Goal: Information Seeking & Learning: Learn about a topic

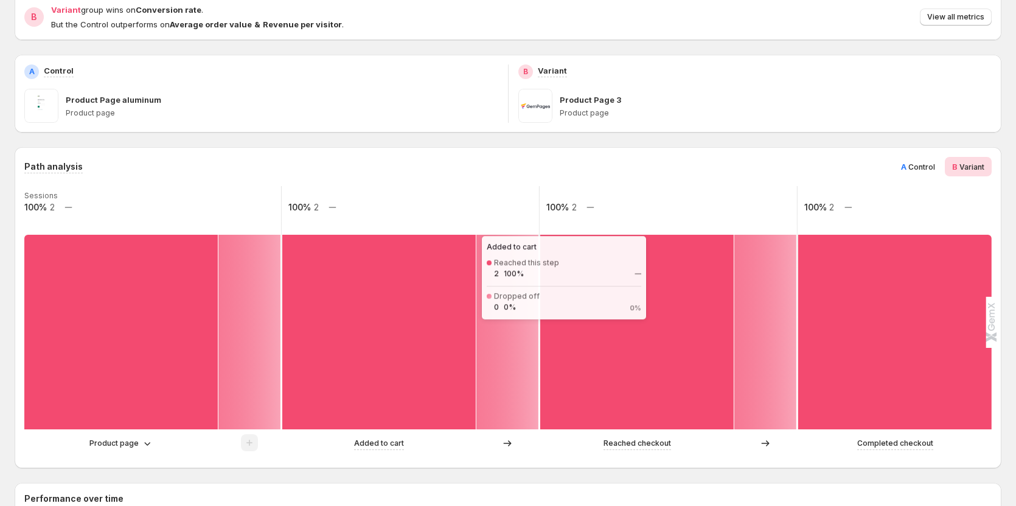
scroll to position [122, 0]
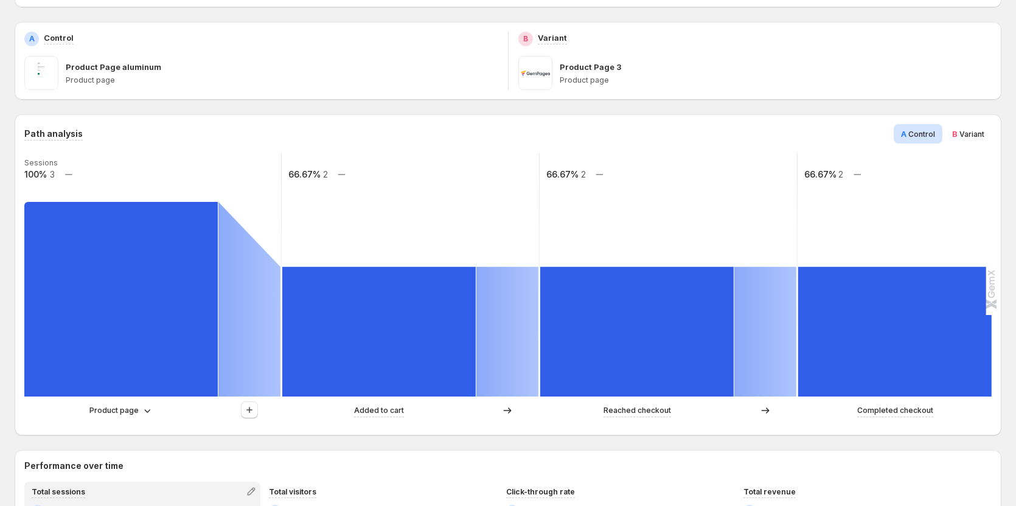
scroll to position [183, 0]
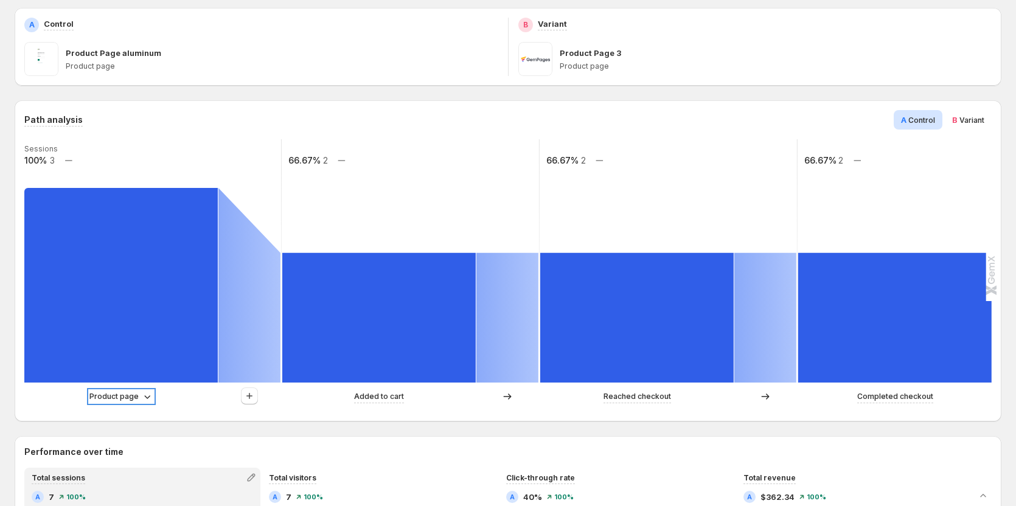
click at [142, 392] on icon at bounding box center [147, 397] width 12 height 12
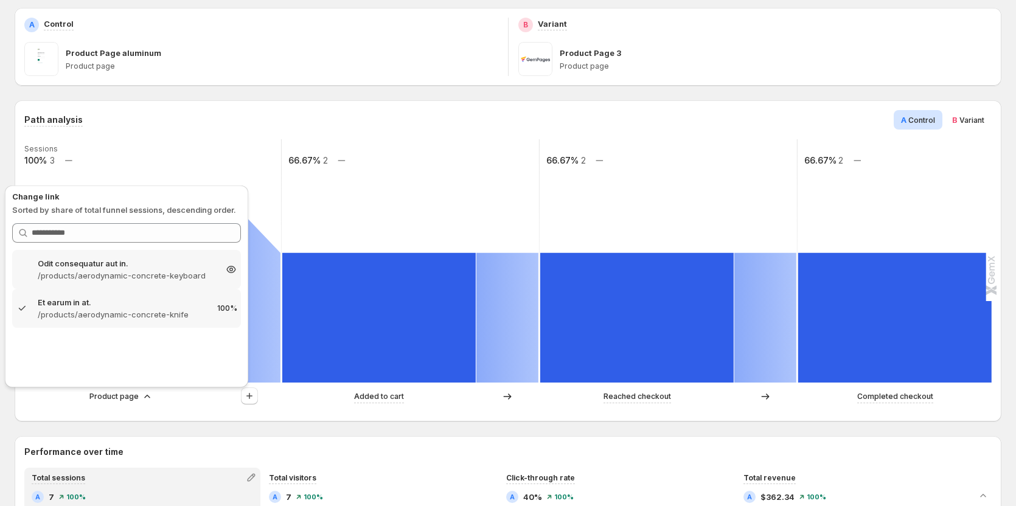
click at [122, 260] on p "Odit consequatur aut in." at bounding box center [127, 263] width 178 height 12
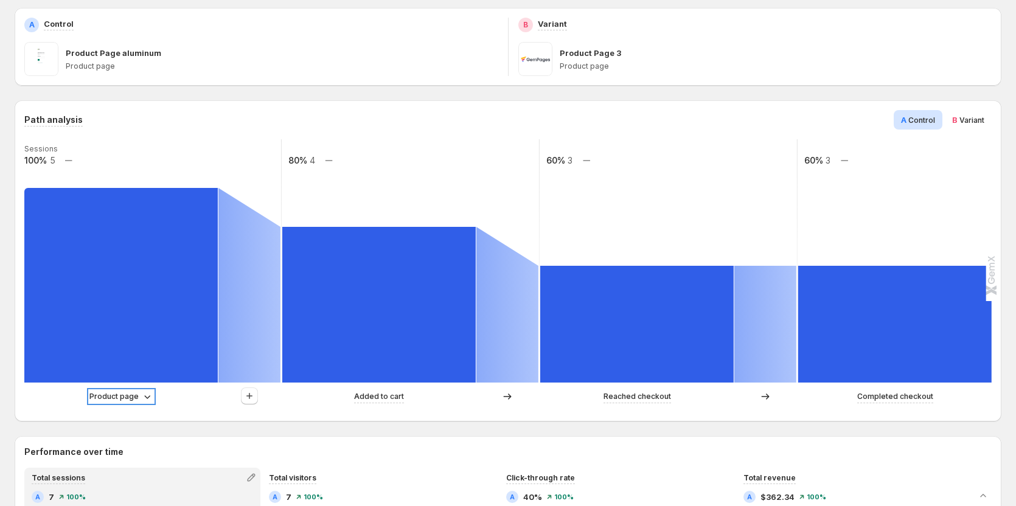
click at [128, 394] on p "Product page" at bounding box center [113, 397] width 49 height 12
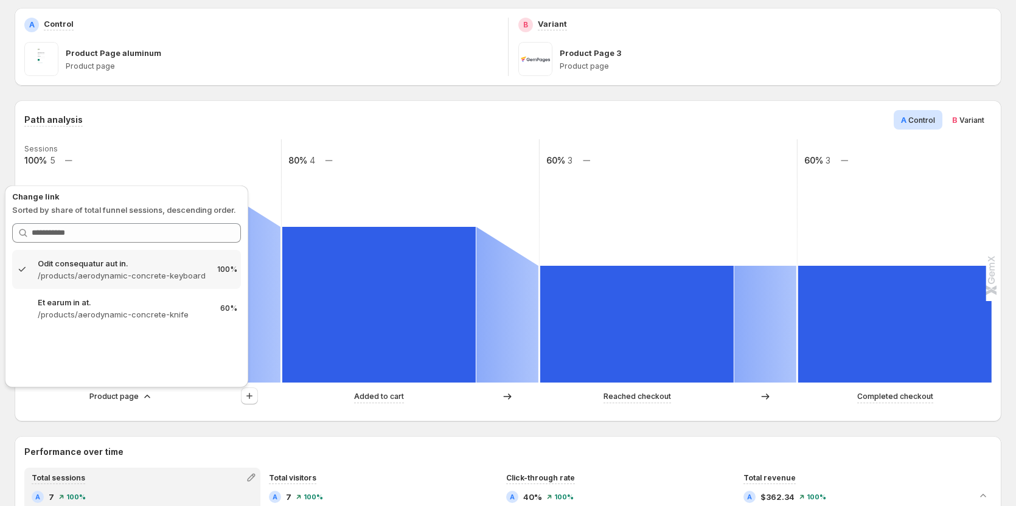
click at [199, 114] on div "Path analysis A Control B Variant" at bounding box center [507, 119] width 967 height 19
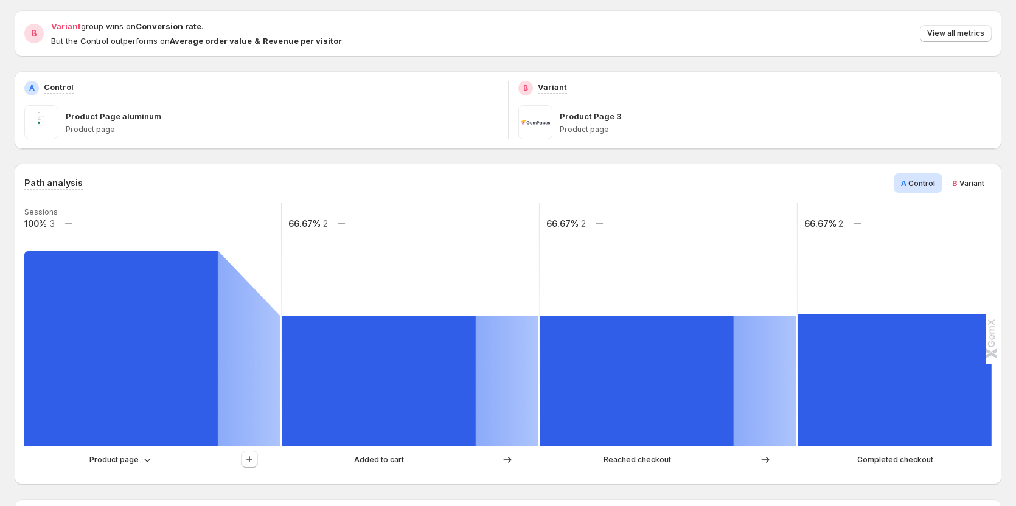
scroll to position [122, 0]
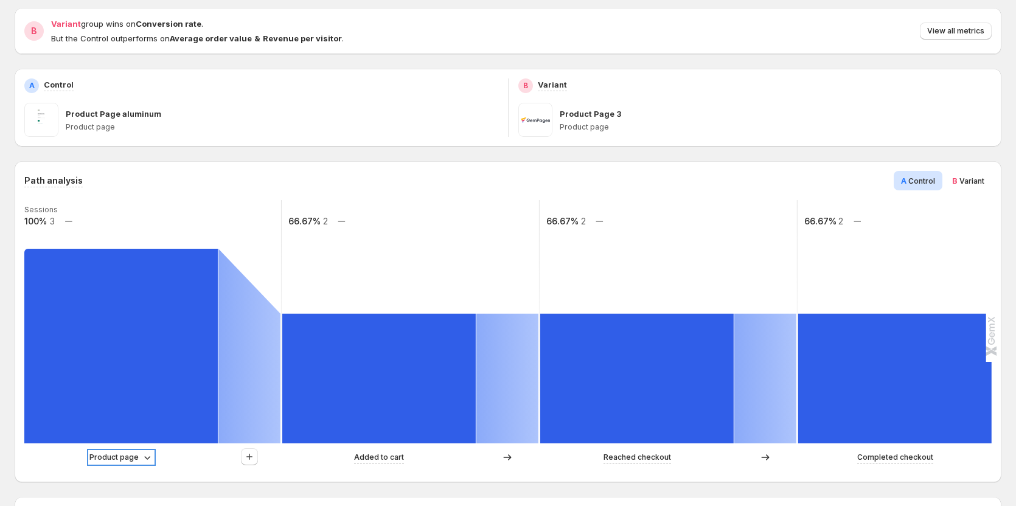
click at [144, 457] on icon at bounding box center [147, 457] width 12 height 12
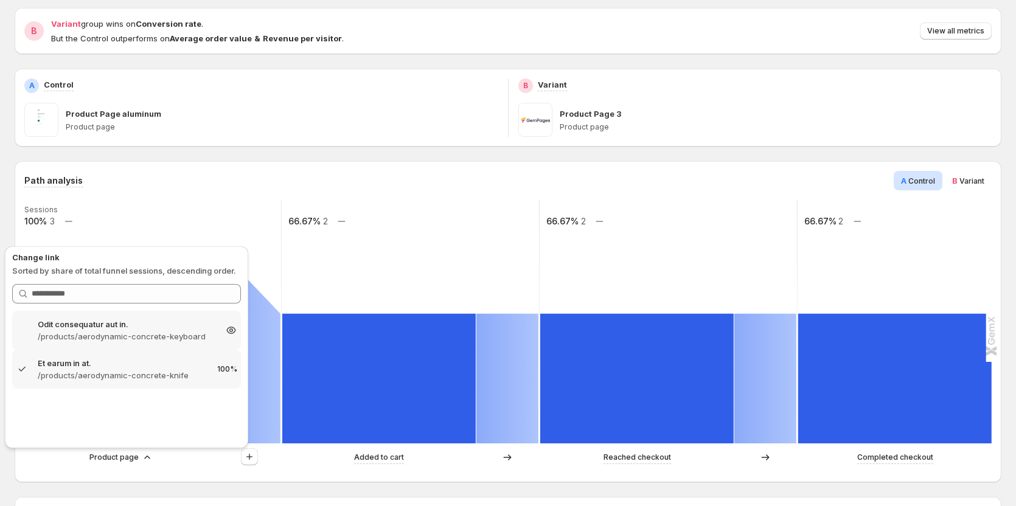
click at [188, 329] on p "Odit consequatur aut in." at bounding box center [127, 324] width 178 height 12
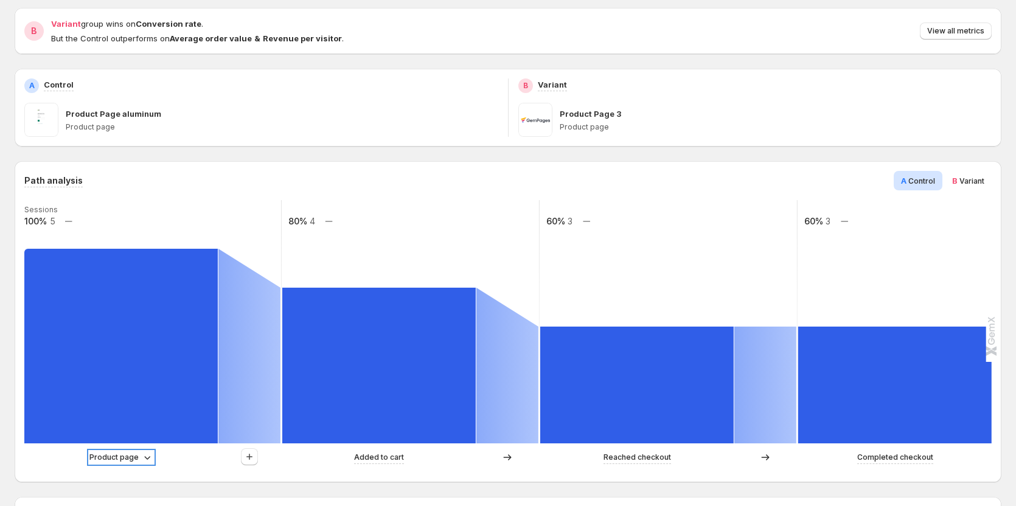
click at [128, 462] on p "Product page" at bounding box center [113, 457] width 49 height 12
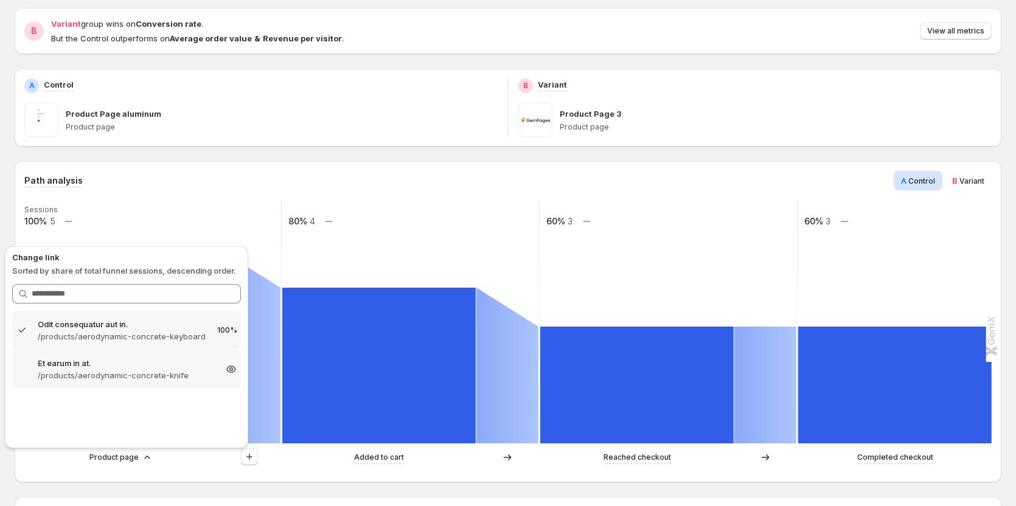
click at [132, 360] on p "Et earum in at." at bounding box center [127, 363] width 178 height 12
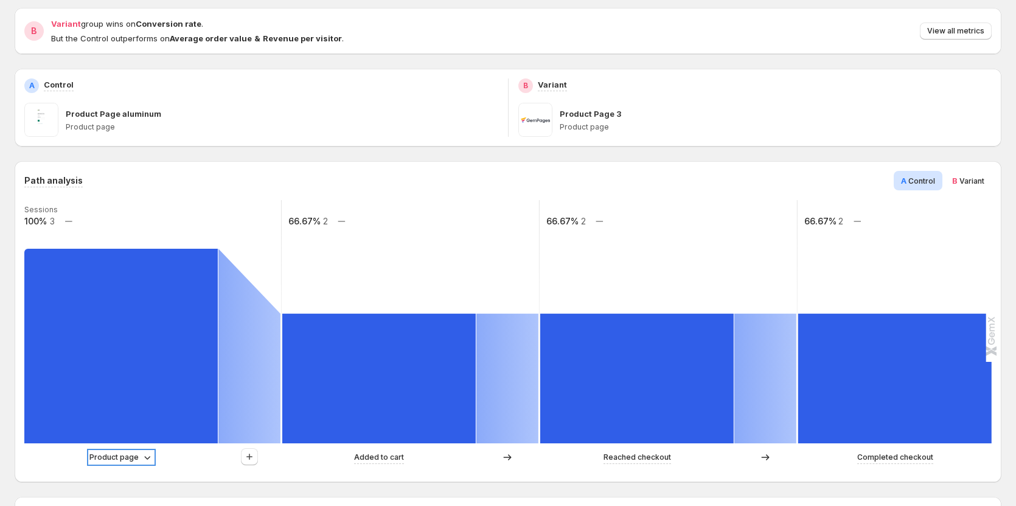
click at [125, 454] on p "Product page" at bounding box center [113, 457] width 49 height 12
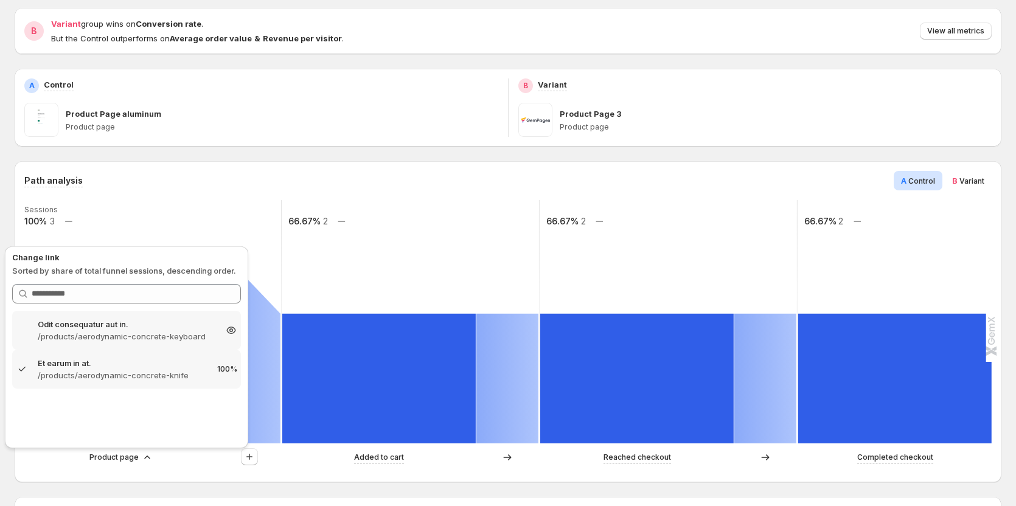
click at [128, 343] on div "Odit consequatur aut in. /products/aerodynamic-concrete-keyboard 166.67%" at bounding box center [126, 330] width 229 height 39
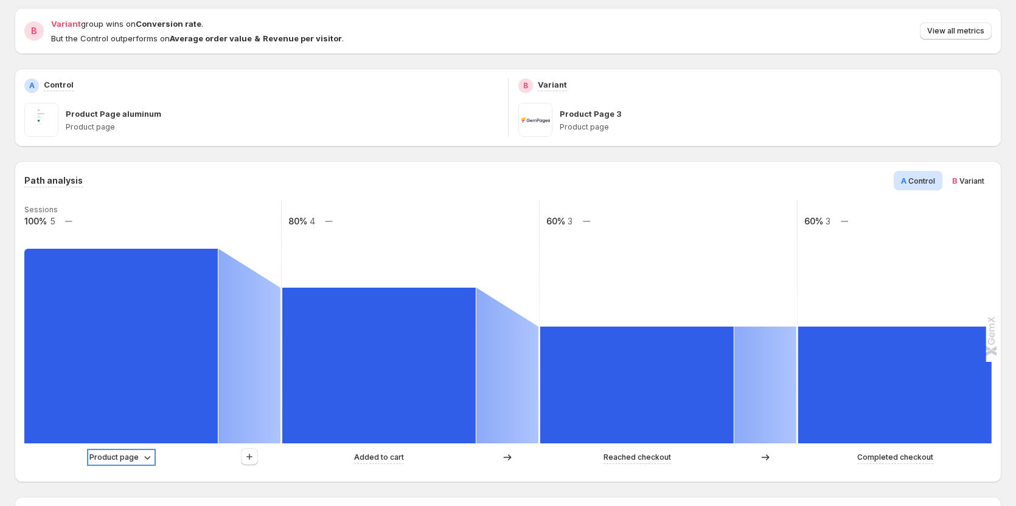
click at [130, 458] on p "Product page" at bounding box center [113, 457] width 49 height 12
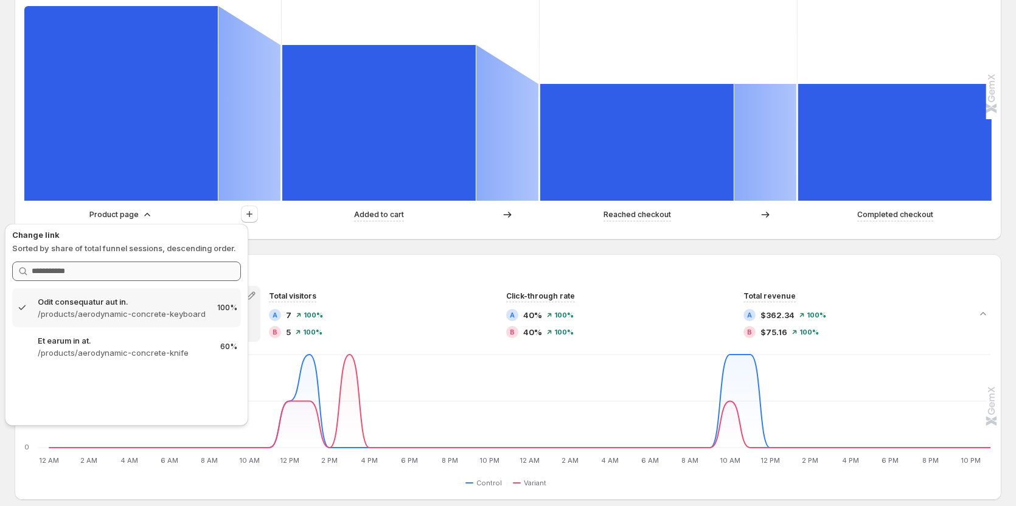
scroll to position [365, 0]
click at [35, 466] on div "12 AM 12 AM 2 AM 2 AM 4 AM 4 AM 6 AM 6 AM 8 AM 8 AM 10 AM 10 AM 12 PM 12 PM 2 P…" at bounding box center [508, 420] width 965 height 139
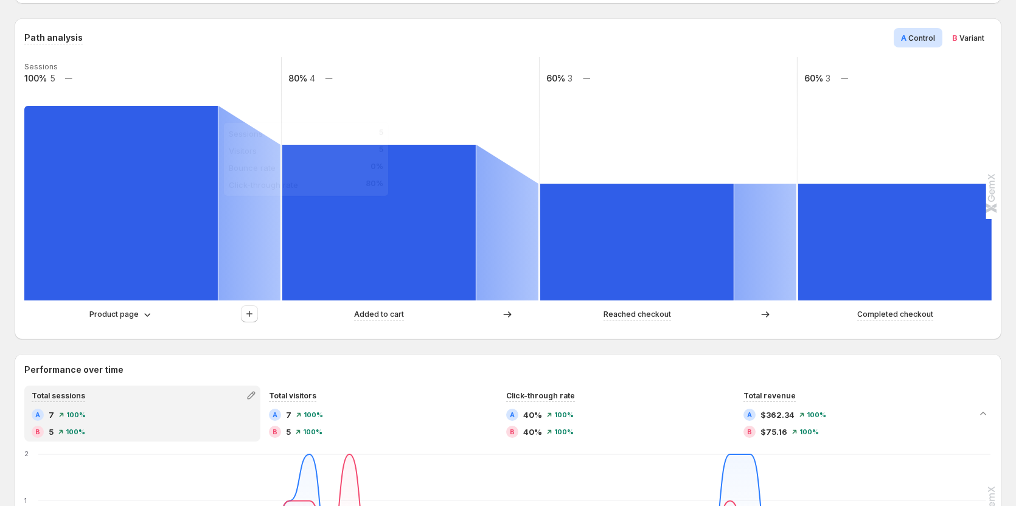
scroll to position [243, 0]
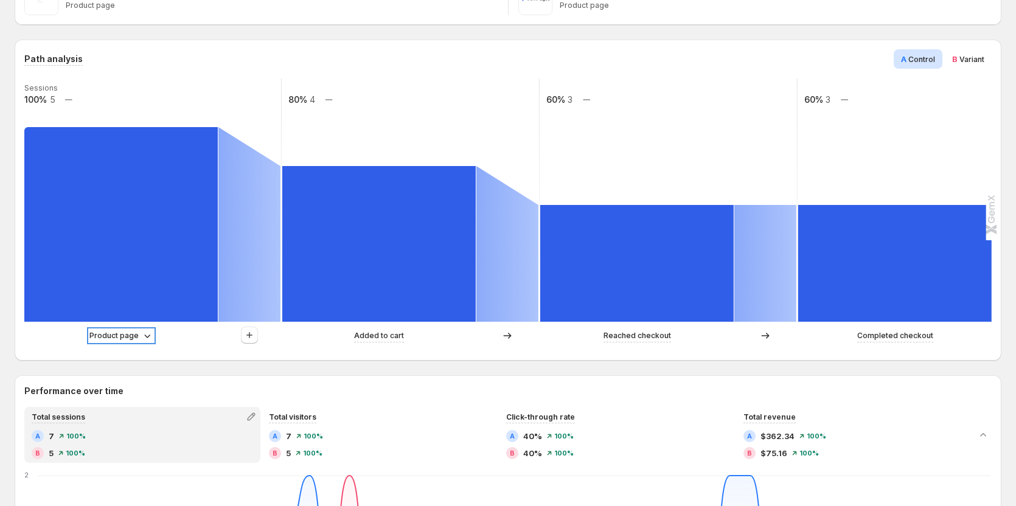
click at [141, 333] on icon at bounding box center [147, 336] width 12 height 12
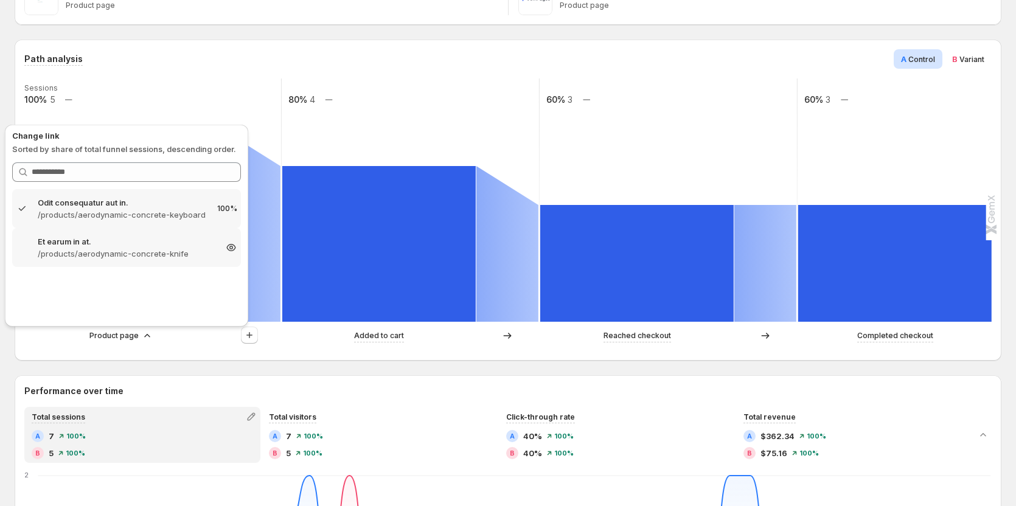
click at [111, 251] on p "/products/aerodynamic-concrete-knife" at bounding box center [127, 254] width 178 height 12
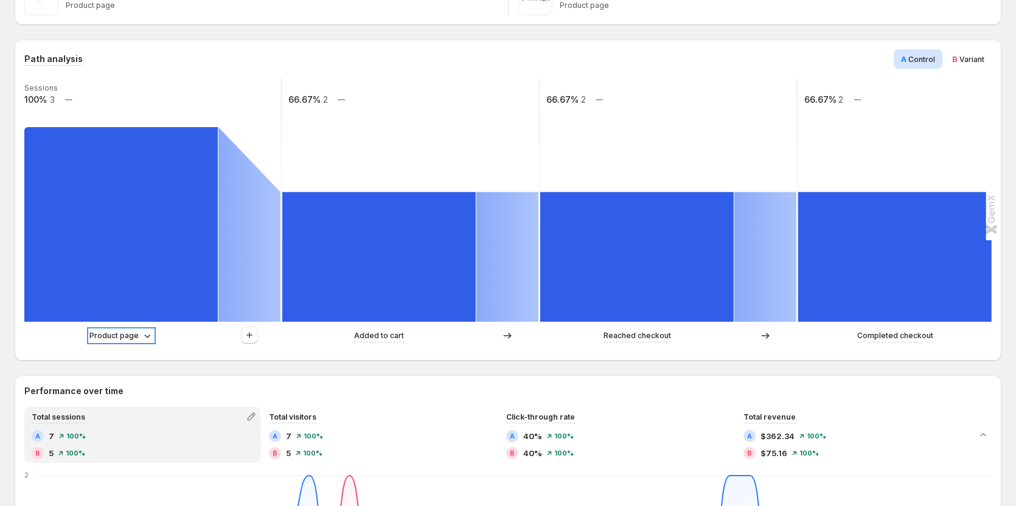
click at [125, 330] on p "Product page" at bounding box center [113, 336] width 49 height 12
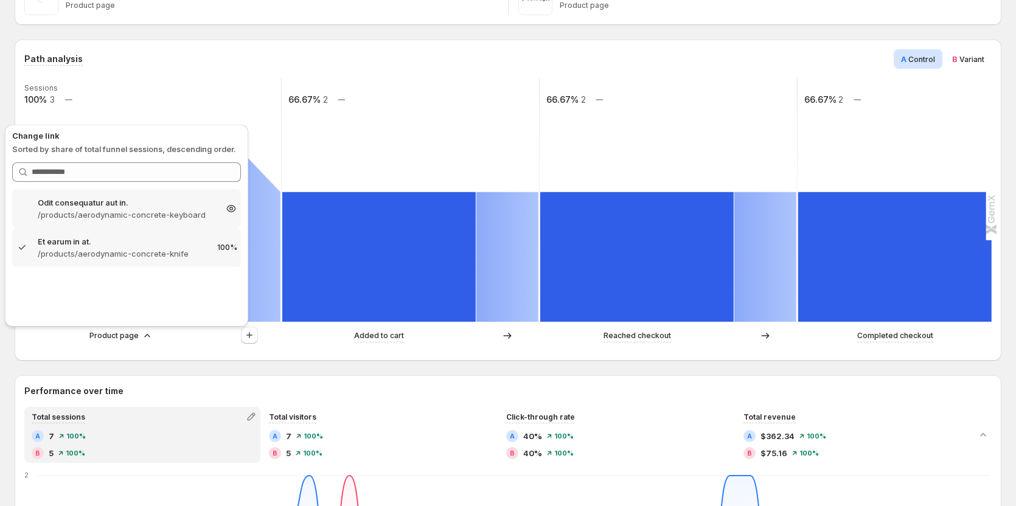
click at [122, 193] on div "Odit consequatur aut in. /products/aerodynamic-concrete-keyboard 166.67%" at bounding box center [126, 208] width 229 height 39
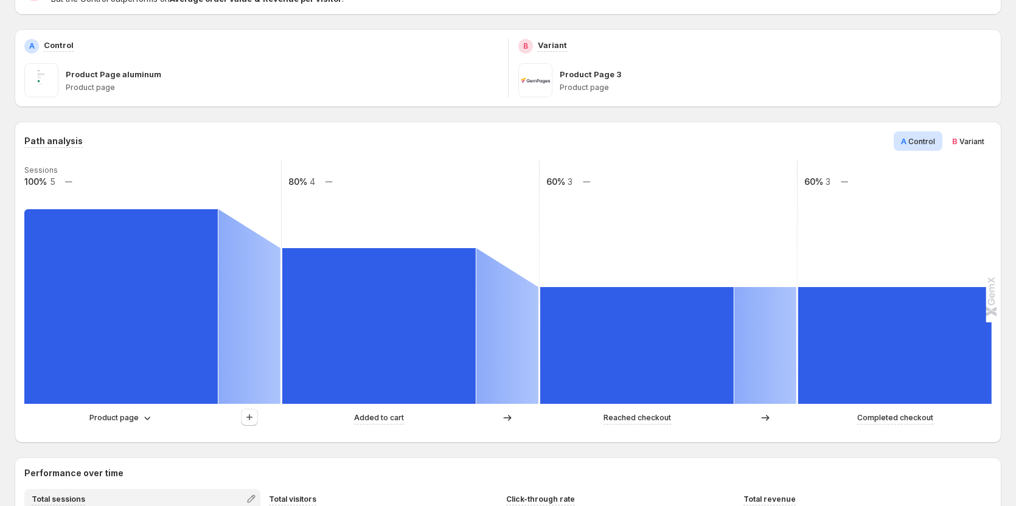
scroll to position [183, 0]
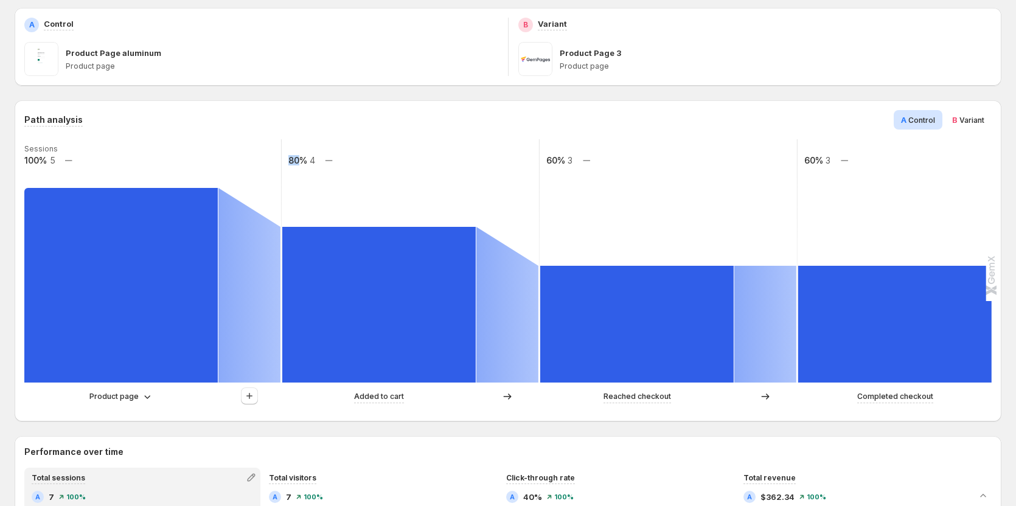
drag, startPoint x: 300, startPoint y: 158, endPoint x: 288, endPoint y: 158, distance: 12.2
click at [288, 158] on text "80%" at bounding box center [297, 160] width 19 height 10
click at [314, 184] on rect at bounding box center [410, 260] width 259 height 243
click at [313, 164] on text "4" at bounding box center [312, 160] width 5 height 10
drag, startPoint x: 49, startPoint y: 161, endPoint x: 58, endPoint y: 163, distance: 9.9
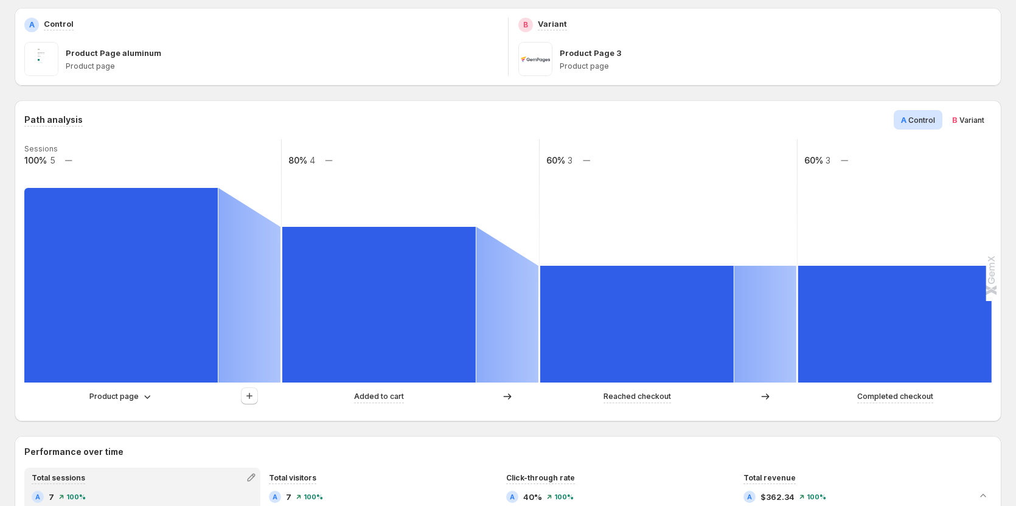
click at [58, 163] on rect at bounding box center [152, 260] width 259 height 243
click at [124, 394] on p "Product page" at bounding box center [113, 397] width 49 height 12
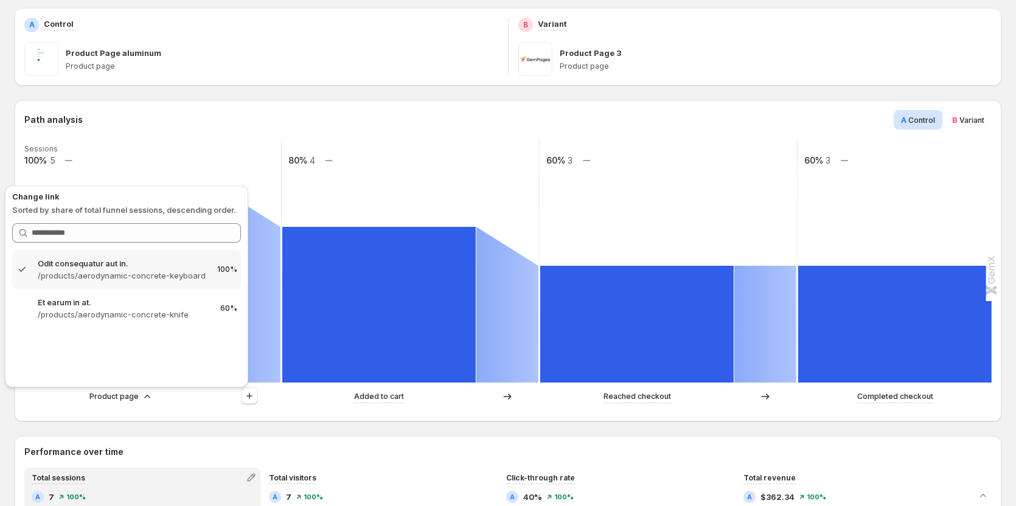
click at [133, 124] on div "Path analysis A Control B Variant" at bounding box center [507, 119] width 967 height 19
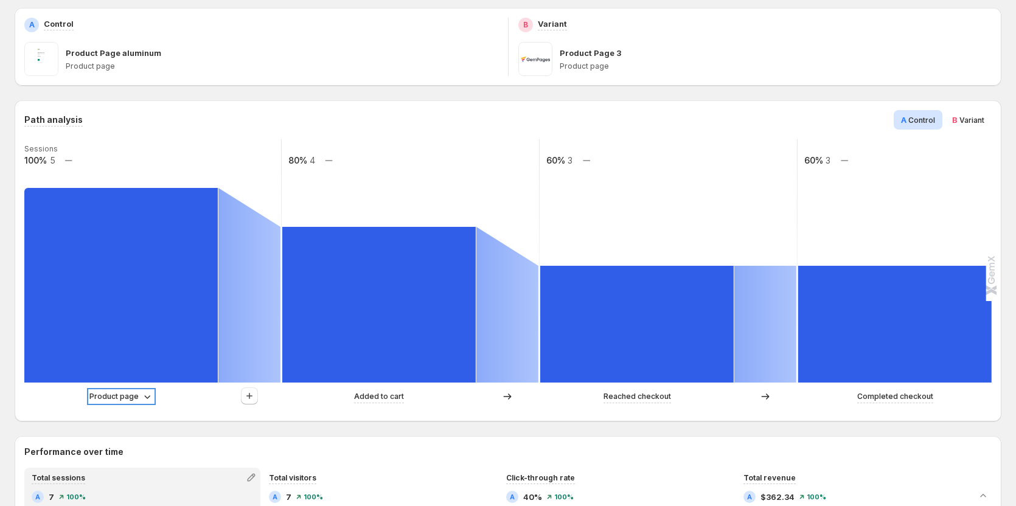
click at [128, 402] on p "Product page" at bounding box center [113, 397] width 49 height 12
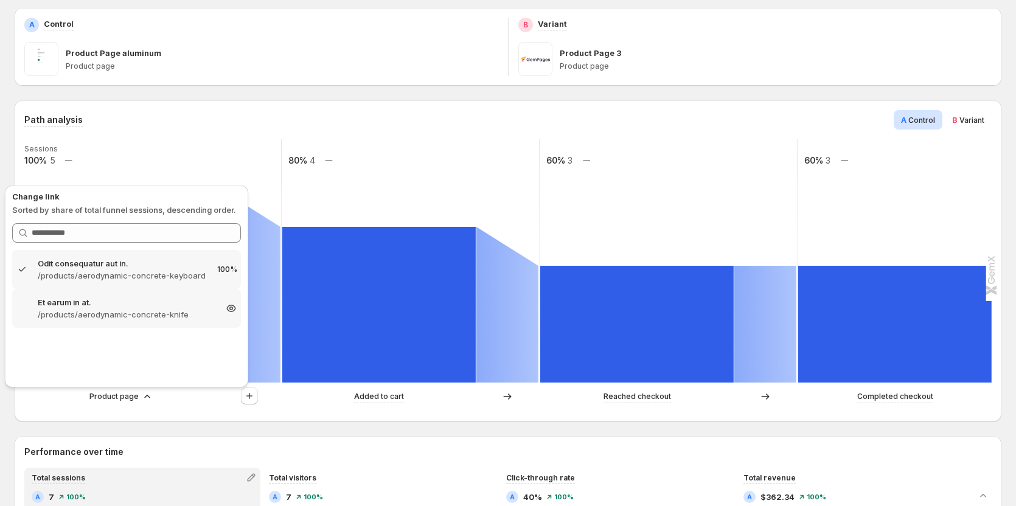
click at [107, 319] on p "/products/aerodynamic-concrete-knife" at bounding box center [127, 314] width 178 height 12
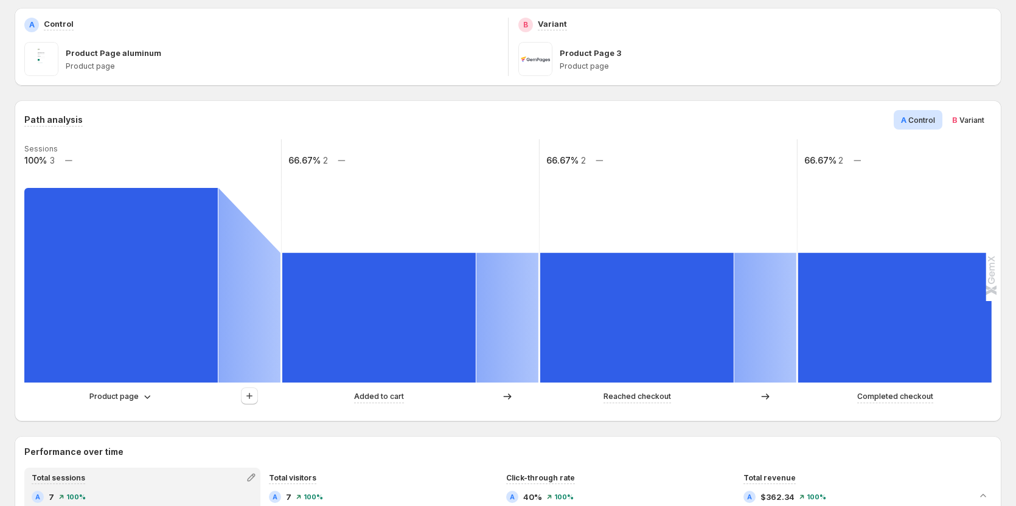
click at [107, 403] on div "Product page" at bounding box center [152, 397] width 257 height 18
click at [110, 398] on p "Product page" at bounding box center [113, 397] width 49 height 12
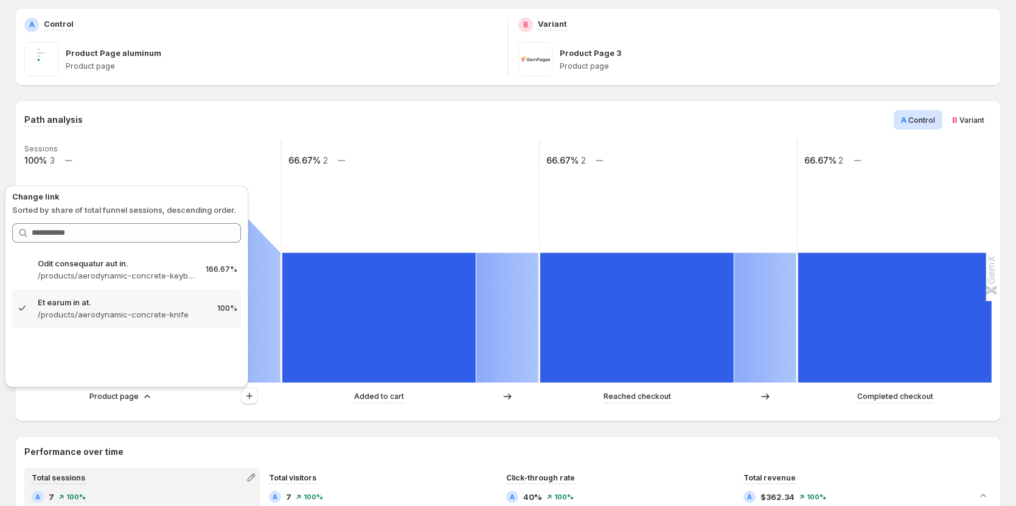
click at [84, 153] on rect at bounding box center [152, 260] width 259 height 243
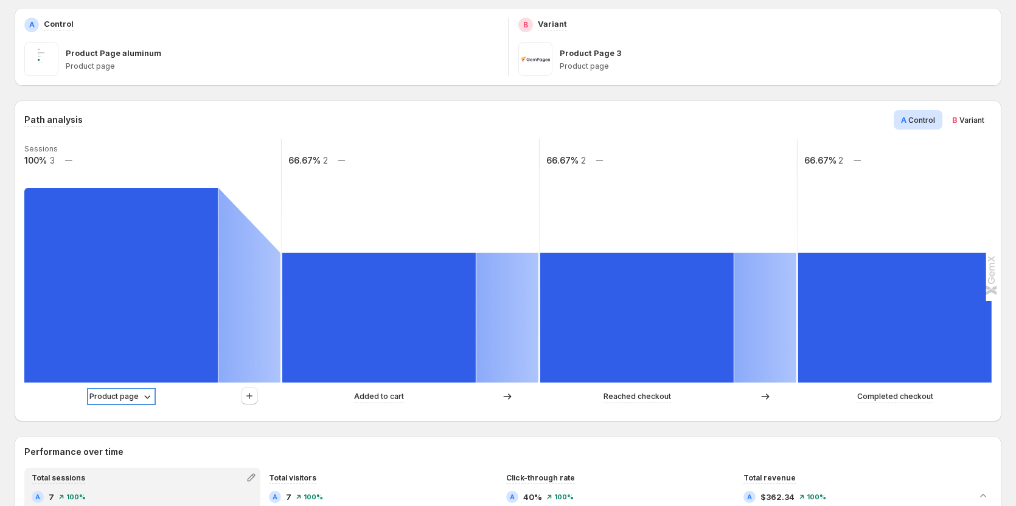
click at [136, 395] on p "Product page" at bounding box center [113, 397] width 49 height 12
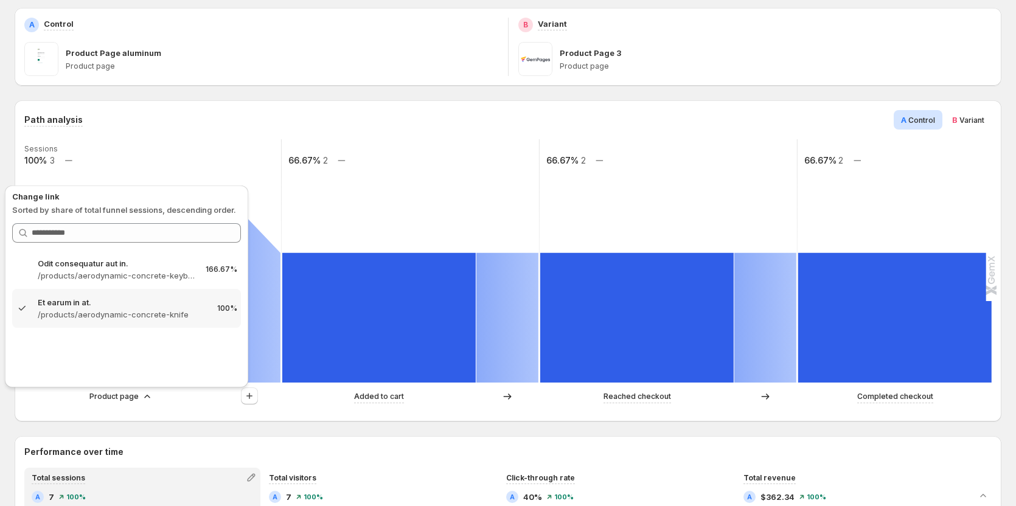
click at [235, 114] on div "Path analysis A Control B Variant" at bounding box center [507, 119] width 967 height 19
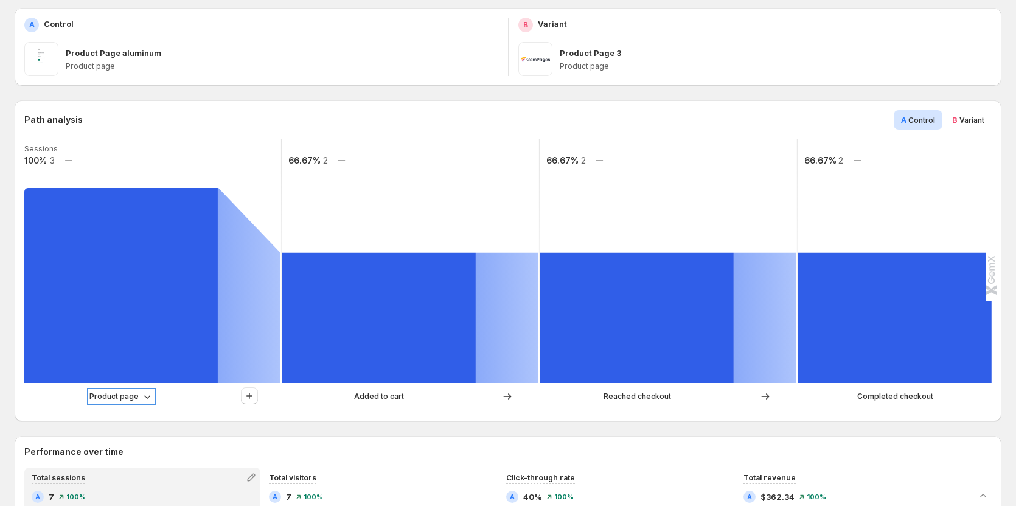
click at [138, 397] on div "Product page" at bounding box center [121, 397] width 64 height 12
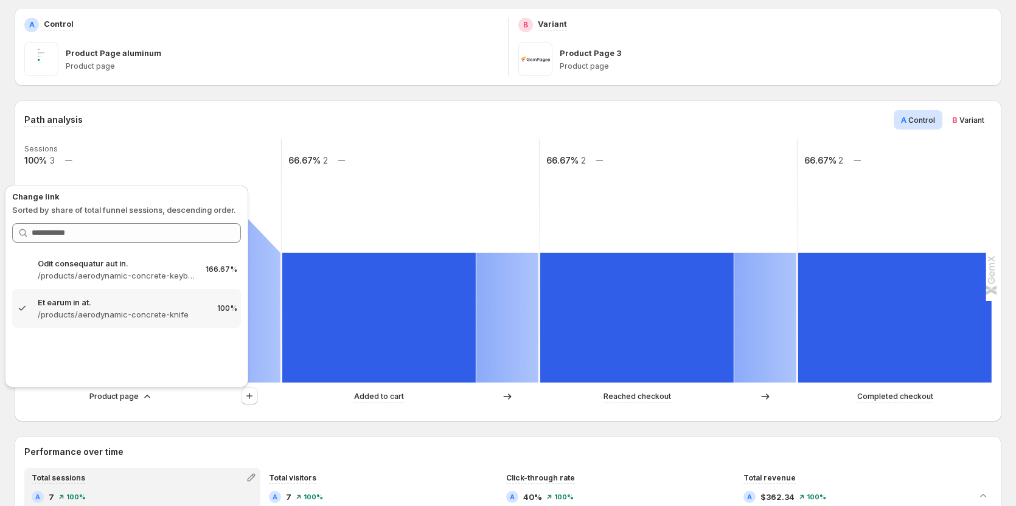
click at [174, 421] on div "Path analysis A Control B Variant Sessions 100% 3 66.67% 2 66.67% 2 66.67% 2 Pr…" at bounding box center [508, 260] width 987 height 321
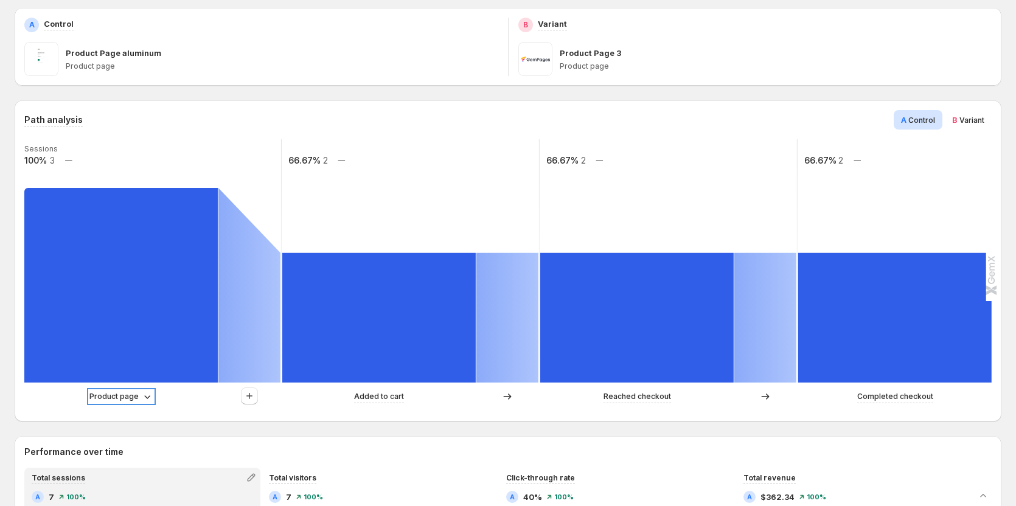
click at [139, 401] on div "Product page" at bounding box center [121, 397] width 64 height 12
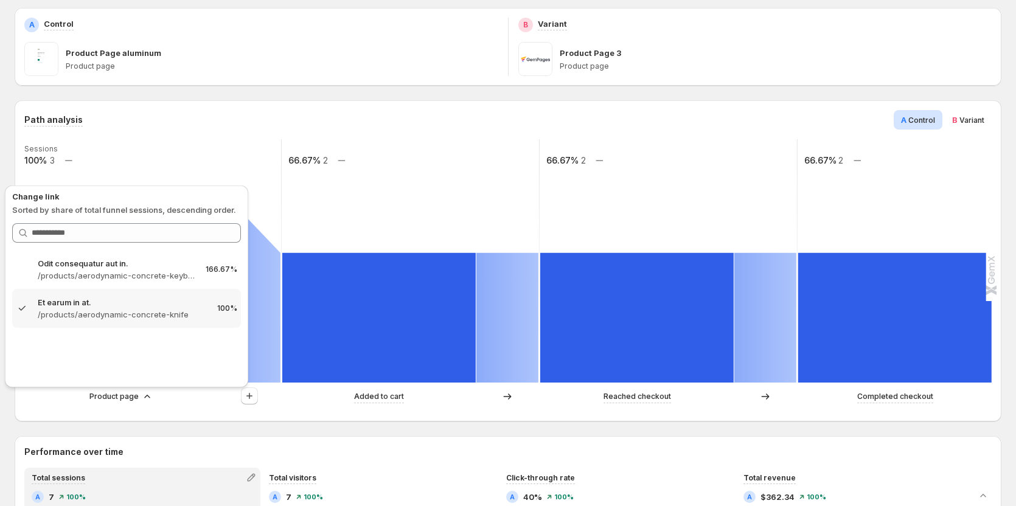
click at [181, 146] on rect at bounding box center [152, 260] width 259 height 243
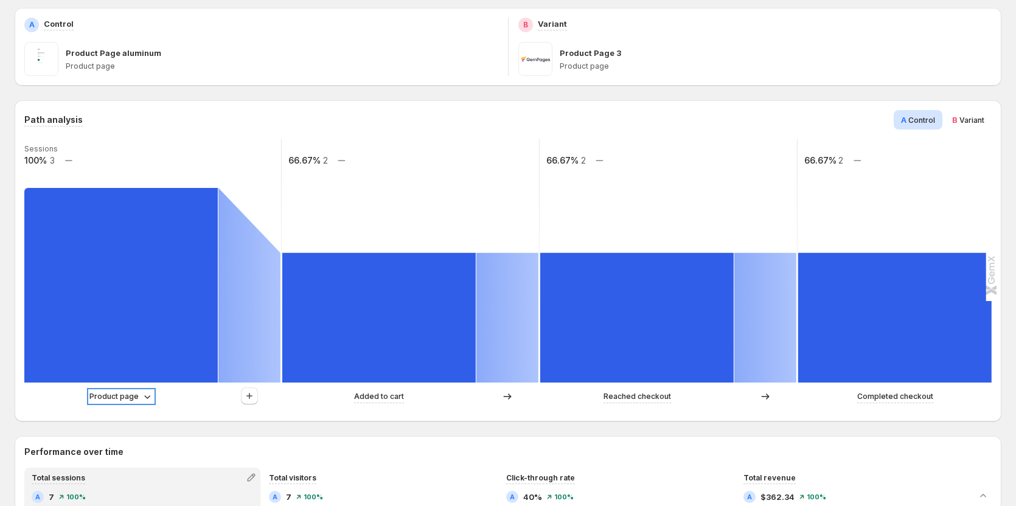
click at [120, 395] on p "Product page" at bounding box center [113, 397] width 49 height 12
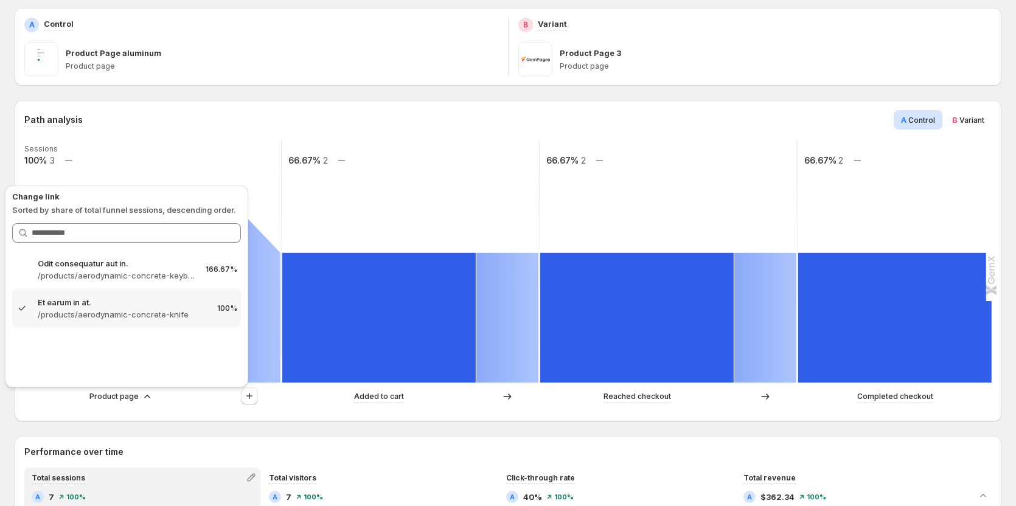
click at [159, 150] on rect at bounding box center [152, 260] width 259 height 243
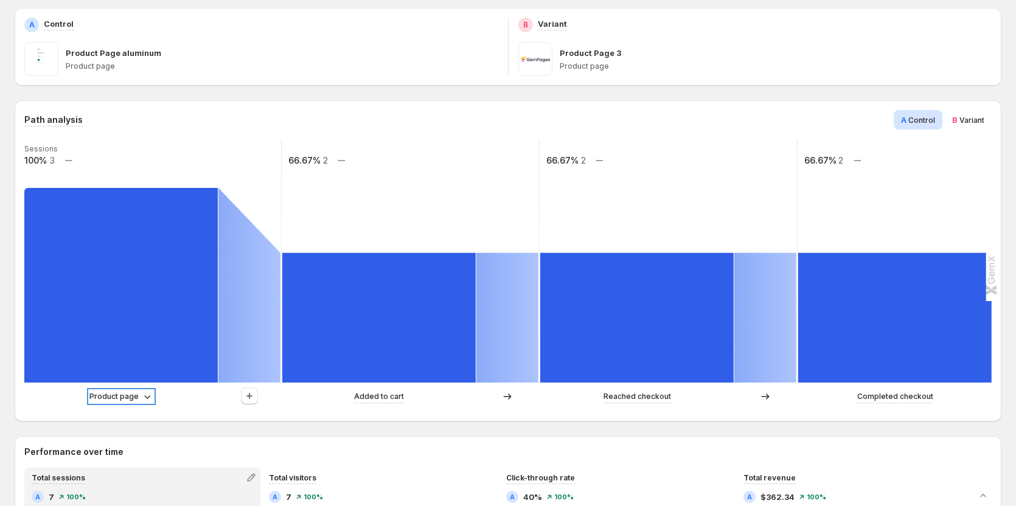
click at [131, 393] on p "Product page" at bounding box center [113, 397] width 49 height 12
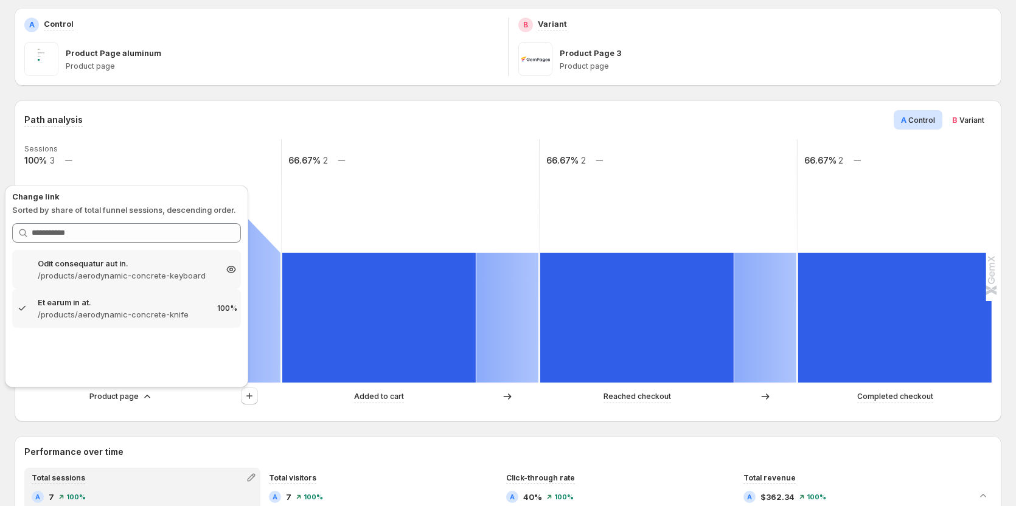
click at [114, 273] on p "/products/aerodynamic-concrete-keyboard" at bounding box center [127, 276] width 178 height 12
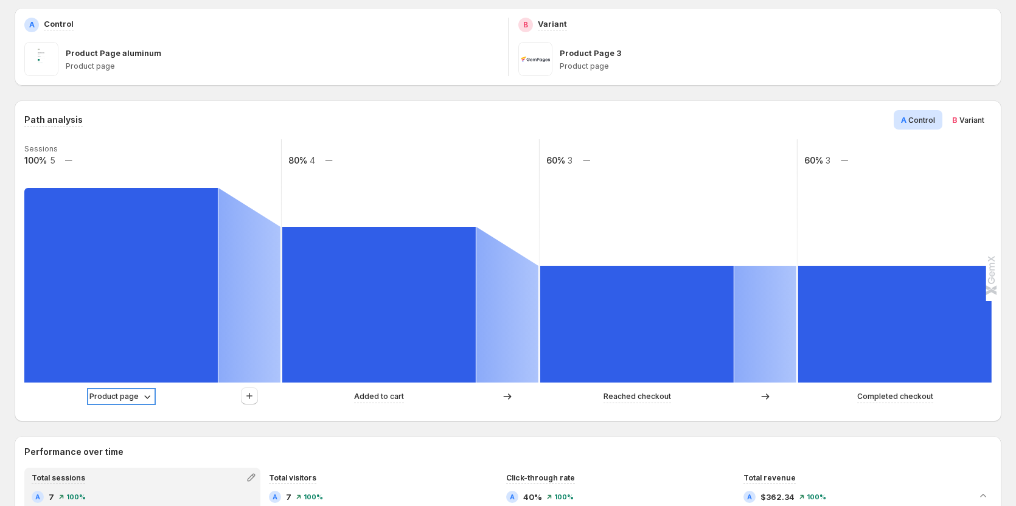
click at [110, 397] on p "Product page" at bounding box center [113, 397] width 49 height 12
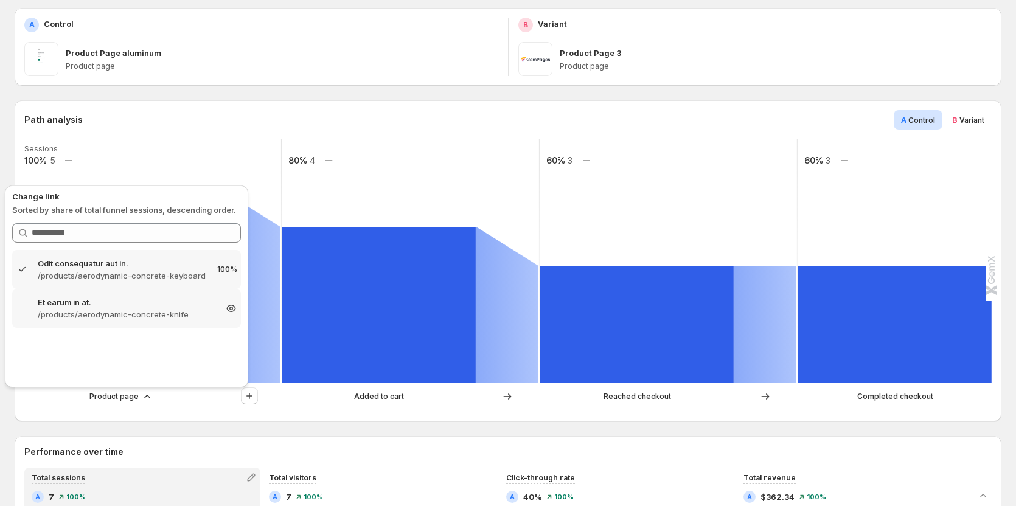
click at [187, 316] on p "/products/aerodynamic-concrete-knife" at bounding box center [127, 314] width 178 height 12
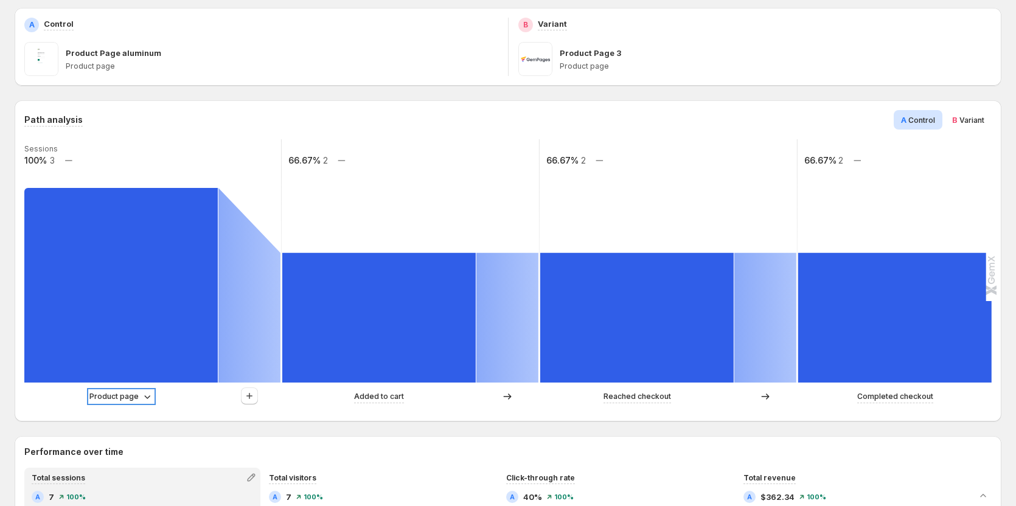
click at [137, 394] on p "Product page" at bounding box center [113, 397] width 49 height 12
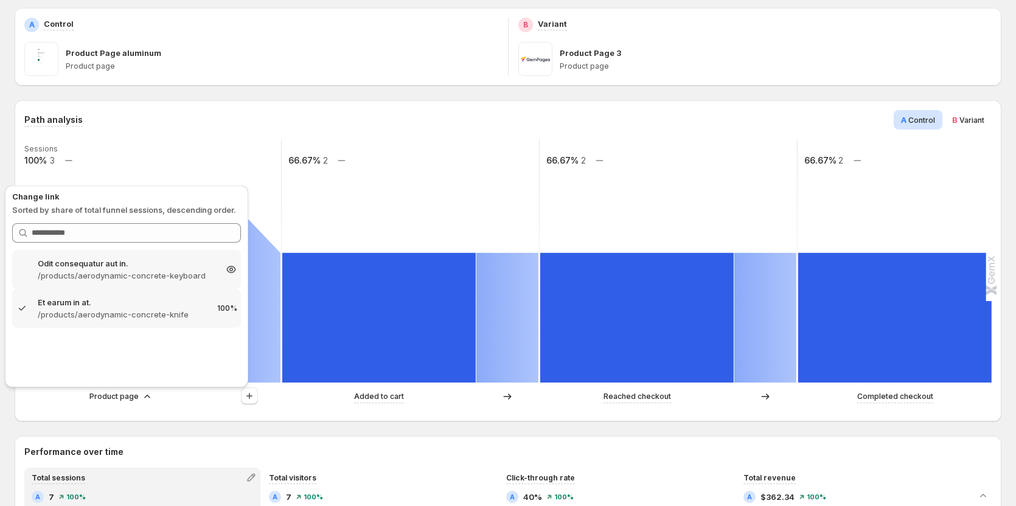
click at [175, 270] on p "/products/aerodynamic-concrete-keyboard" at bounding box center [127, 276] width 178 height 12
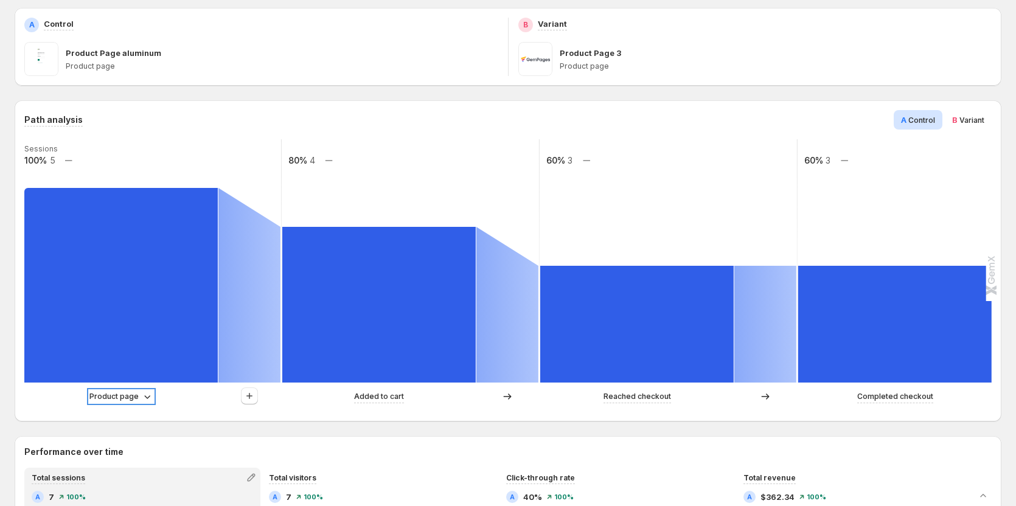
click at [141, 401] on icon at bounding box center [147, 397] width 12 height 12
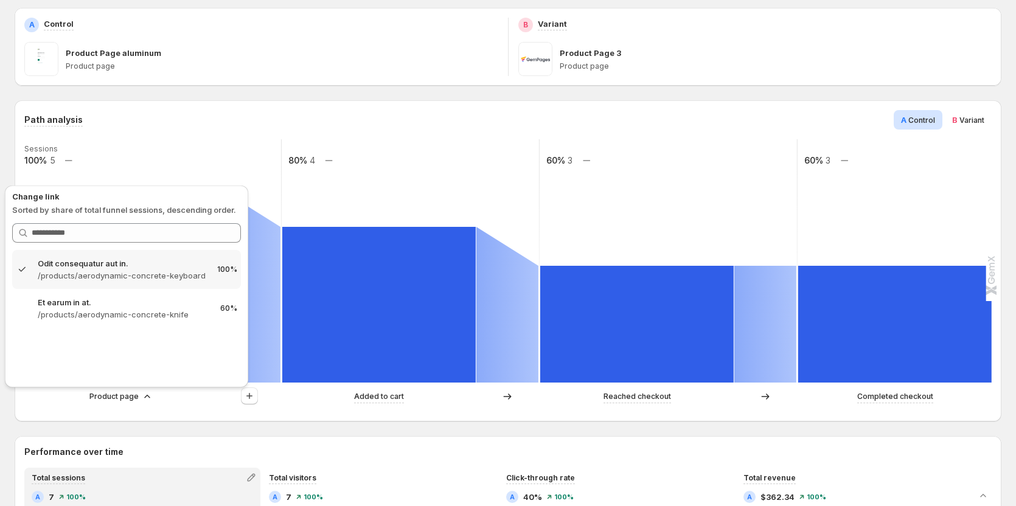
click at [174, 121] on div "Path analysis A Control B Variant" at bounding box center [507, 119] width 967 height 19
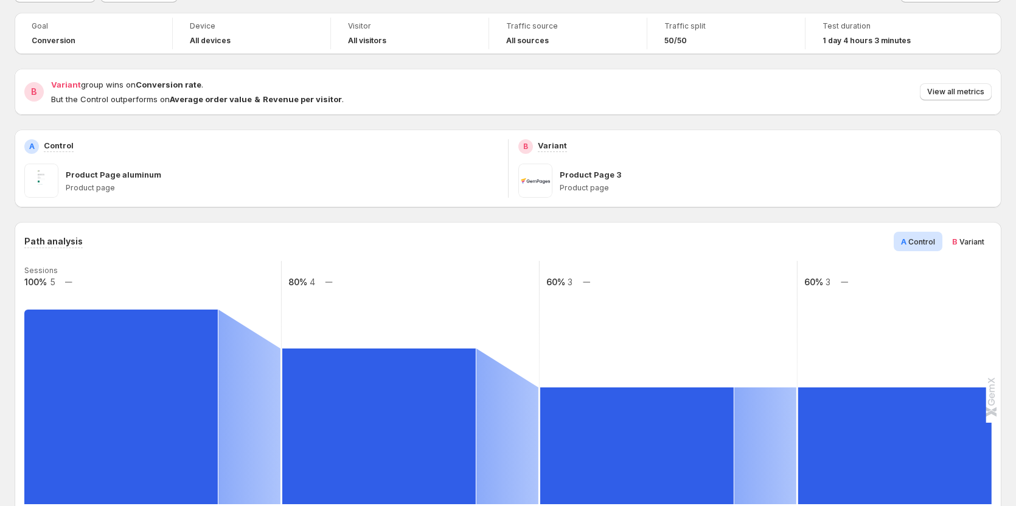
scroll to position [243, 0]
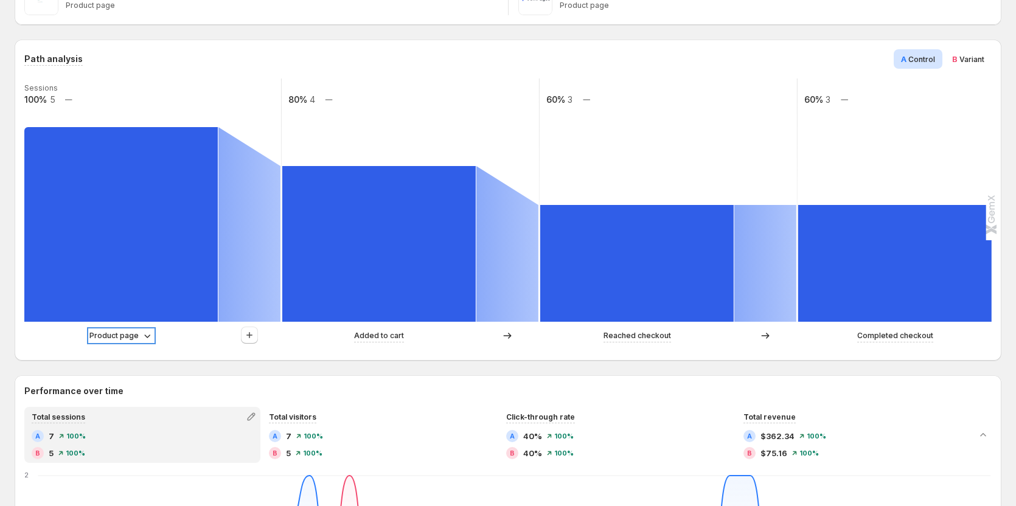
click at [128, 335] on p "Product page" at bounding box center [113, 336] width 49 height 12
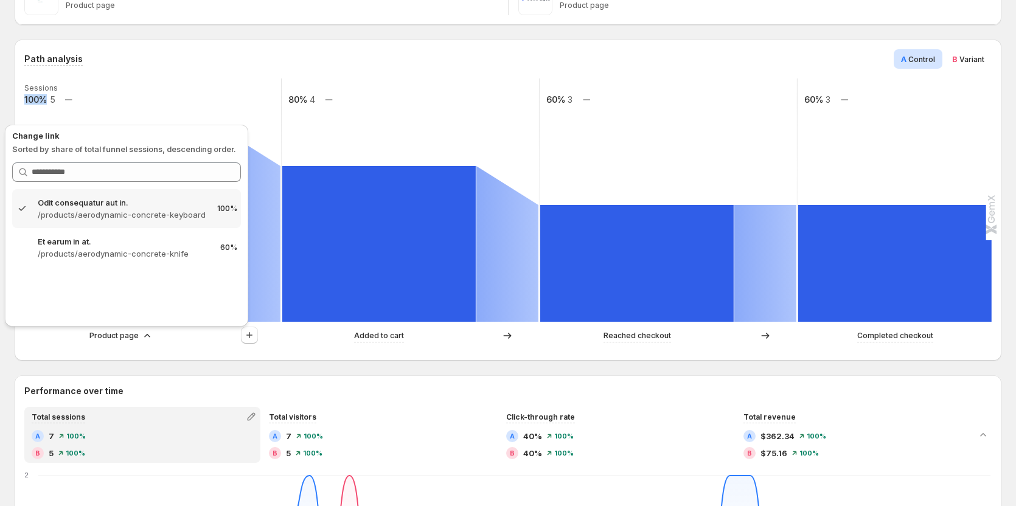
drag, startPoint x: 26, startPoint y: 100, endPoint x: 46, endPoint y: 98, distance: 20.2
click at [46, 98] on text "100%" at bounding box center [35, 99] width 23 height 10
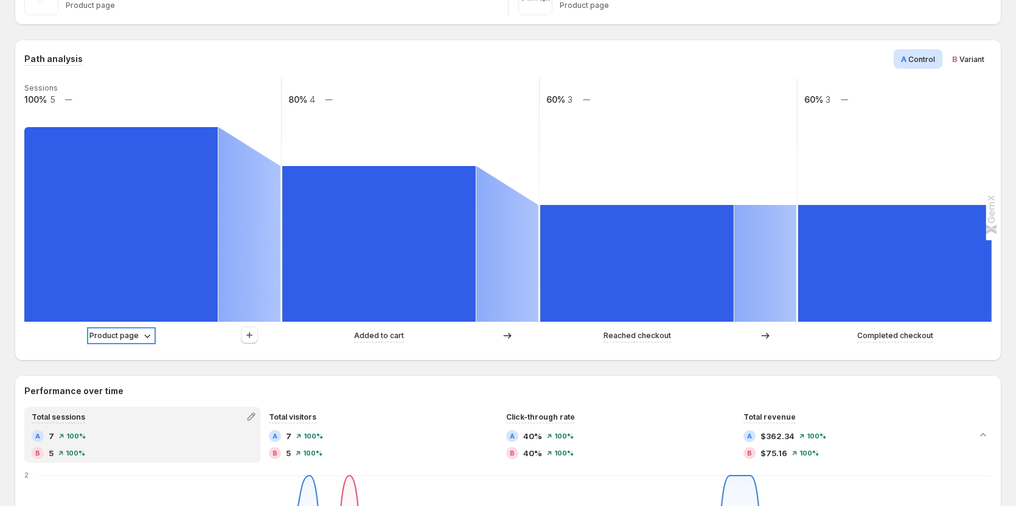
click at [126, 332] on p "Product page" at bounding box center [113, 336] width 49 height 12
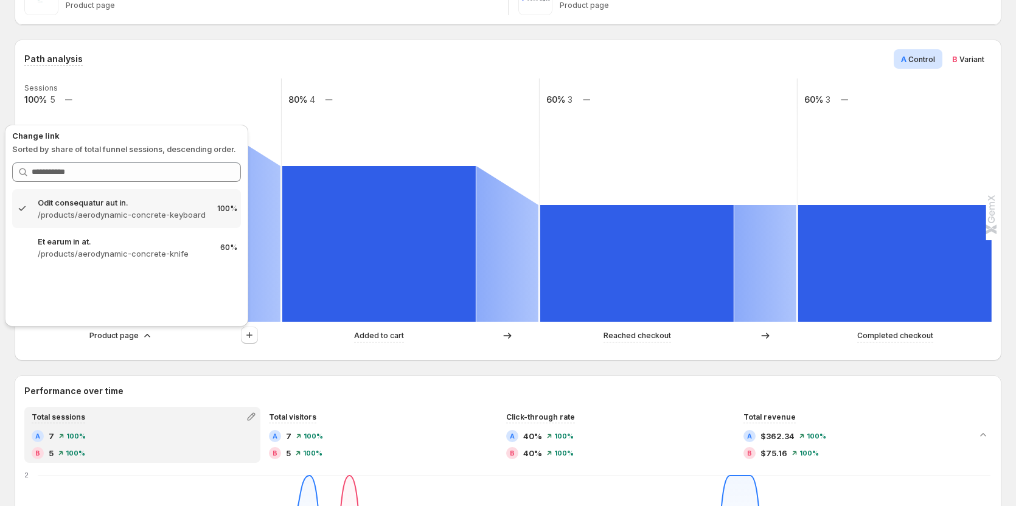
click at [111, 64] on div "Path analysis A Control B Variant" at bounding box center [507, 58] width 967 height 19
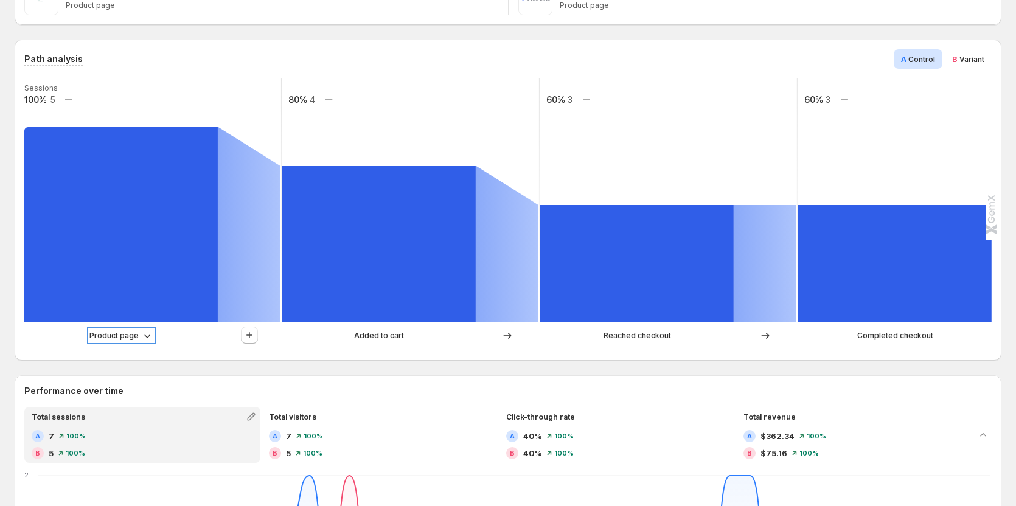
click at [105, 339] on p "Product page" at bounding box center [113, 336] width 49 height 12
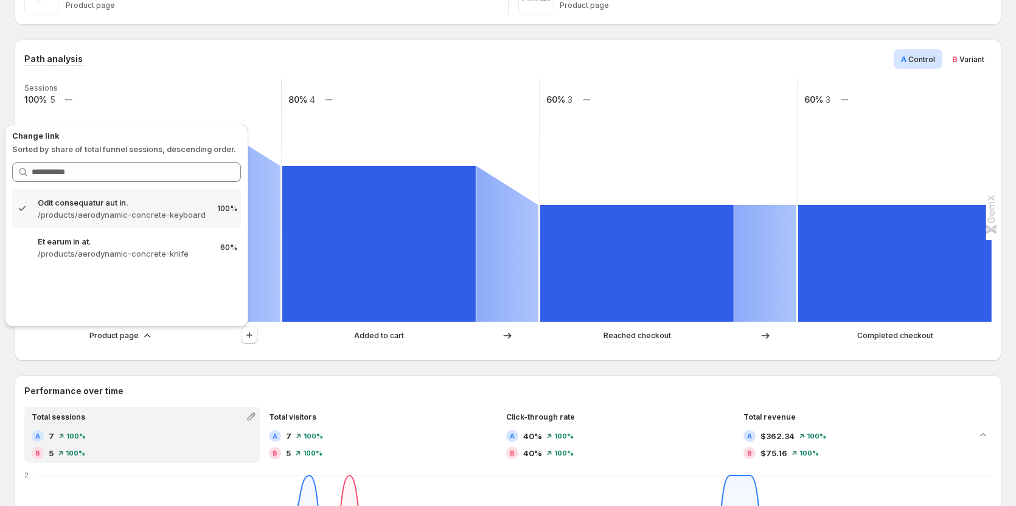
click at [177, 64] on div "Path analysis A Control B Variant" at bounding box center [507, 58] width 967 height 19
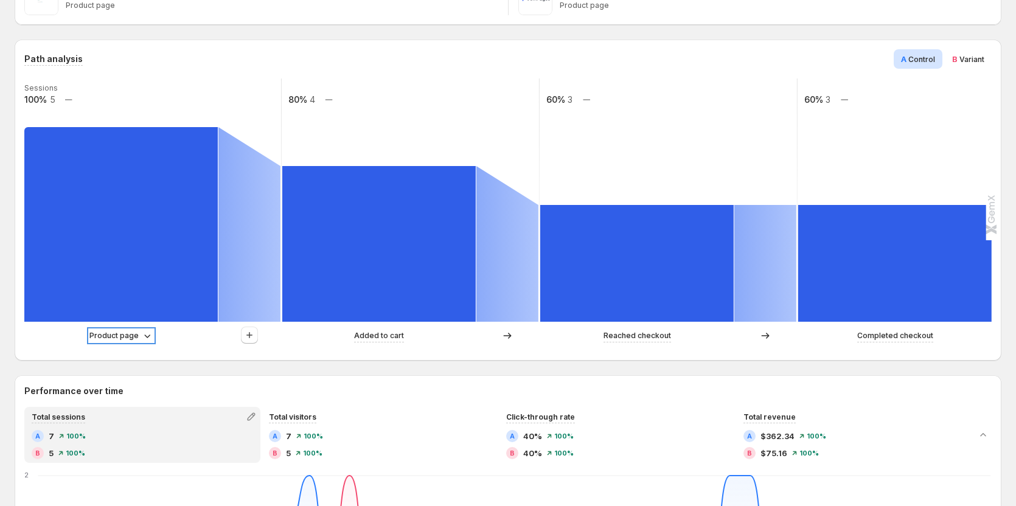
click at [117, 335] on p "Product page" at bounding box center [113, 336] width 49 height 12
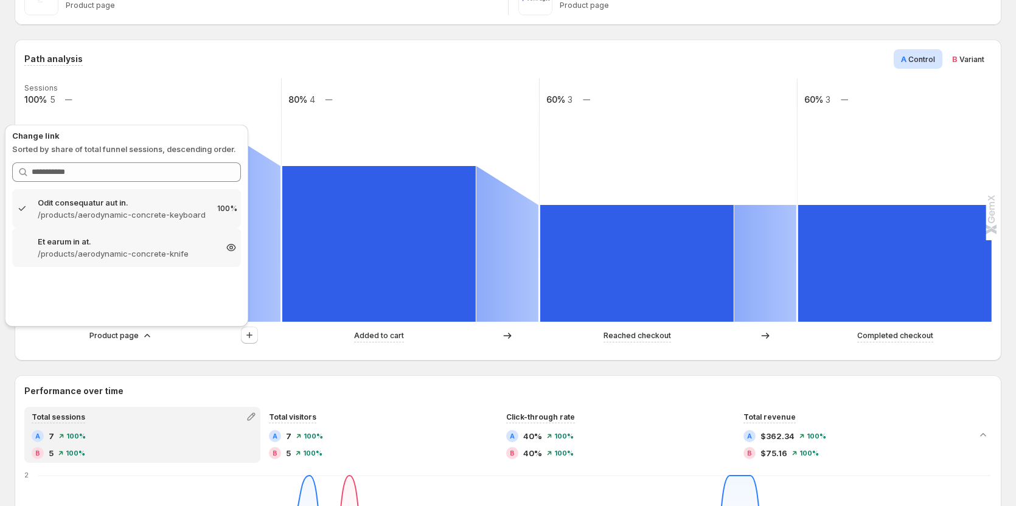
click at [198, 247] on p "Et earum in at." at bounding box center [127, 241] width 178 height 12
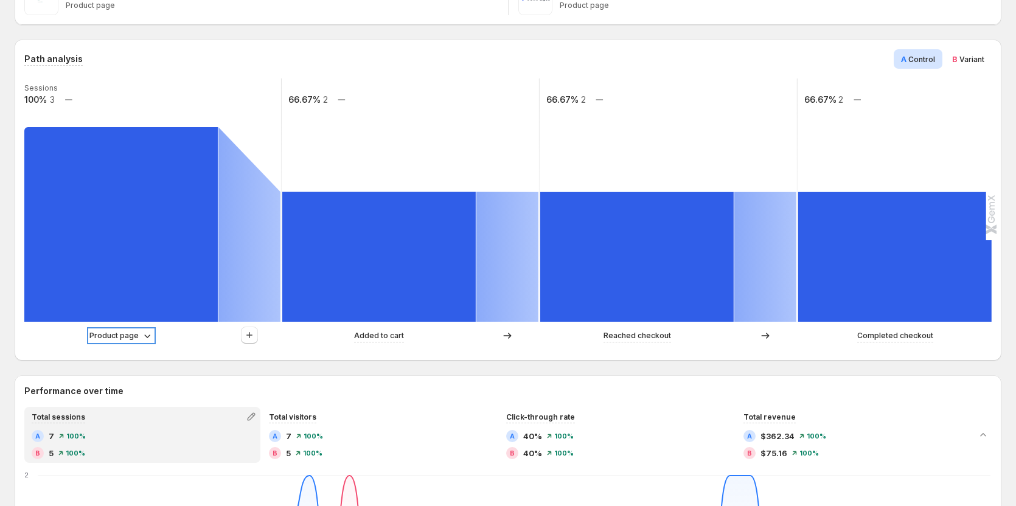
click at [141, 336] on icon at bounding box center [147, 336] width 12 height 12
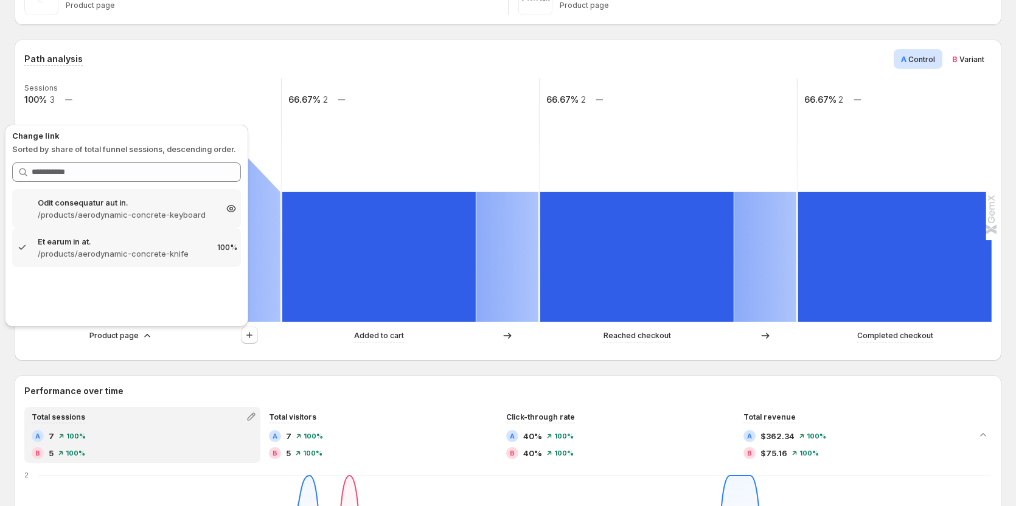
click at [188, 206] on p "Odit consequatur aut in." at bounding box center [127, 203] width 178 height 12
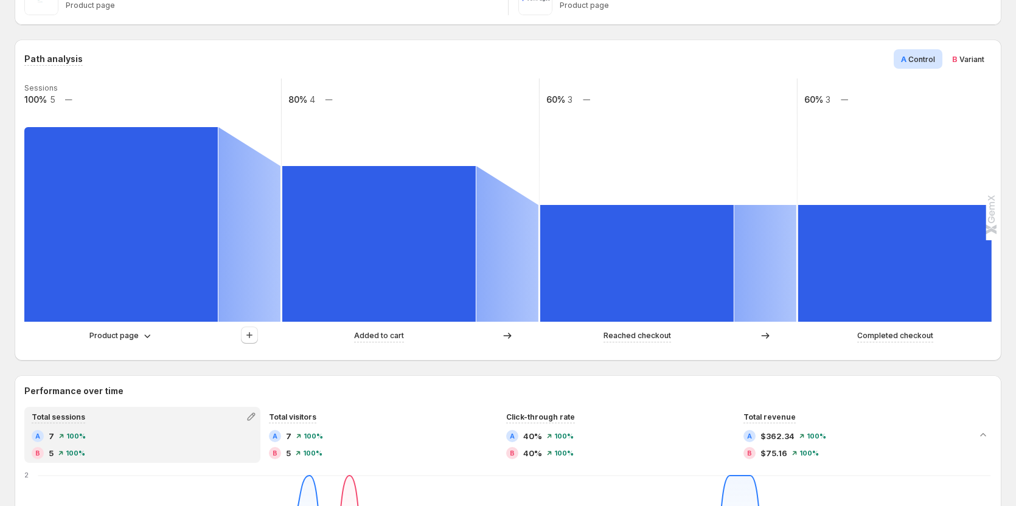
click at [127, 329] on div "Product page" at bounding box center [152, 336] width 257 height 18
click at [138, 336] on div "Product page" at bounding box center [121, 336] width 64 height 12
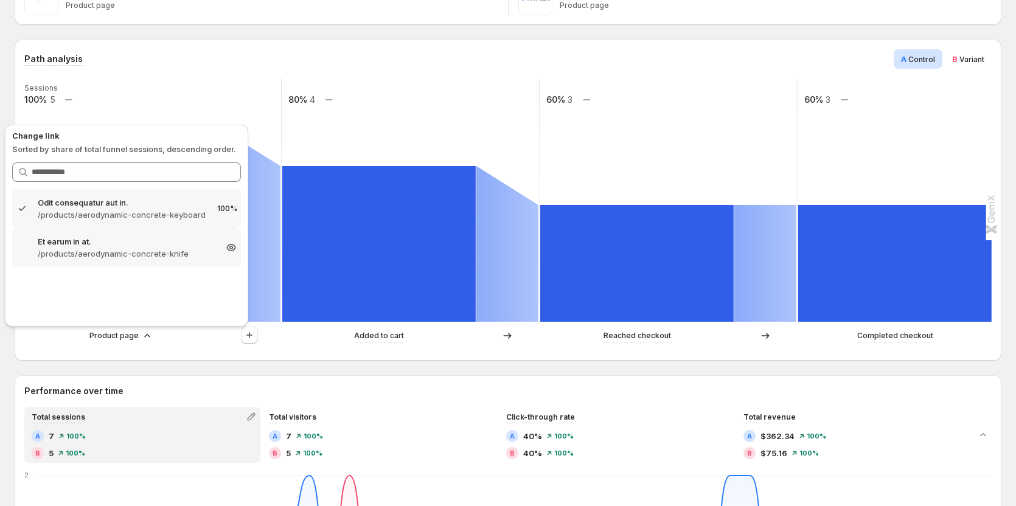
click at [118, 251] on p "/products/aerodynamic-concrete-knife" at bounding box center [127, 254] width 178 height 12
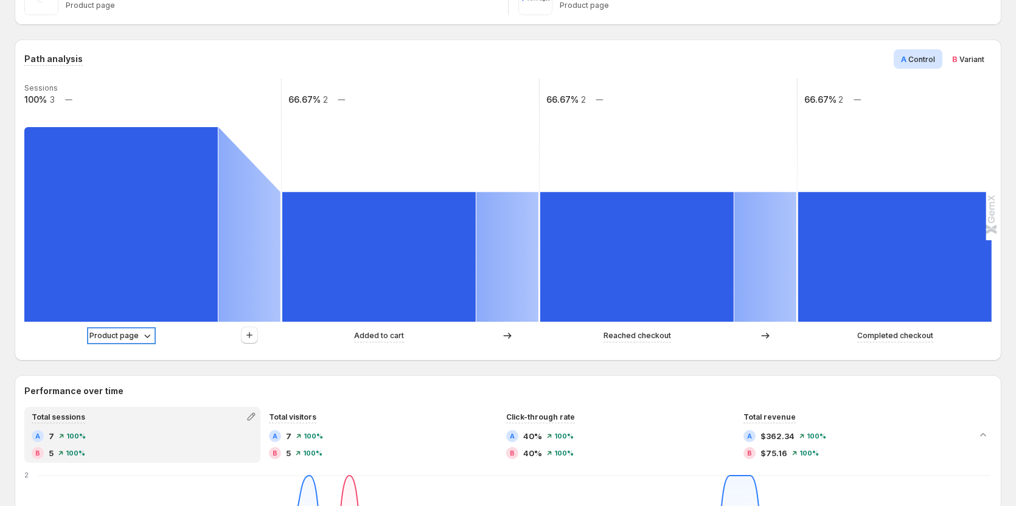
click at [123, 340] on p "Product page" at bounding box center [113, 336] width 49 height 12
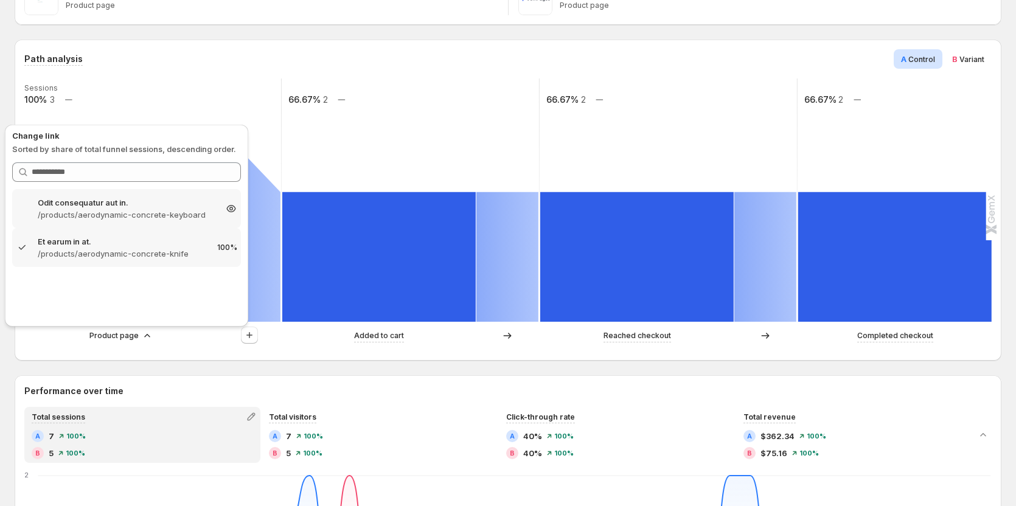
click at [144, 214] on p "/products/aerodynamic-concrete-keyboard" at bounding box center [127, 215] width 178 height 12
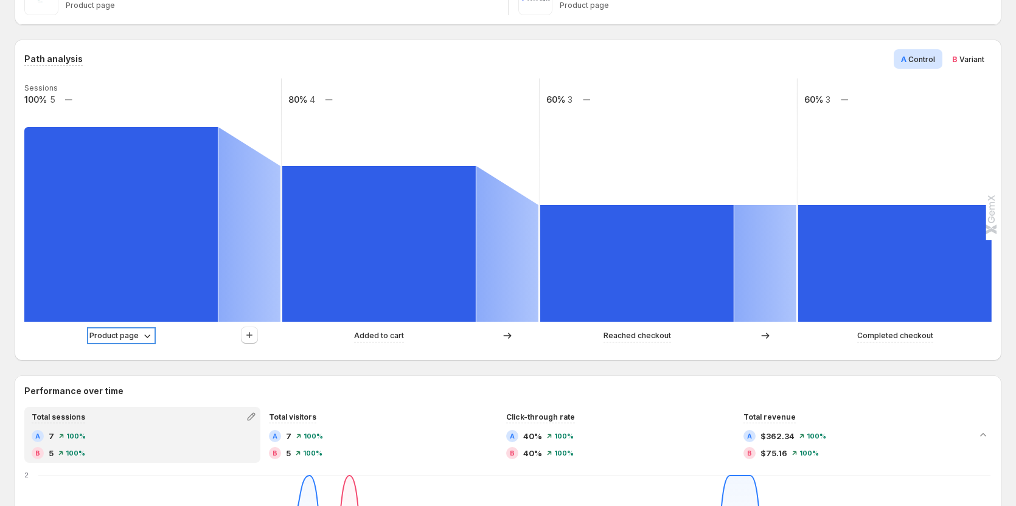
click at [118, 336] on p "Product page" at bounding box center [113, 336] width 49 height 12
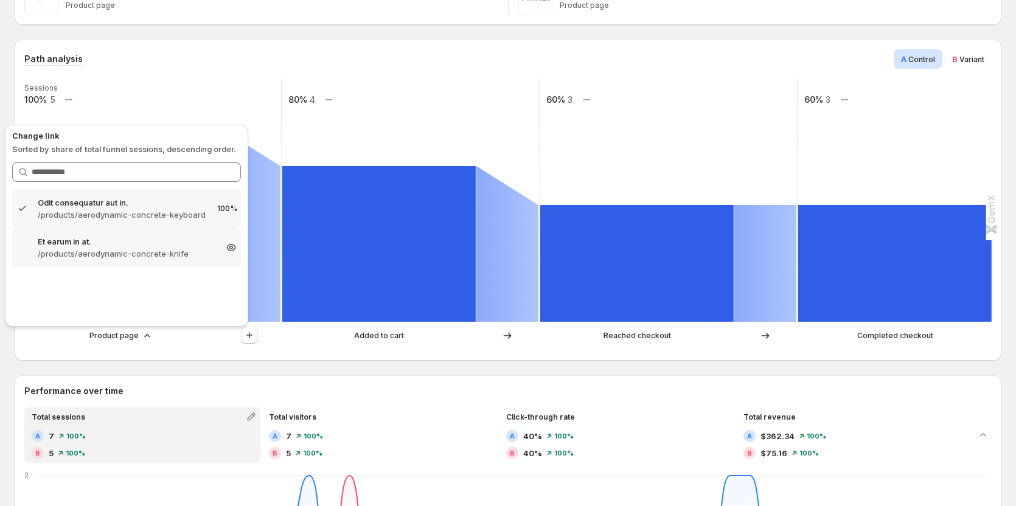
click at [77, 246] on p "Et earum in at." at bounding box center [127, 241] width 178 height 12
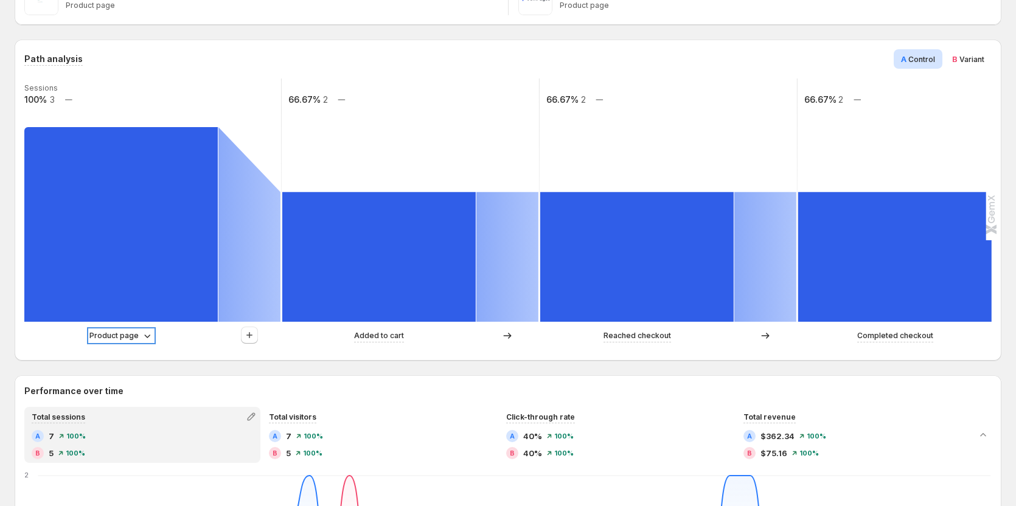
click at [105, 331] on p "Product page" at bounding box center [113, 336] width 49 height 12
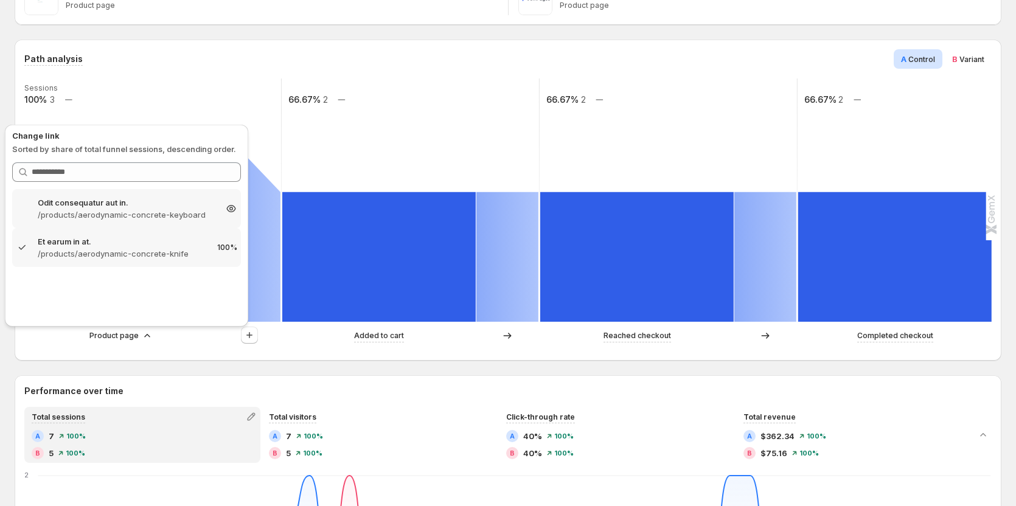
click at [130, 218] on p "/products/aerodynamic-concrete-keyboard" at bounding box center [127, 215] width 178 height 12
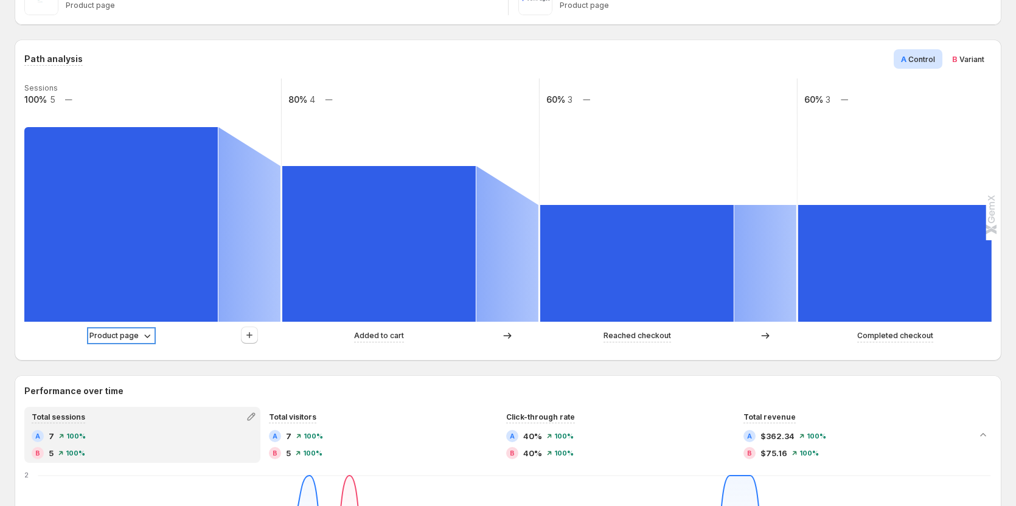
click at [131, 333] on p "Product page" at bounding box center [113, 336] width 49 height 12
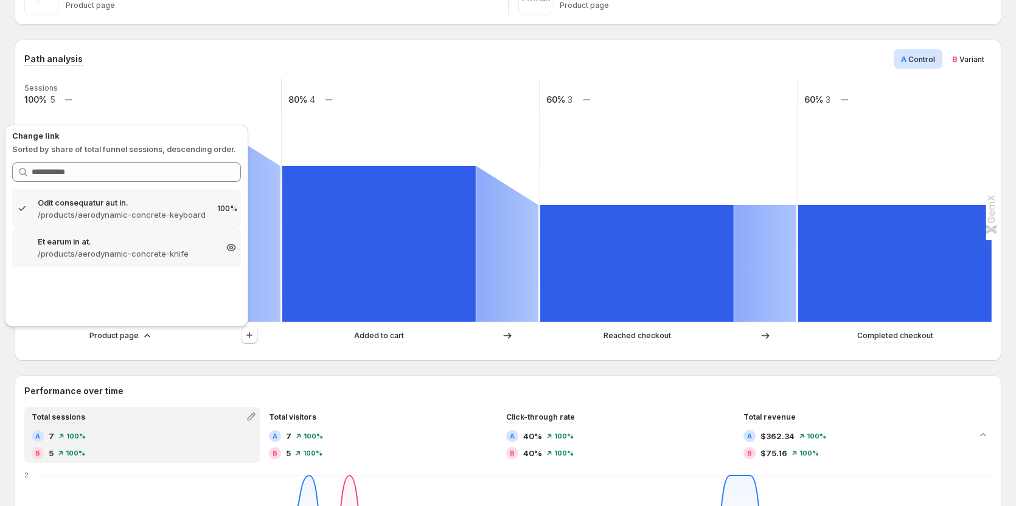
click at [144, 254] on p "/products/aerodynamic-concrete-knife" at bounding box center [127, 254] width 178 height 12
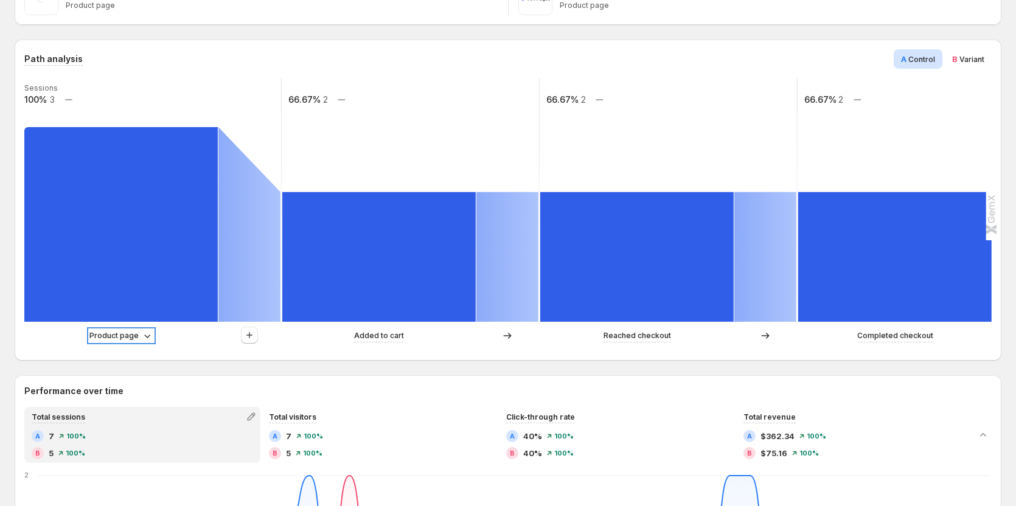
click at [122, 339] on p "Product page" at bounding box center [113, 336] width 49 height 12
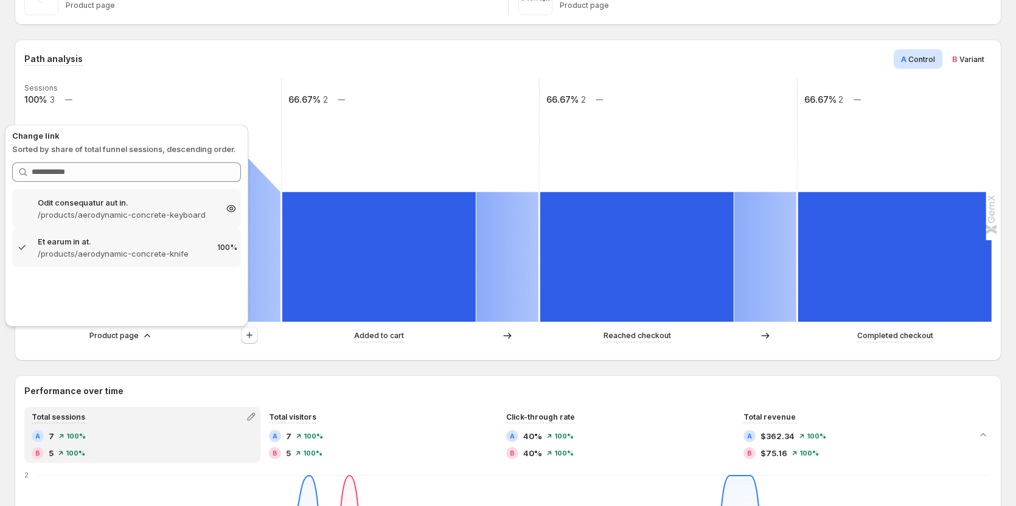
click at [139, 207] on p "Odit consequatur aut in." at bounding box center [127, 203] width 178 height 12
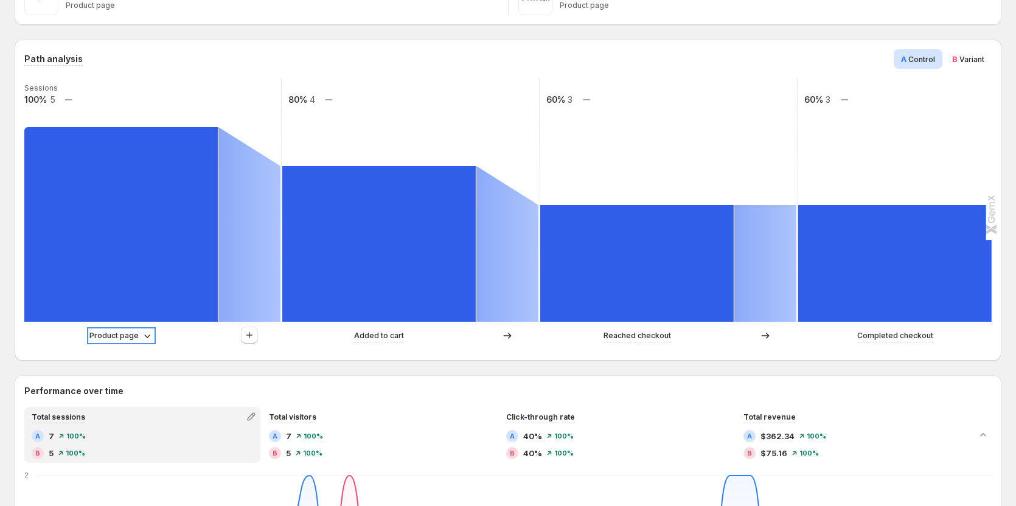
click at [120, 339] on p "Product page" at bounding box center [113, 336] width 49 height 12
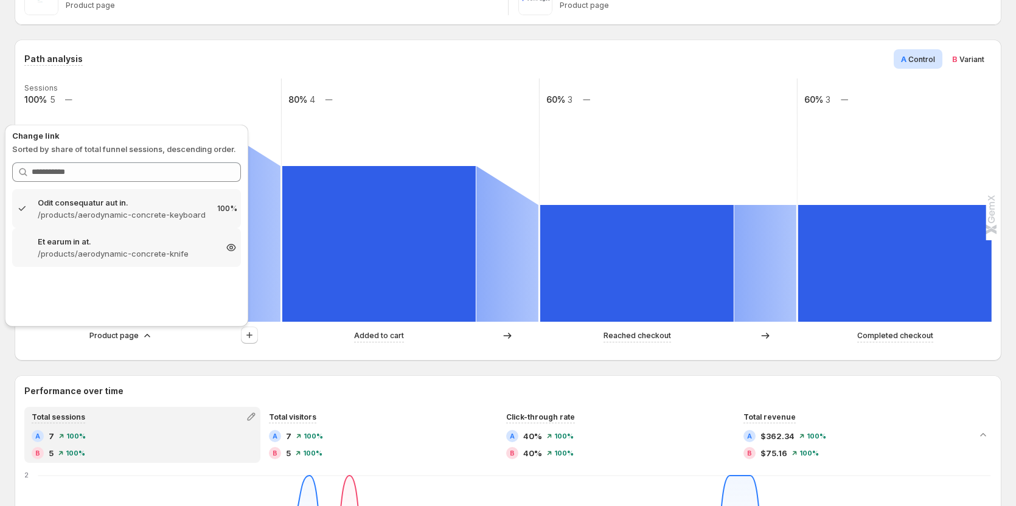
click at [138, 254] on p "/products/aerodynamic-concrete-knife" at bounding box center [127, 254] width 178 height 12
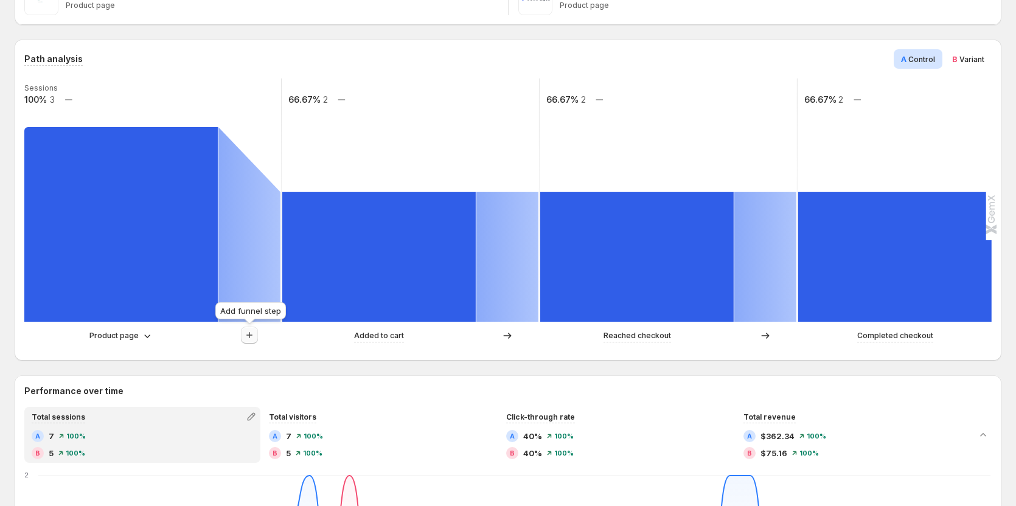
click at [252, 340] on icon "button" at bounding box center [249, 335] width 12 height 12
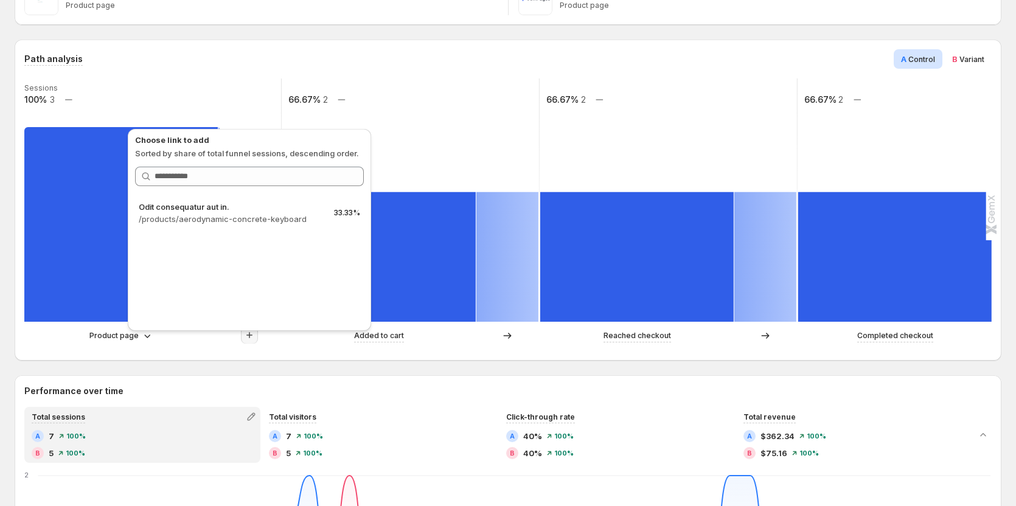
click at [228, 64] on div "Path analysis A Control B Variant" at bounding box center [507, 58] width 967 height 19
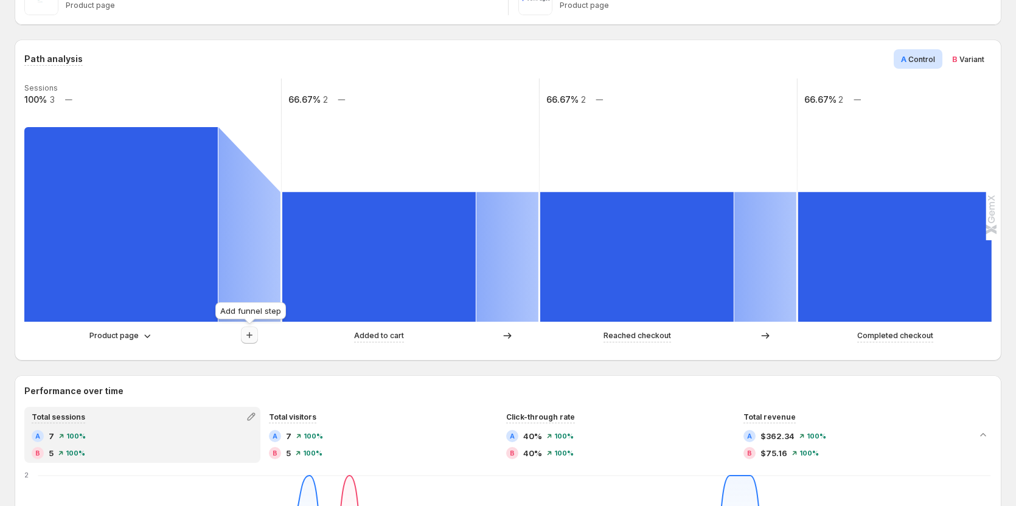
click at [249, 335] on icon "button" at bounding box center [249, 335] width 6 height 6
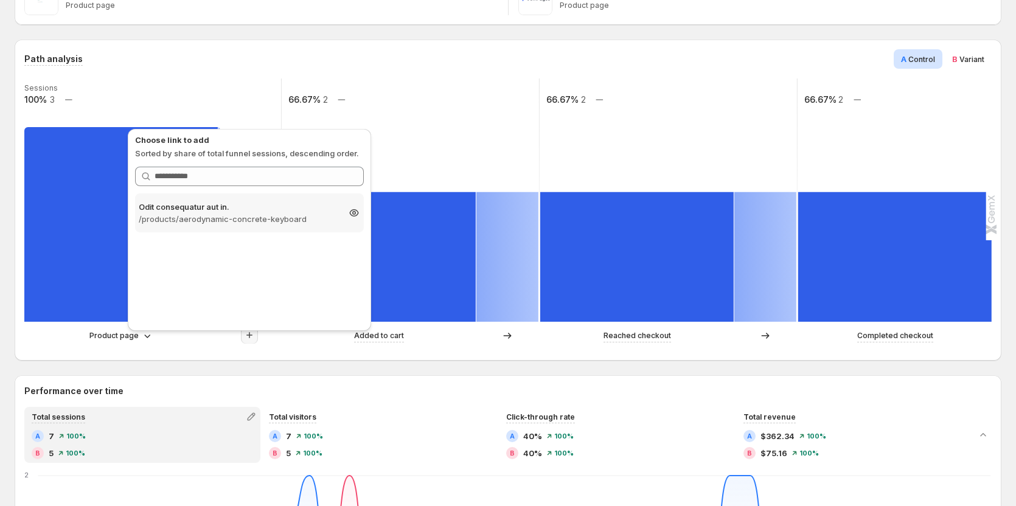
click at [226, 208] on p "Odit consequatur aut in." at bounding box center [239, 207] width 200 height 12
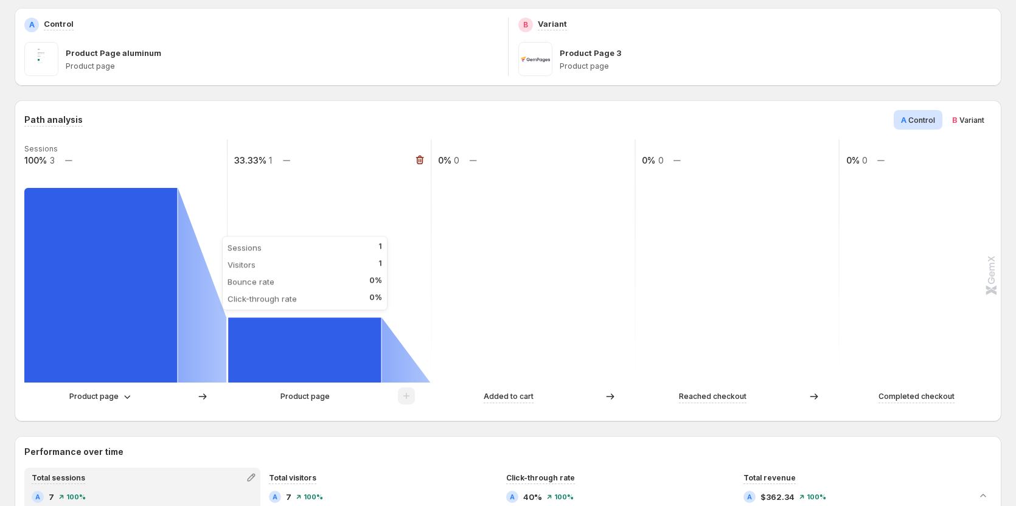
scroll to position [122, 0]
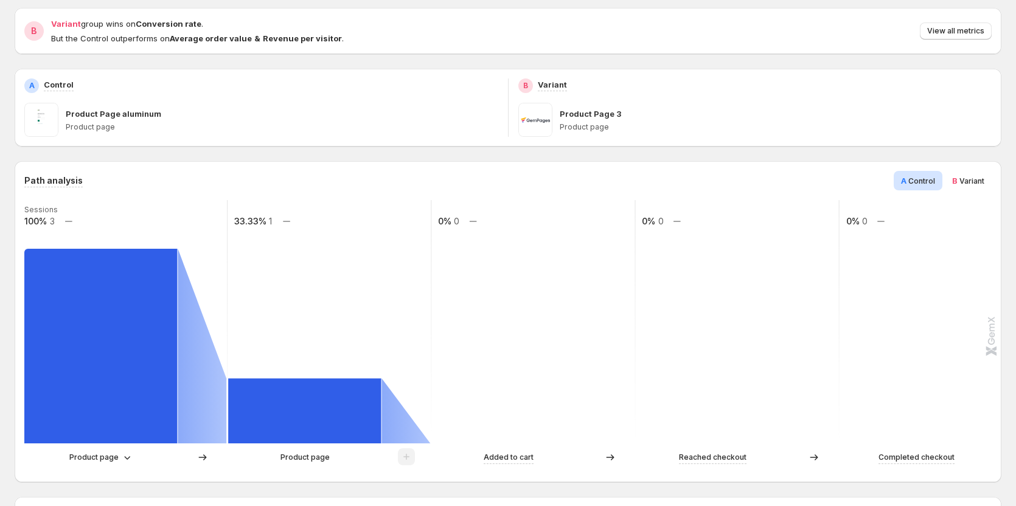
click at [984, 183] on span "Variant" at bounding box center [971, 180] width 25 height 9
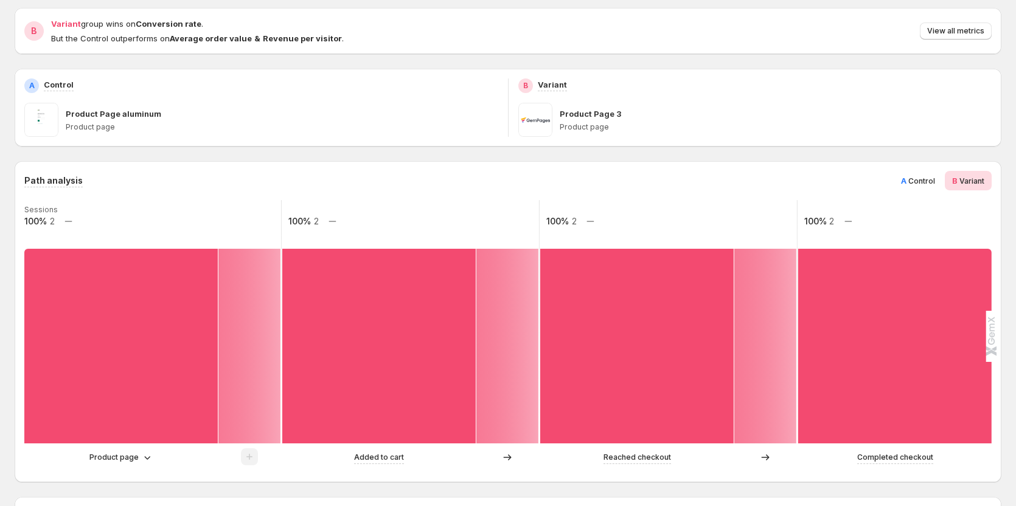
click at [935, 181] on span "Control" at bounding box center [921, 180] width 27 height 9
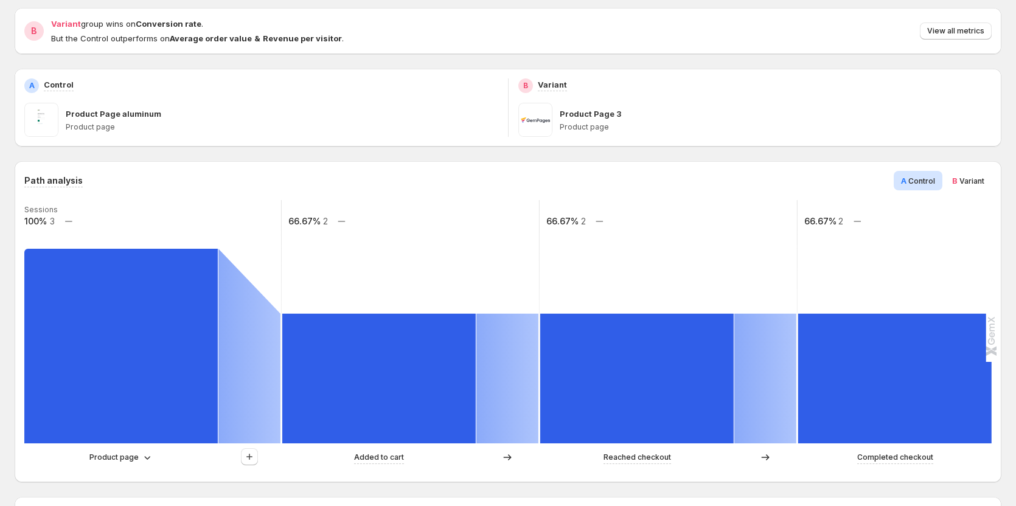
scroll to position [183, 0]
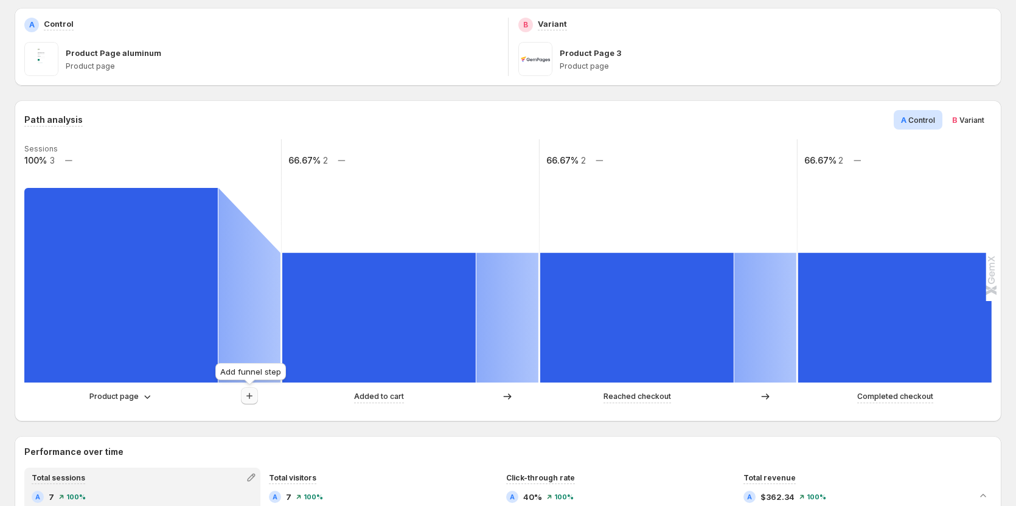
click at [253, 395] on icon "button" at bounding box center [249, 396] width 12 height 12
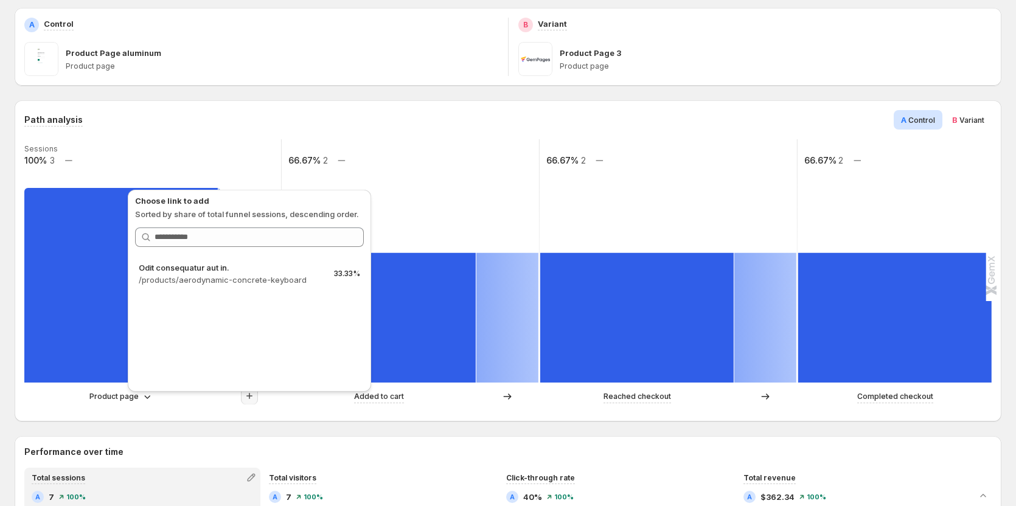
click at [240, 141] on rect at bounding box center [152, 260] width 259 height 243
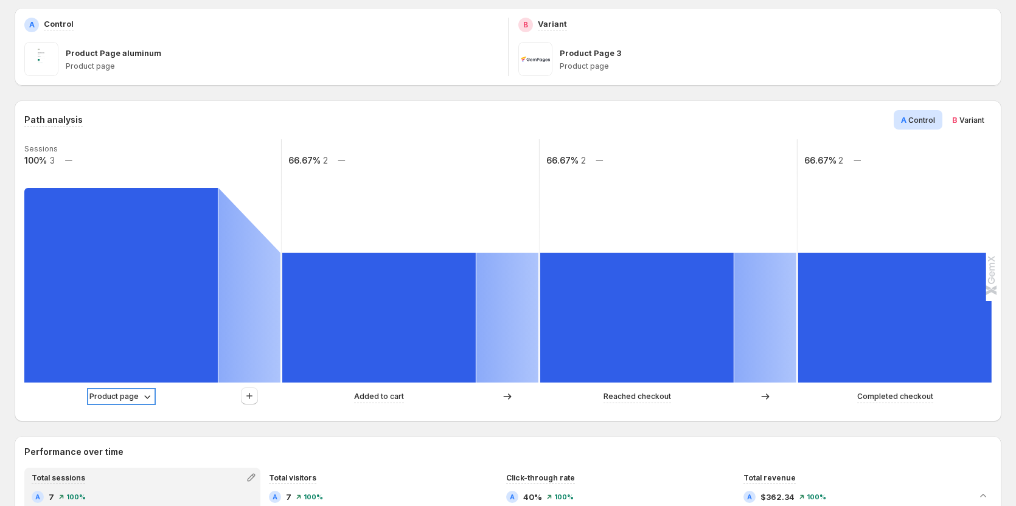
click at [116, 396] on p "Product page" at bounding box center [113, 397] width 49 height 12
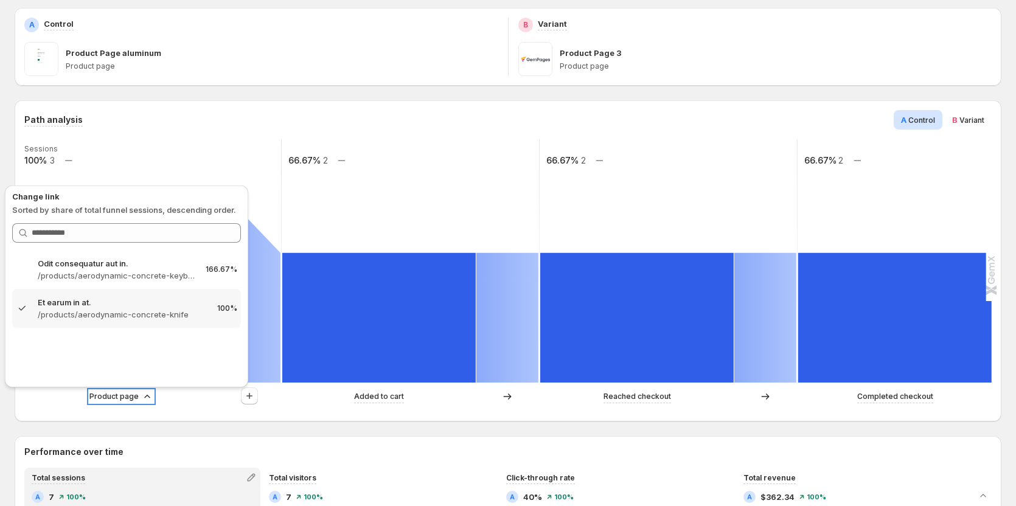
click at [116, 396] on p "Product page" at bounding box center [113, 397] width 49 height 12
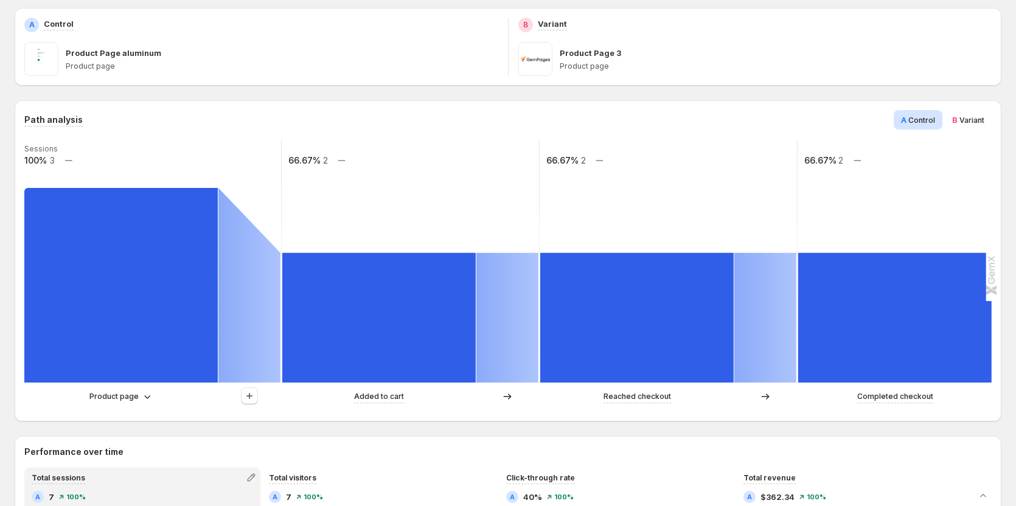
click at [975, 125] on span "B Variant" at bounding box center [968, 120] width 32 height 12
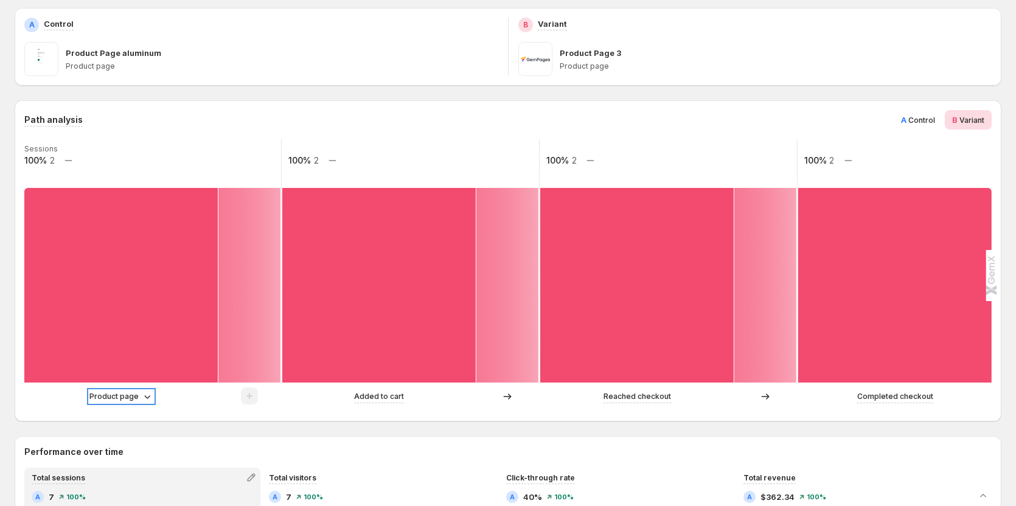
click at [143, 396] on icon at bounding box center [147, 397] width 12 height 12
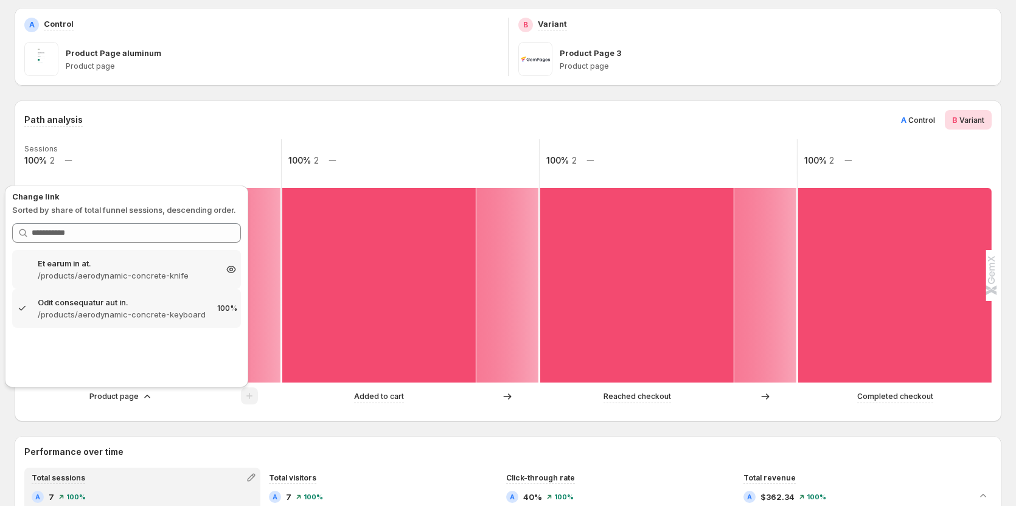
click at [149, 278] on p "/products/aerodynamic-concrete-knife" at bounding box center [127, 276] width 178 height 12
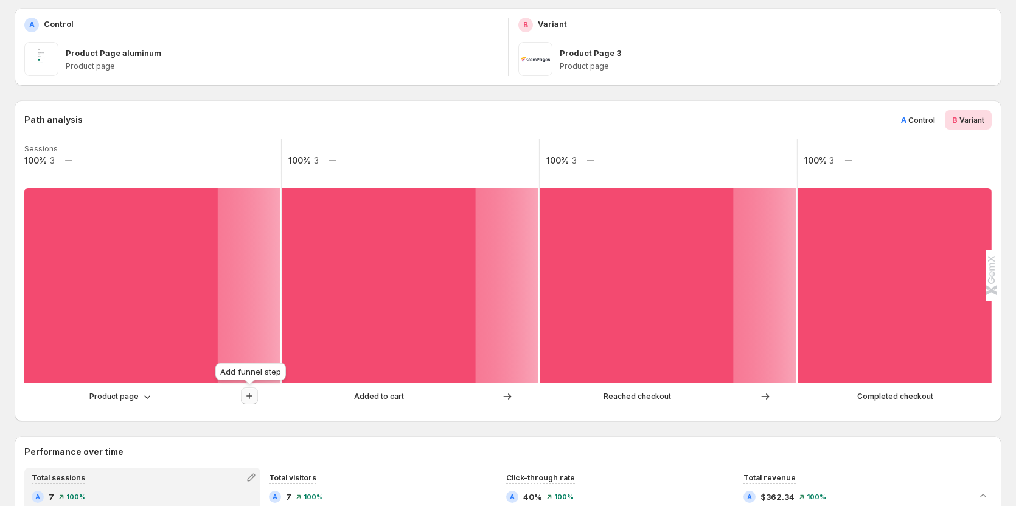
click at [245, 392] on icon "button" at bounding box center [249, 396] width 12 height 12
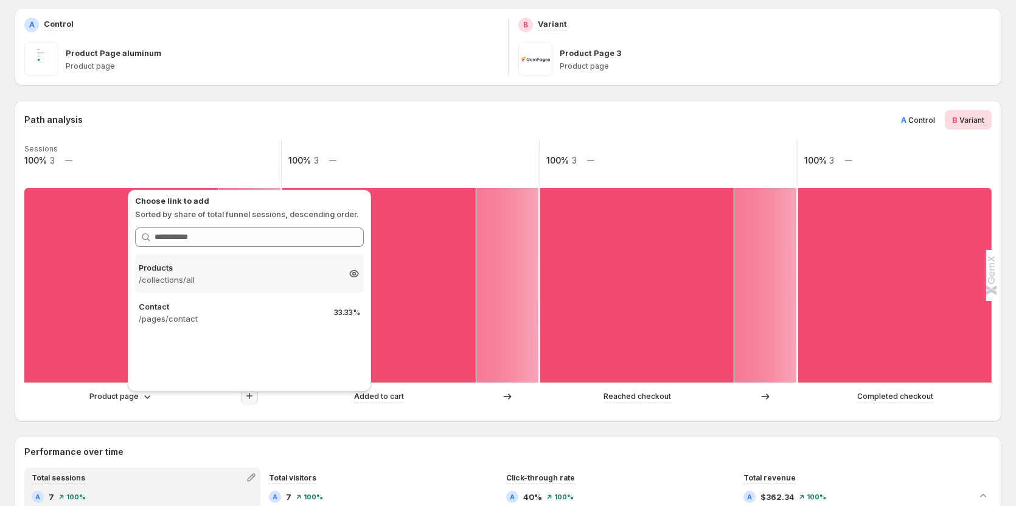
click at [262, 281] on p "/collections/all" at bounding box center [239, 280] width 200 height 12
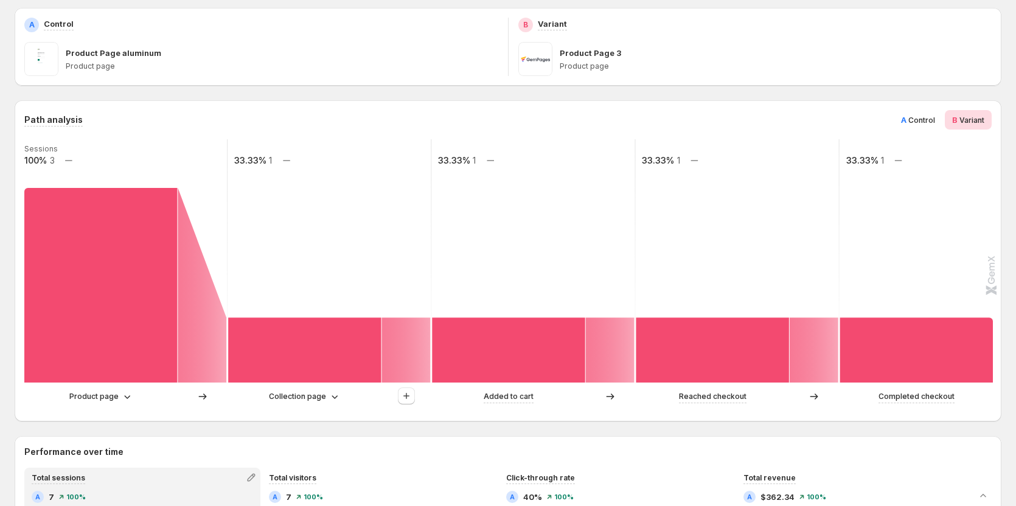
click at [318, 403] on div "Collection page" at bounding box center [329, 397] width 203 height 18
click at [316, 397] on p "Collection page" at bounding box center [297, 397] width 57 height 12
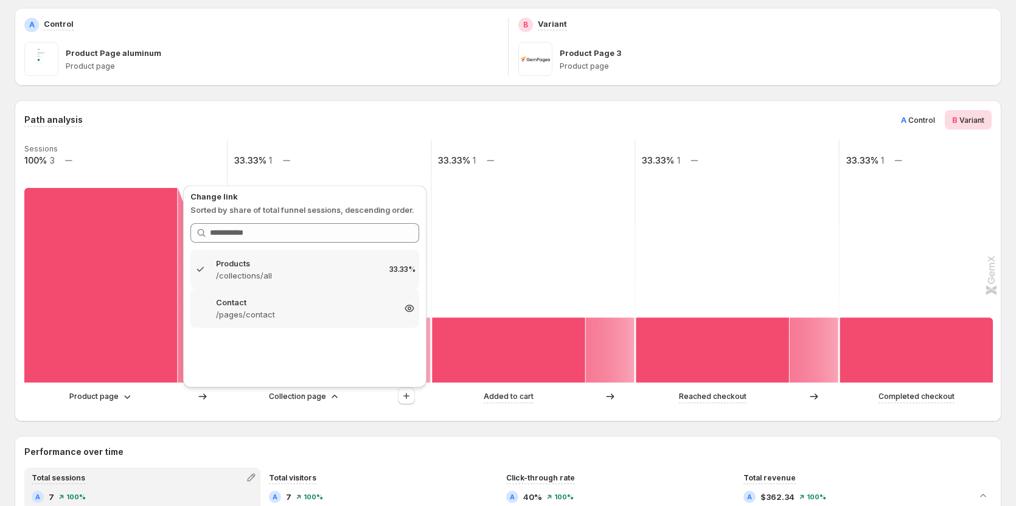
click at [276, 308] on p "/pages/contact" at bounding box center [305, 314] width 178 height 12
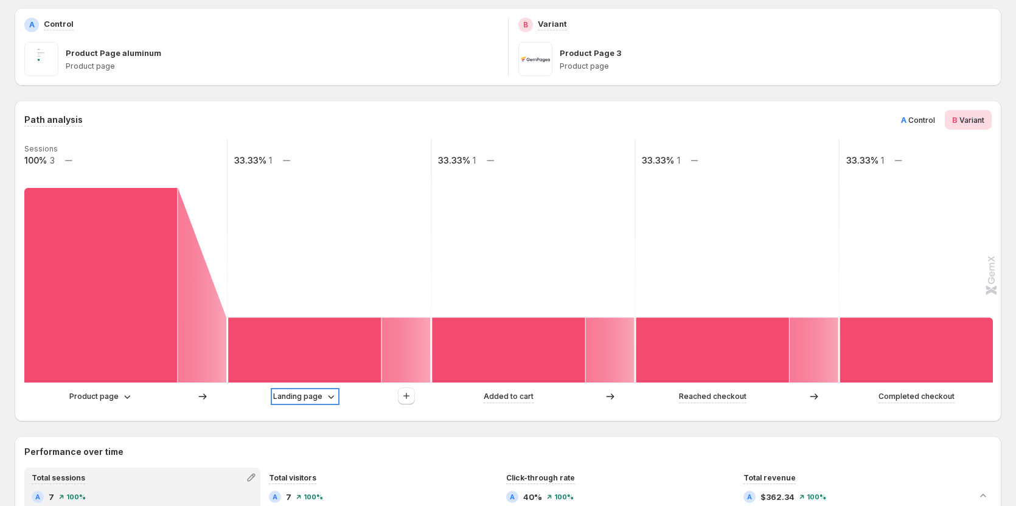
click at [306, 395] on p "Landing page" at bounding box center [297, 397] width 49 height 12
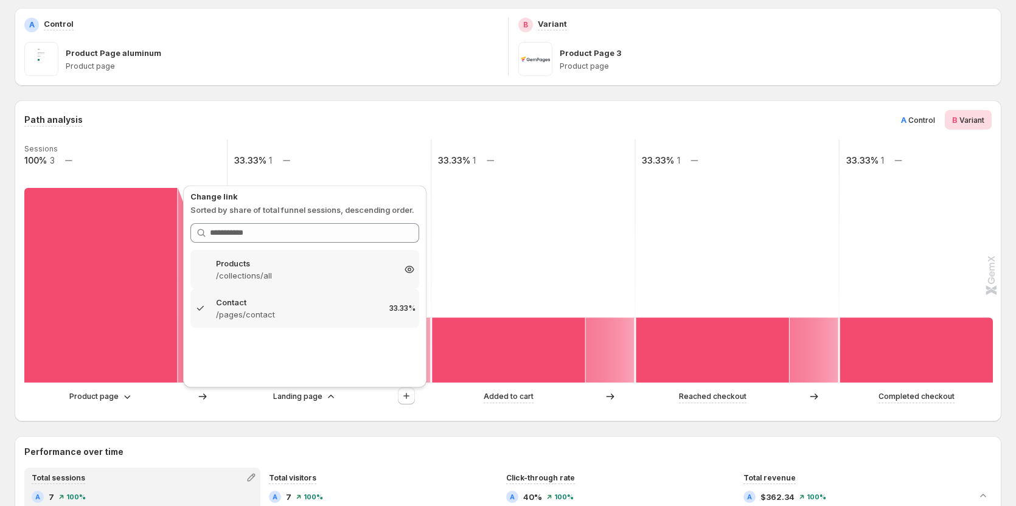
click at [287, 283] on div "Products /collections/all 33.33%" at bounding box center [304, 269] width 229 height 39
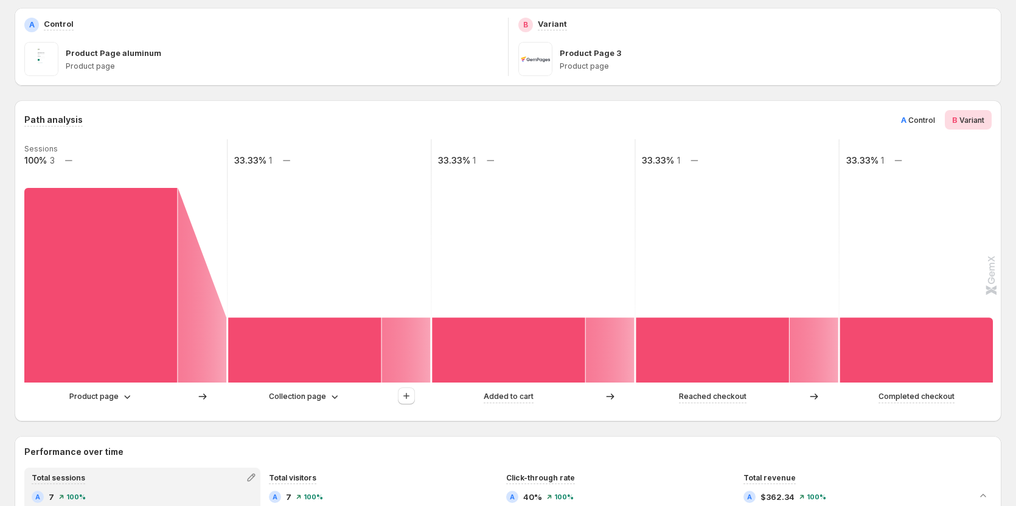
click at [923, 120] on span "Control" at bounding box center [921, 120] width 27 height 9
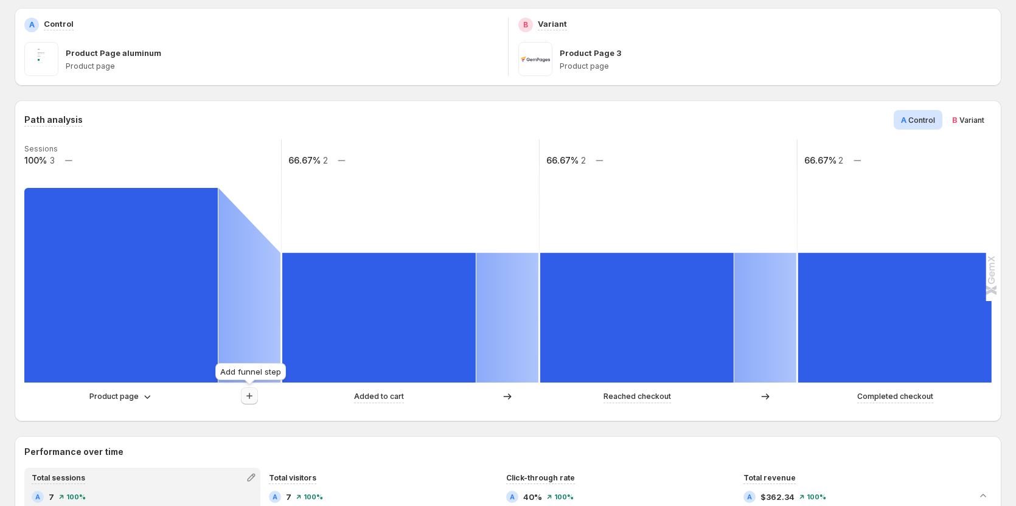
click at [243, 402] on icon "button" at bounding box center [249, 396] width 12 height 12
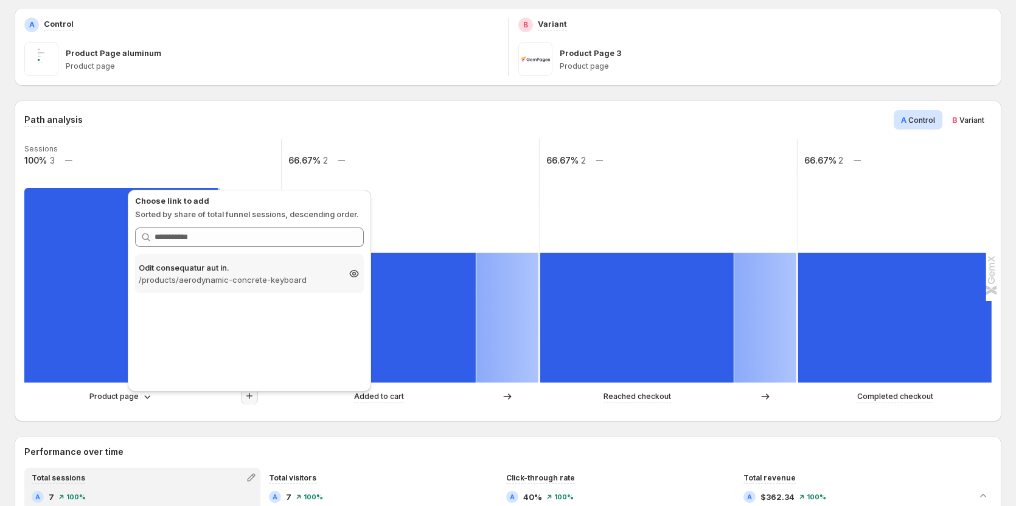
click at [209, 277] on p "/products/aerodynamic-concrete-keyboard" at bounding box center [239, 280] width 200 height 12
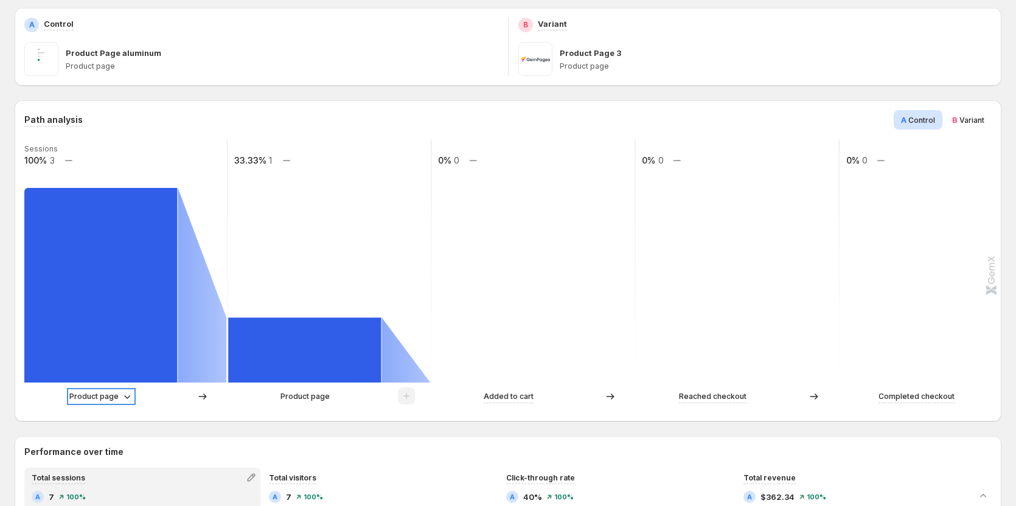
click at [114, 399] on p "Product page" at bounding box center [93, 397] width 49 height 12
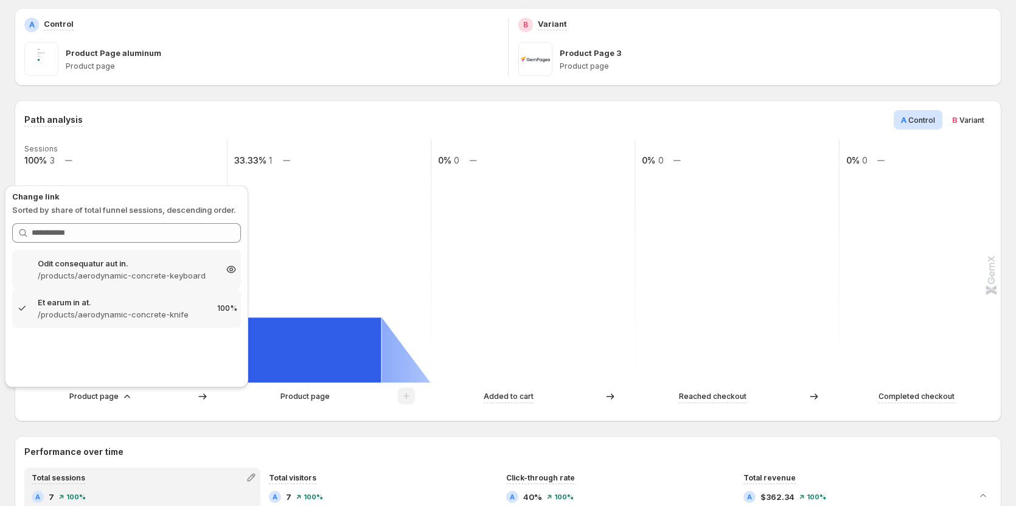
click at [142, 271] on p "/products/aerodynamic-concrete-keyboard" at bounding box center [127, 276] width 178 height 12
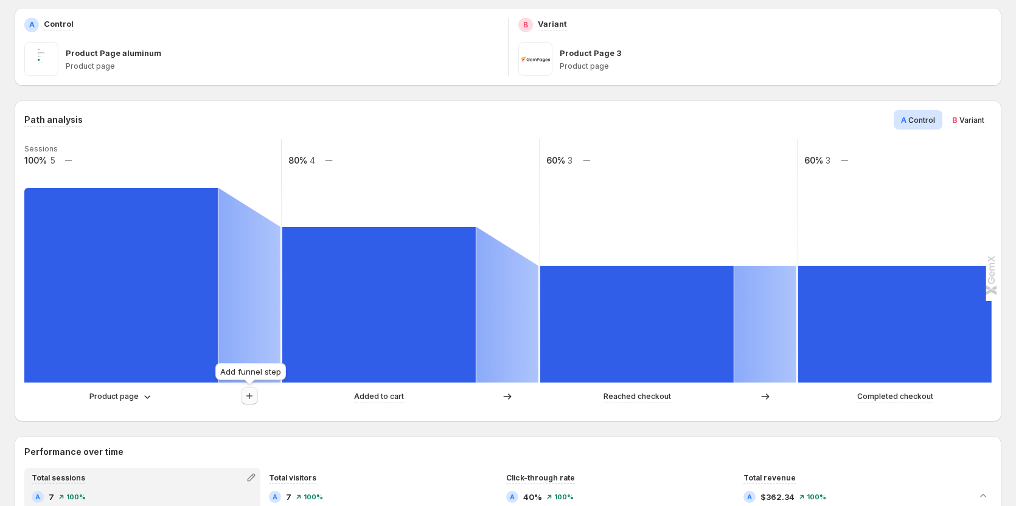
click at [245, 391] on icon "button" at bounding box center [249, 396] width 12 height 12
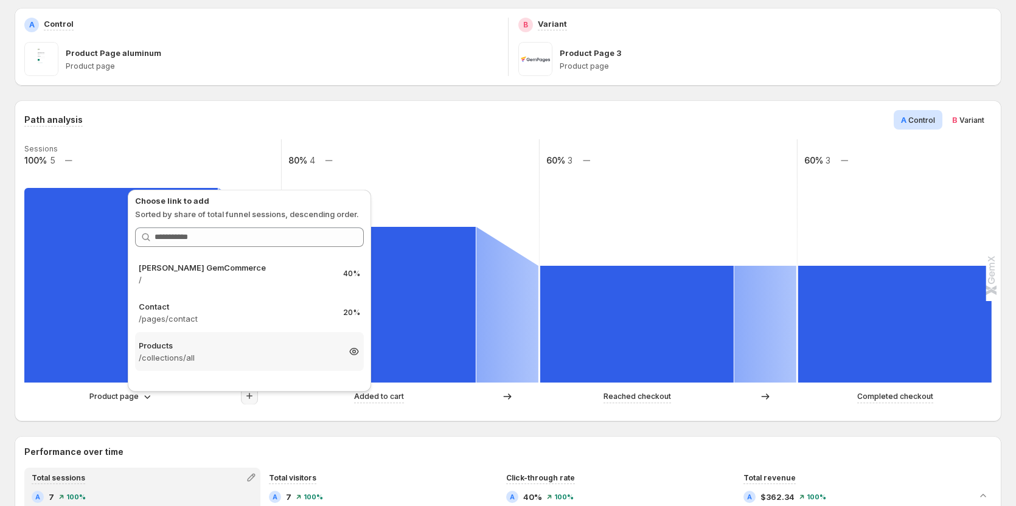
click at [256, 352] on p "/collections/all" at bounding box center [239, 358] width 200 height 12
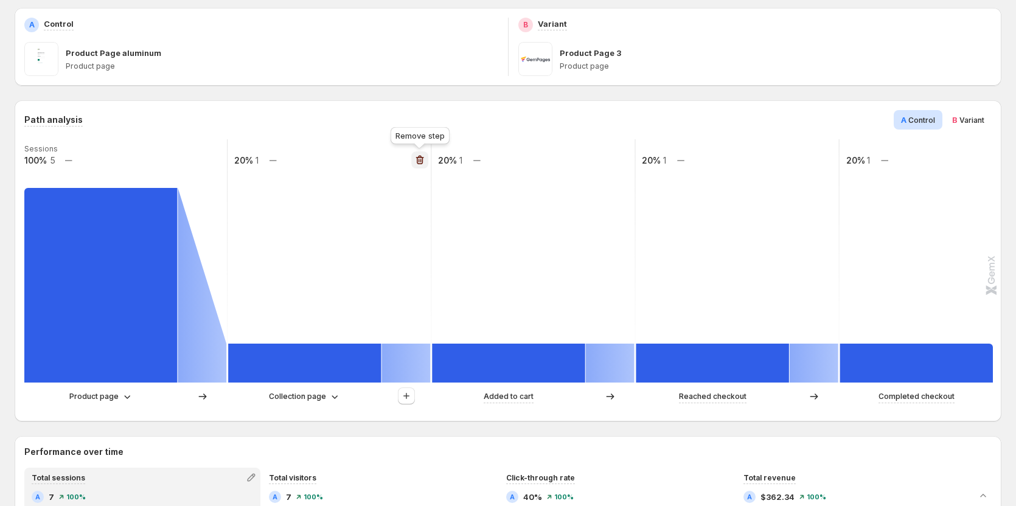
click at [417, 159] on icon "button" at bounding box center [420, 160] width 8 height 9
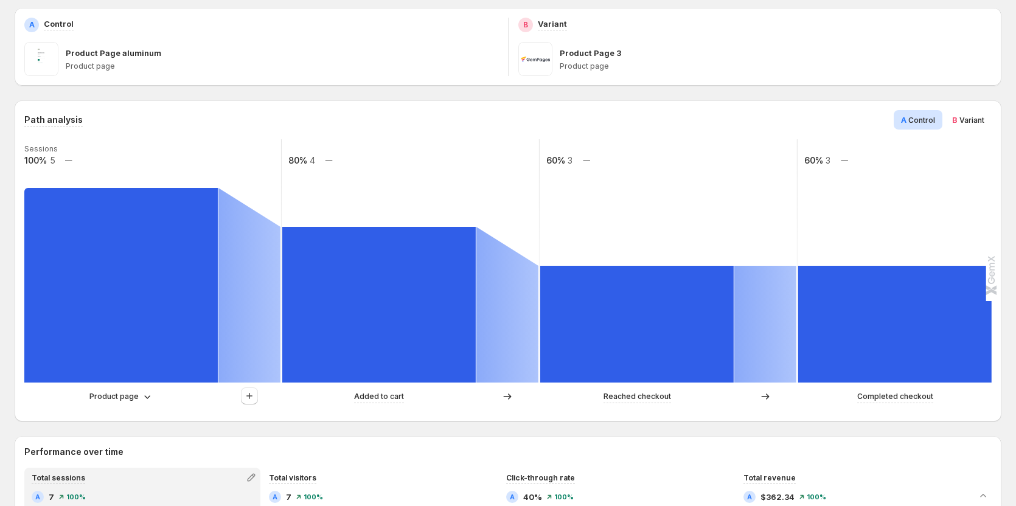
click at [974, 120] on span "Variant" at bounding box center [971, 120] width 25 height 9
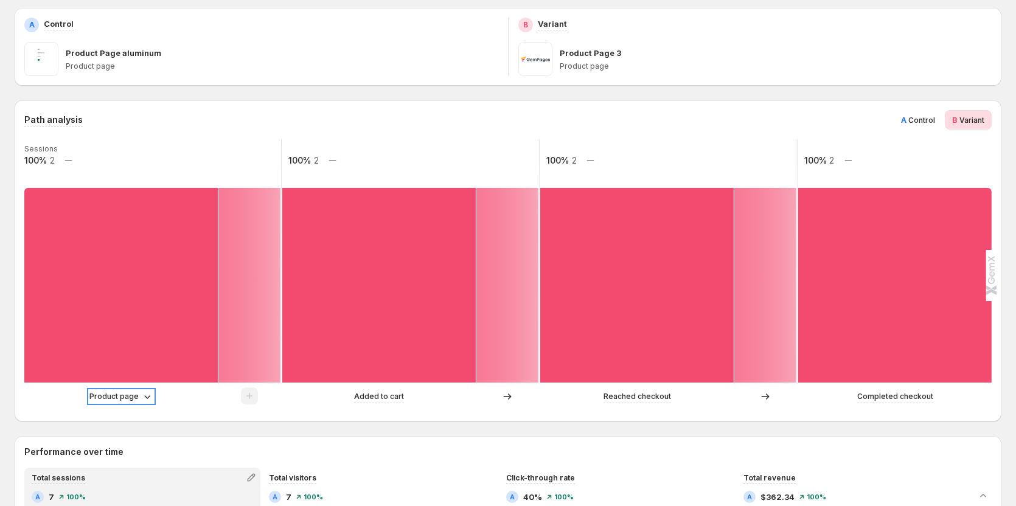
click at [123, 395] on p "Product page" at bounding box center [113, 397] width 49 height 12
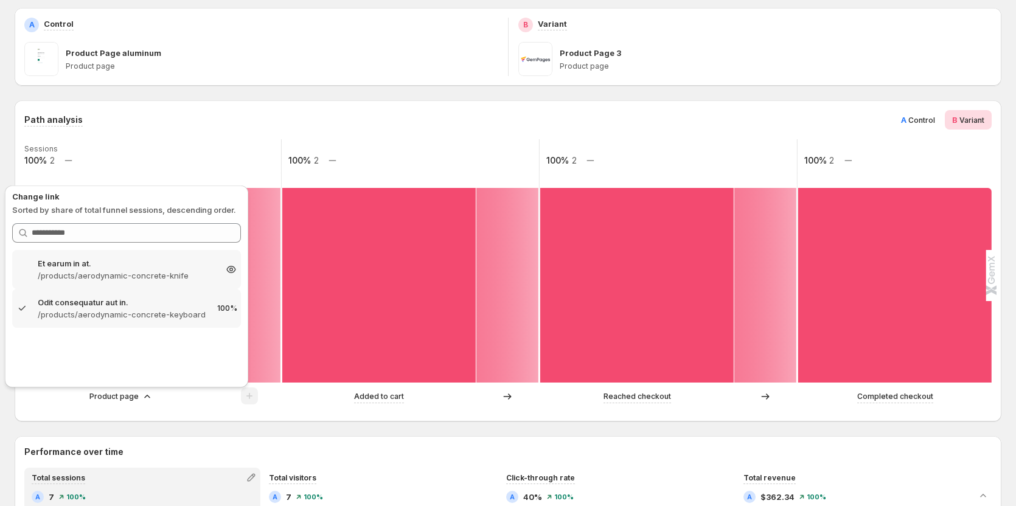
click at [156, 272] on p "/products/aerodynamic-concrete-knife" at bounding box center [127, 276] width 178 height 12
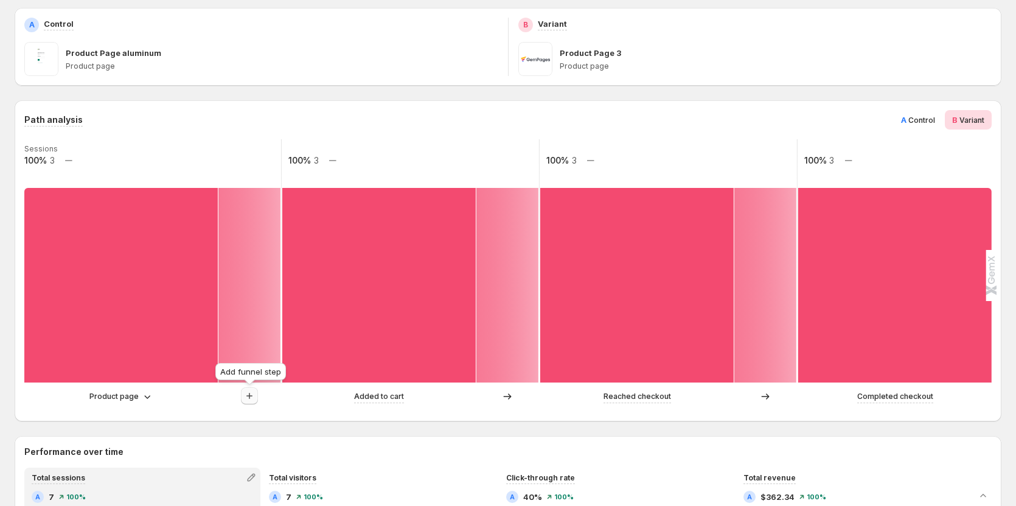
click at [251, 404] on button "button" at bounding box center [249, 396] width 17 height 17
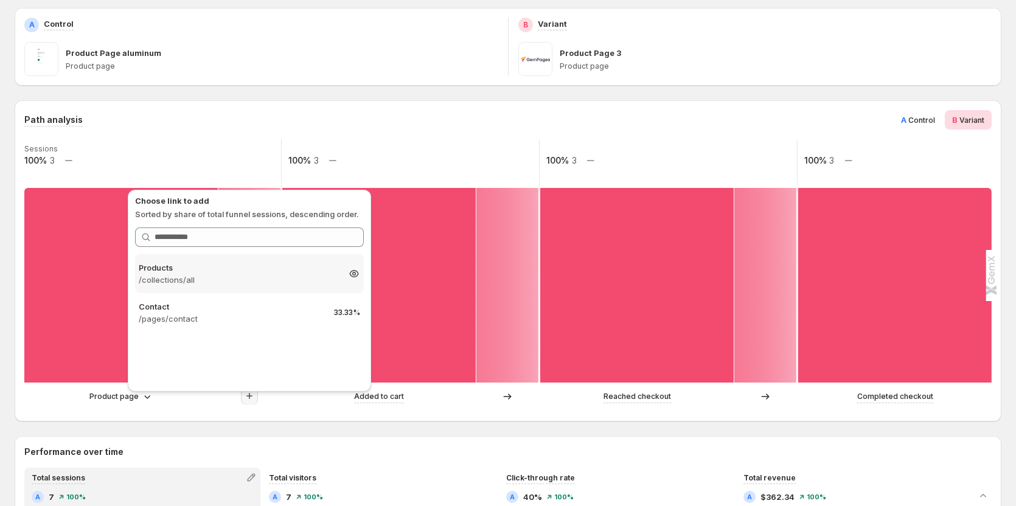
click at [266, 277] on p "/collections/all" at bounding box center [239, 280] width 200 height 12
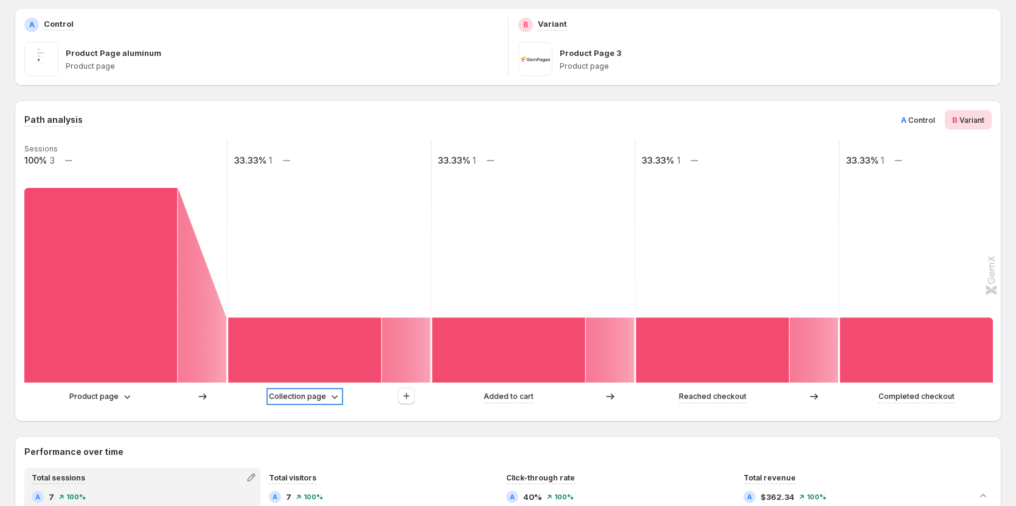
click at [301, 399] on p "Collection page" at bounding box center [297, 397] width 57 height 12
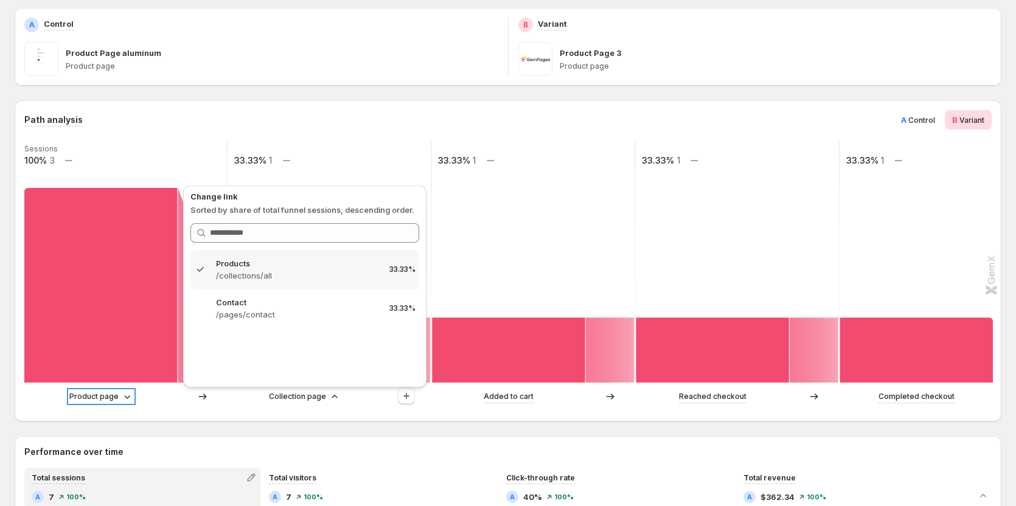
click at [105, 398] on p "Product page" at bounding box center [93, 397] width 49 height 12
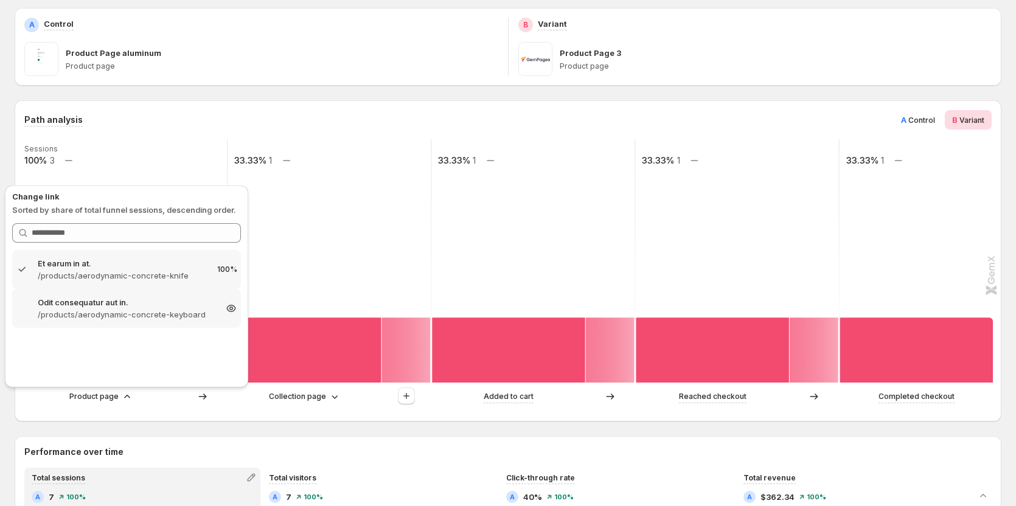
click at [110, 307] on p "Odit consequatur aut in." at bounding box center [127, 302] width 178 height 12
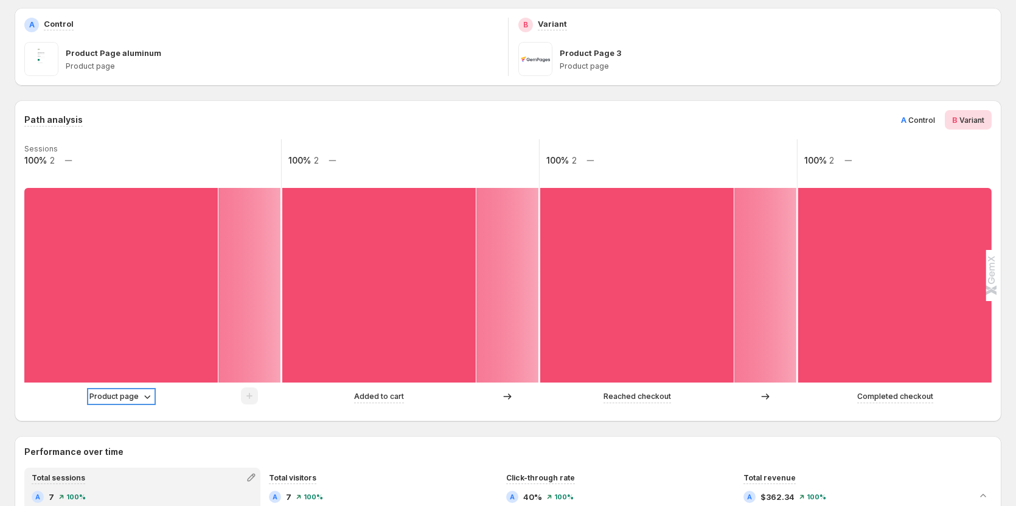
click at [100, 394] on p "Product page" at bounding box center [113, 397] width 49 height 12
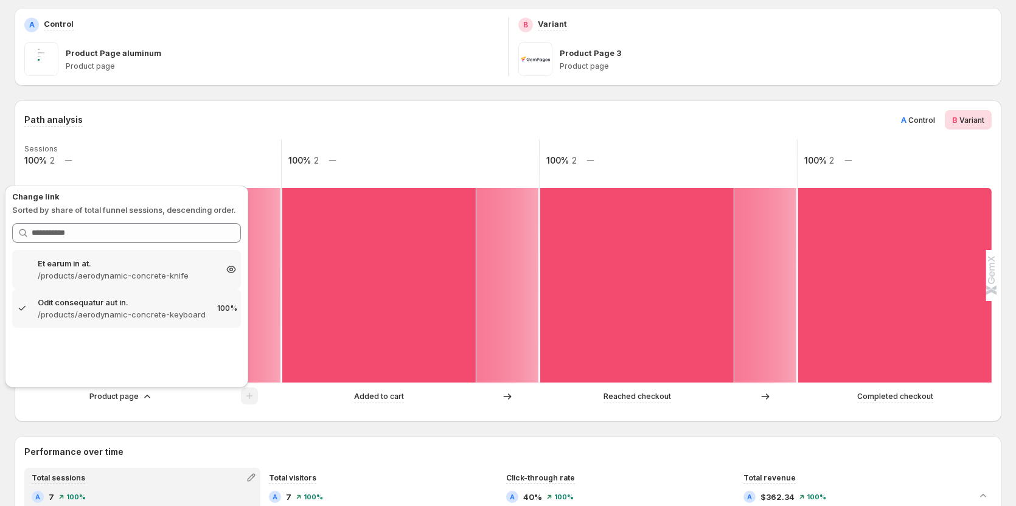
click at [111, 273] on p "/products/aerodynamic-concrete-knife" at bounding box center [127, 276] width 178 height 12
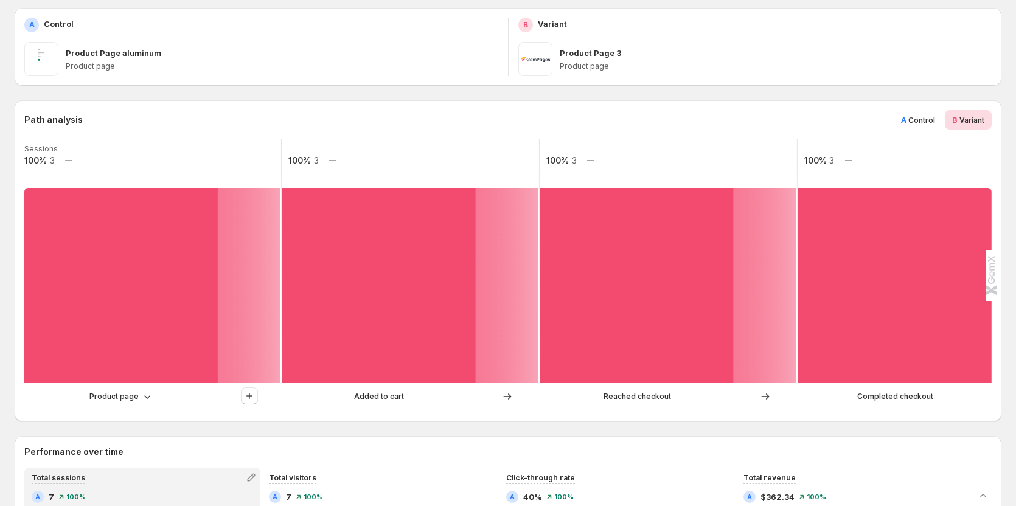
click at [935, 121] on span "Control" at bounding box center [921, 120] width 27 height 9
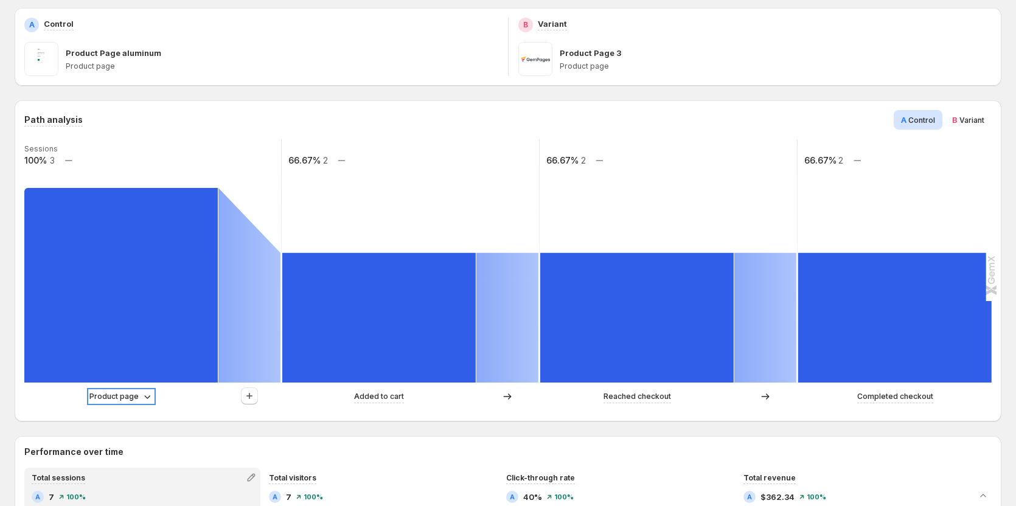
click at [123, 399] on p "Product page" at bounding box center [113, 397] width 49 height 12
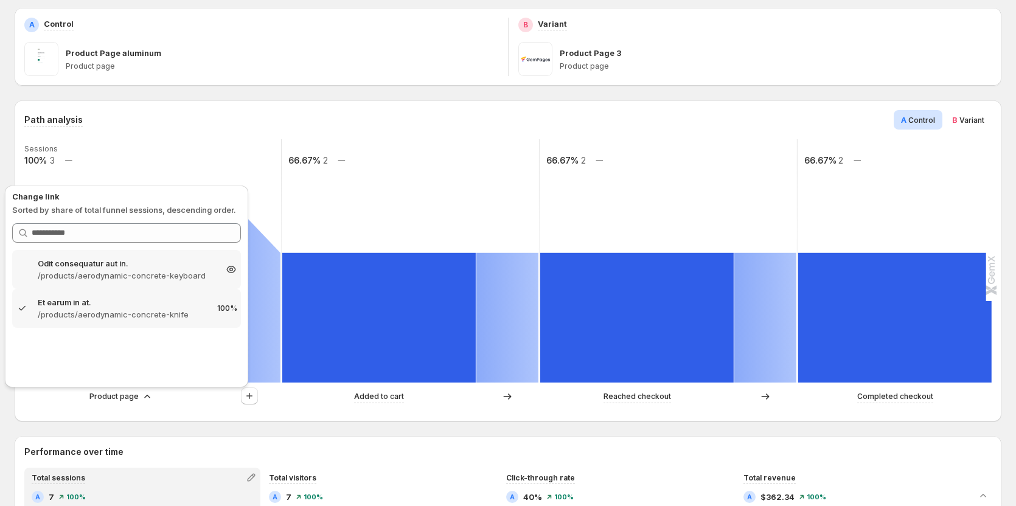
click at [155, 273] on p "/products/aerodynamic-concrete-keyboard" at bounding box center [127, 276] width 178 height 12
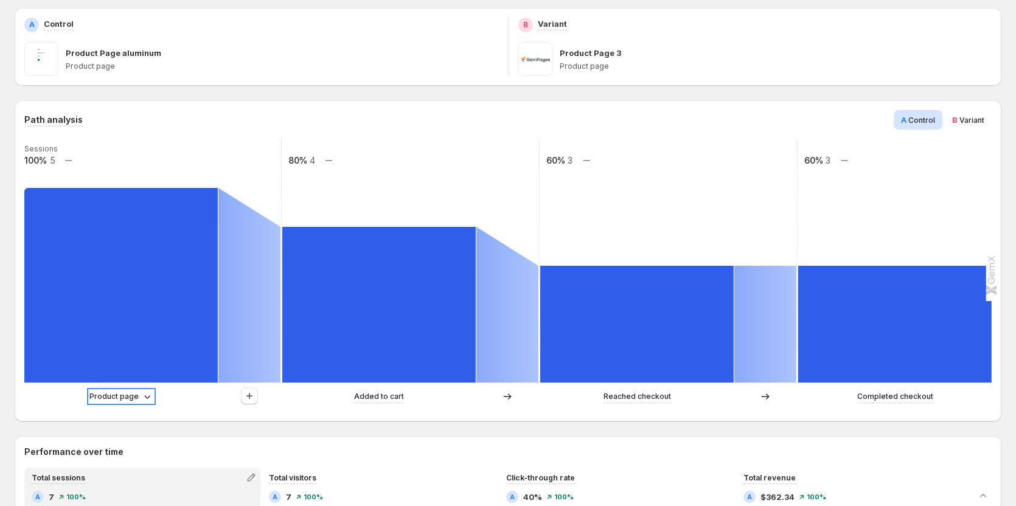
click at [119, 397] on p "Product page" at bounding box center [113, 397] width 49 height 12
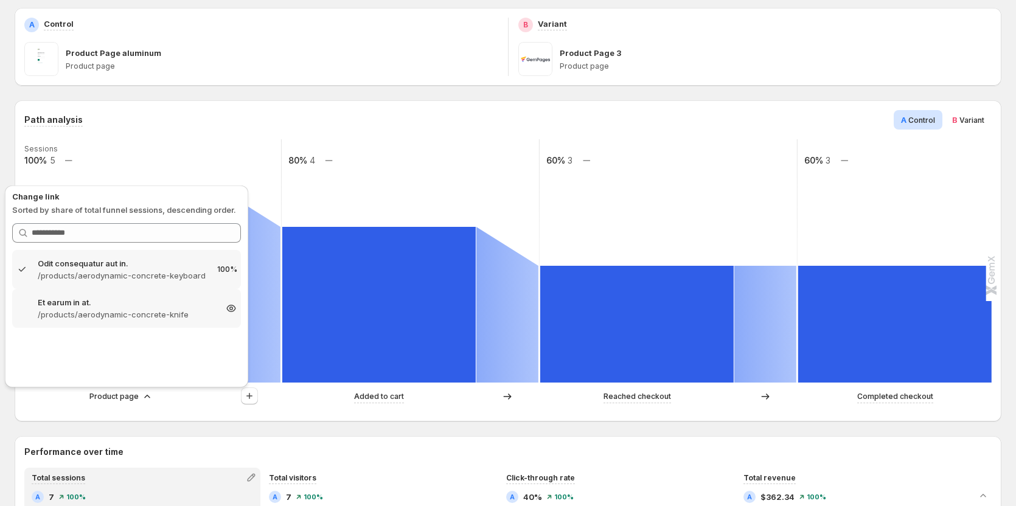
click at [125, 309] on p "/products/aerodynamic-concrete-knife" at bounding box center [127, 314] width 178 height 12
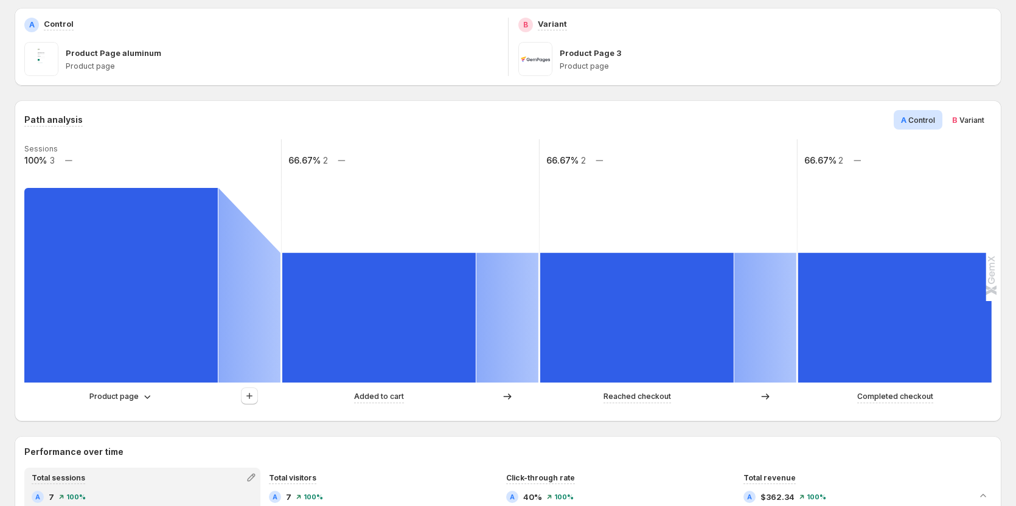
click at [140, 388] on div "Product page" at bounding box center [152, 397] width 257 height 18
click at [130, 391] on p "Product page" at bounding box center [113, 397] width 49 height 12
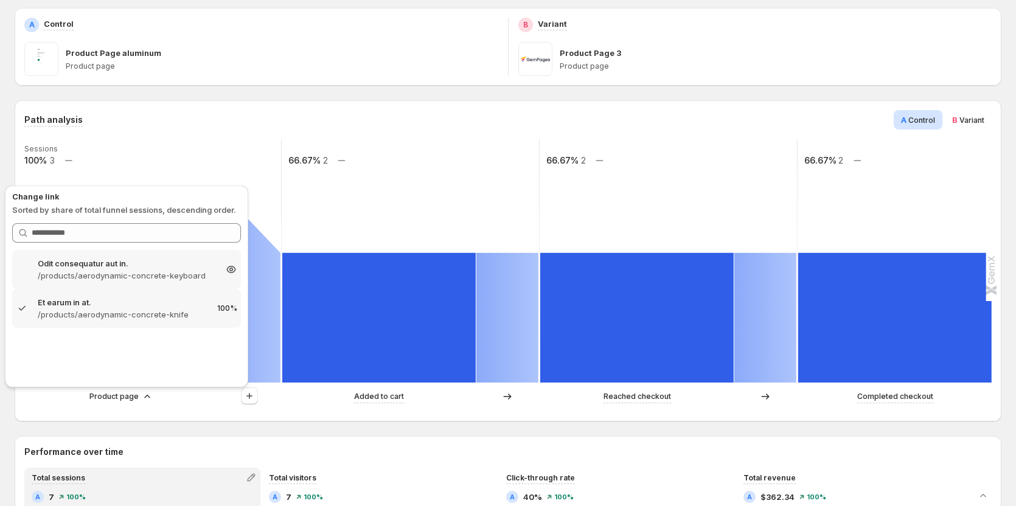
click at [159, 274] on p "/products/aerodynamic-concrete-keyboard" at bounding box center [127, 276] width 178 height 12
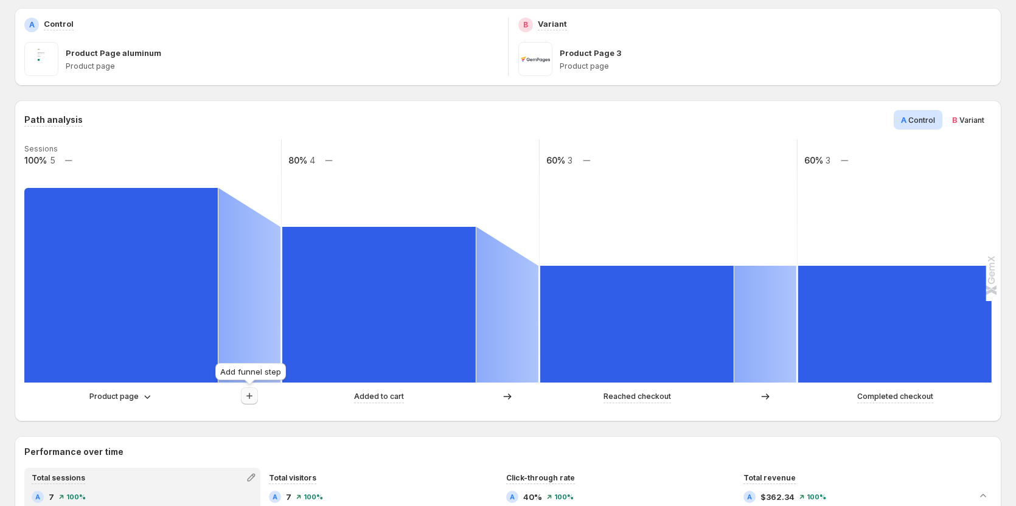
click at [255, 399] on icon "button" at bounding box center [249, 396] width 12 height 12
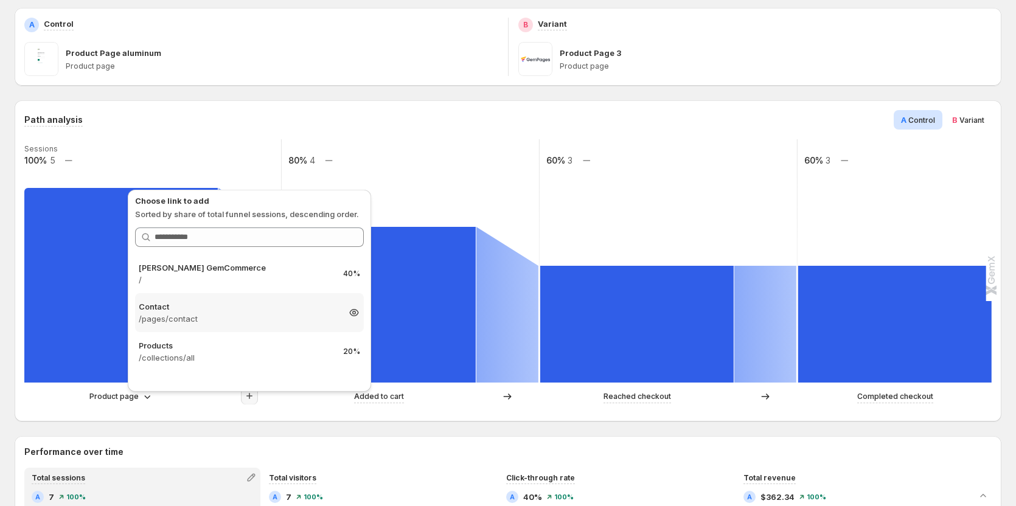
click at [242, 308] on p "Contact" at bounding box center [239, 307] width 200 height 12
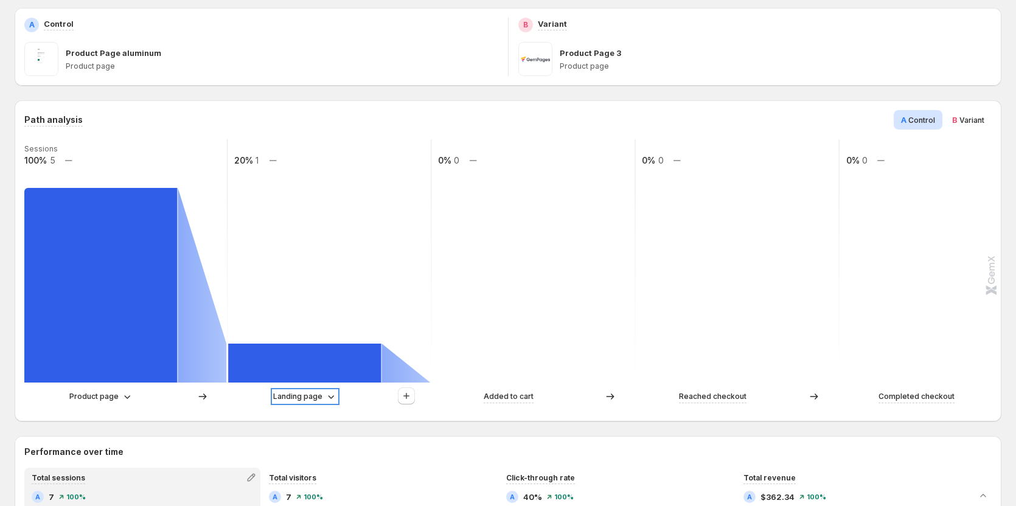
click at [297, 397] on p "Landing page" at bounding box center [297, 397] width 49 height 12
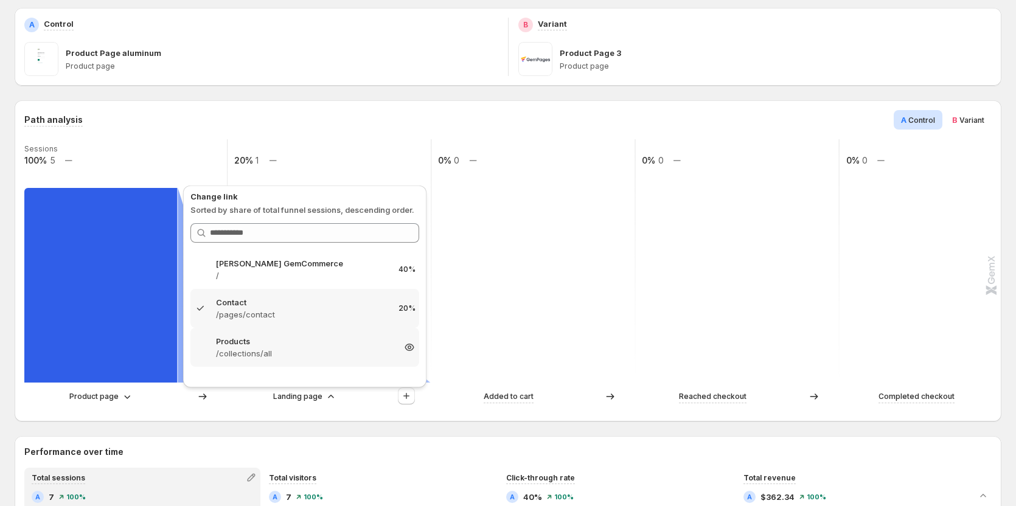
click at [303, 353] on p "/collections/all" at bounding box center [305, 353] width 178 height 12
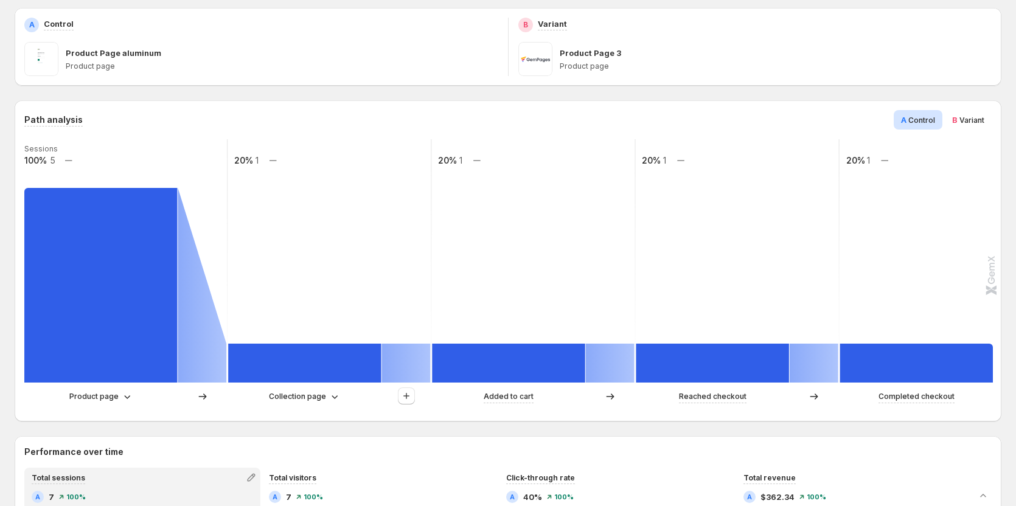
click at [294, 404] on div "Collection page" at bounding box center [329, 397] width 203 height 18
click at [294, 400] on p "Collection page" at bounding box center [297, 397] width 57 height 12
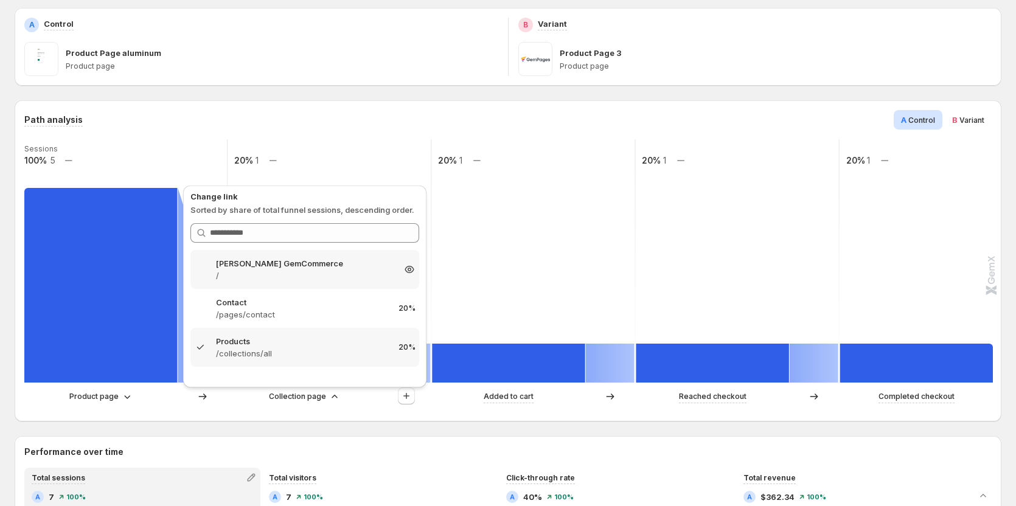
click at [309, 280] on p "/" at bounding box center [305, 276] width 178 height 12
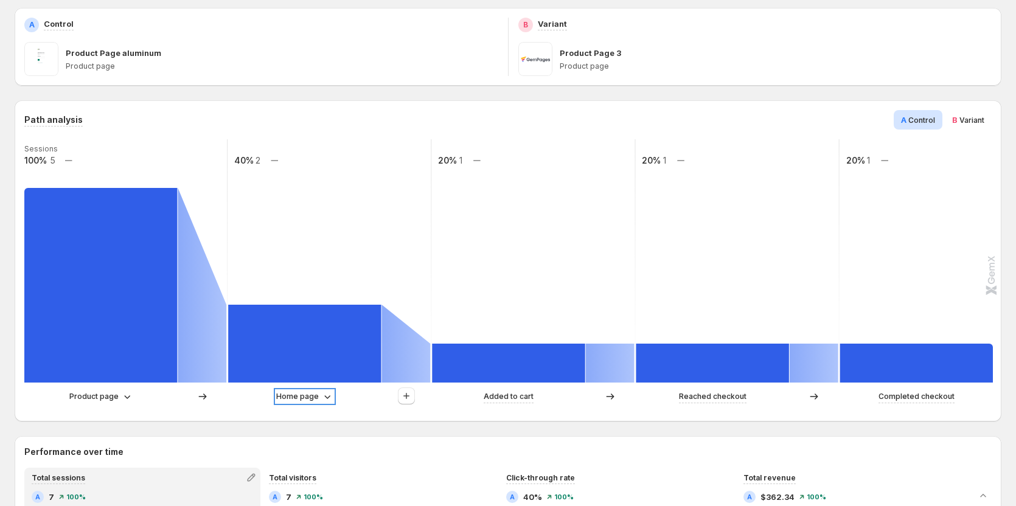
click at [313, 394] on p "Home page" at bounding box center [297, 397] width 43 height 12
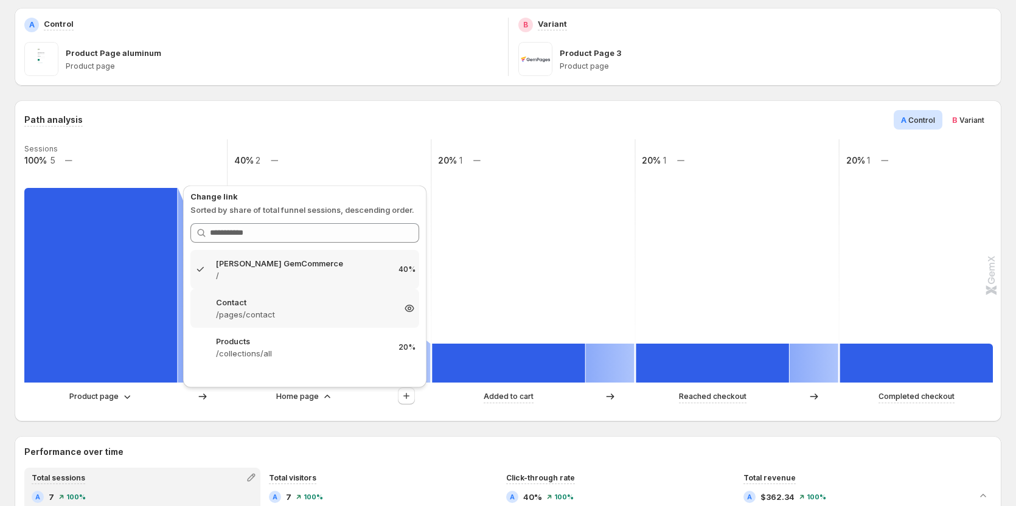
click at [307, 319] on p "/pages/contact" at bounding box center [305, 314] width 178 height 12
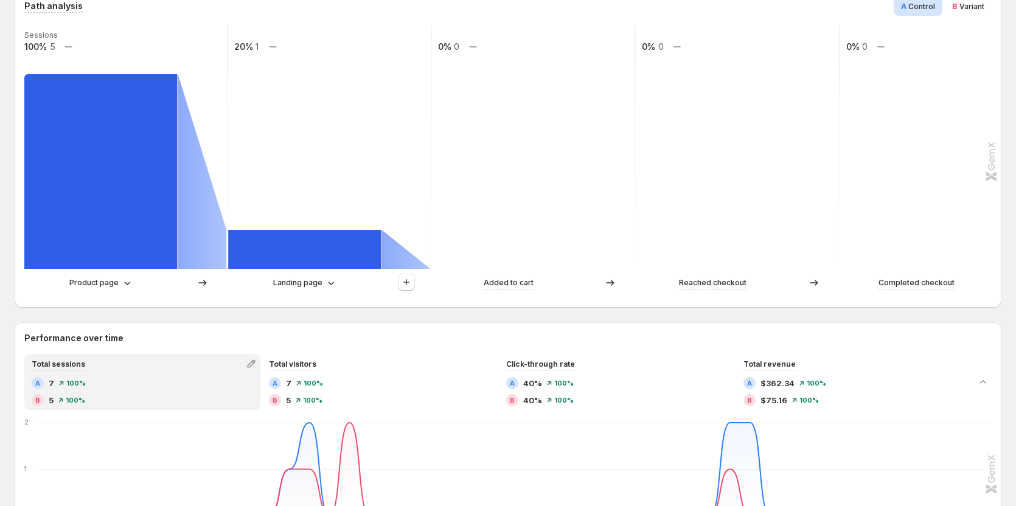
scroll to position [304, 0]
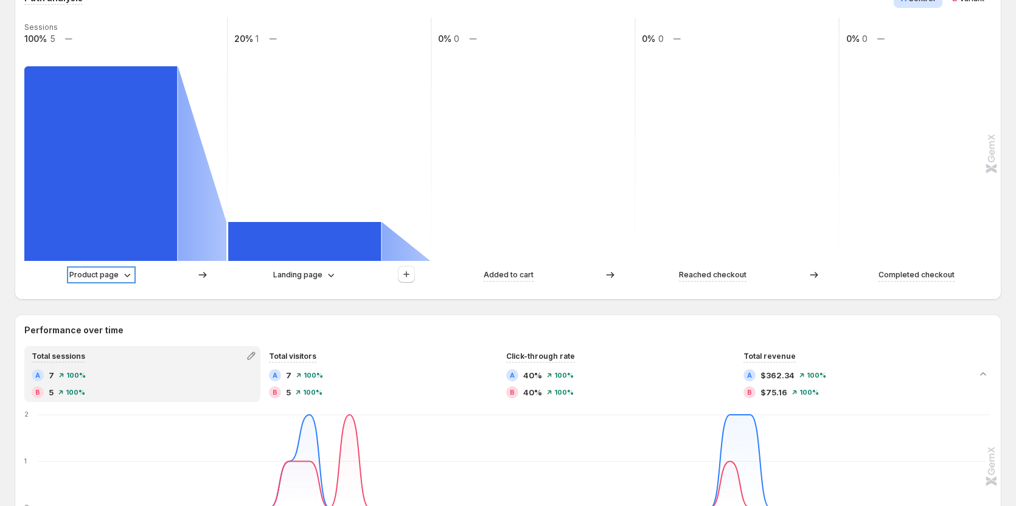
click at [87, 278] on p "Product page" at bounding box center [93, 275] width 49 height 12
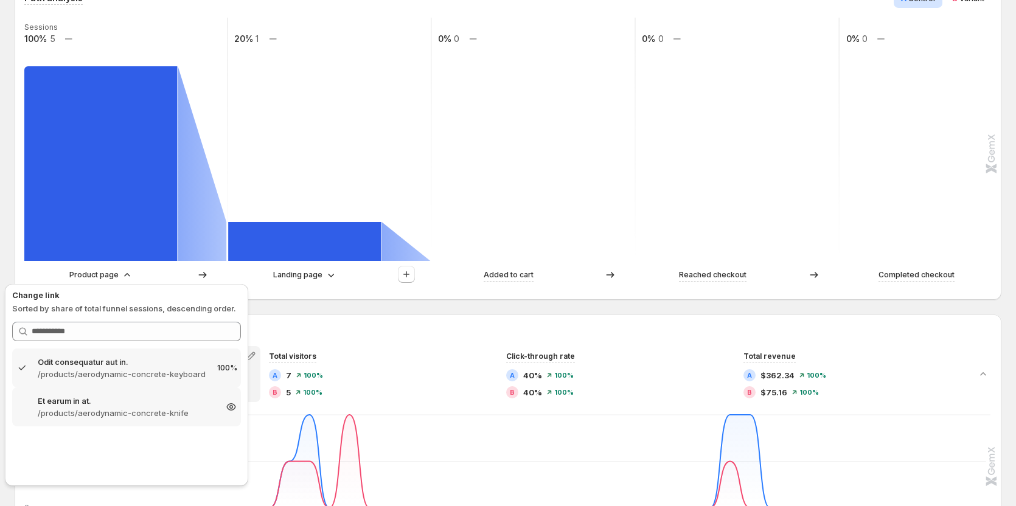
click at [94, 401] on p "Et earum in at." at bounding box center [127, 401] width 178 height 12
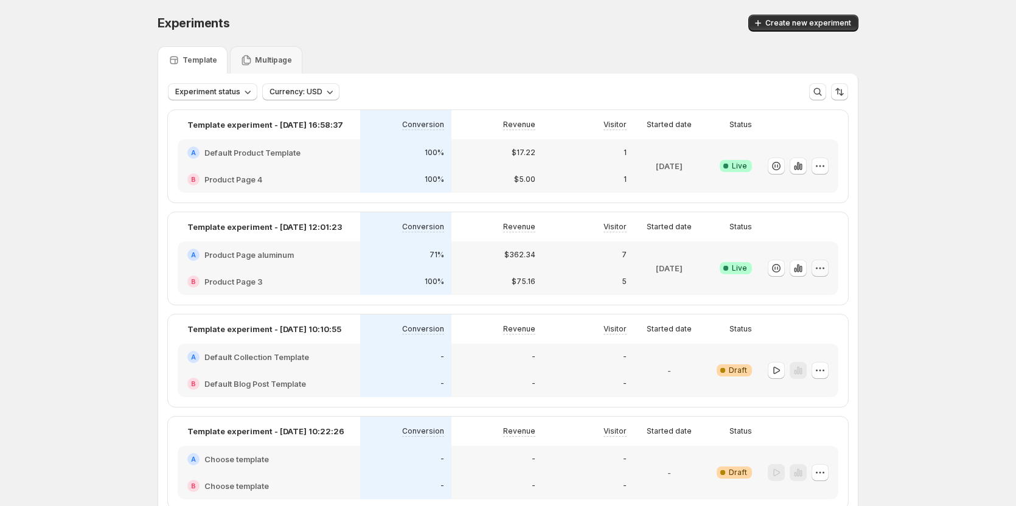
click at [826, 266] on icon "button" at bounding box center [820, 268] width 12 height 12
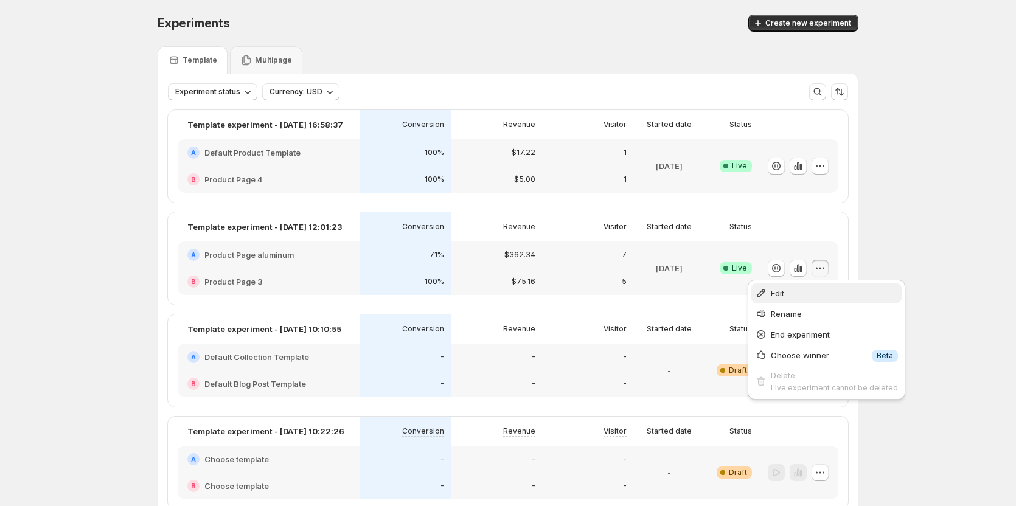
click at [805, 294] on span "Edit" at bounding box center [834, 293] width 127 height 12
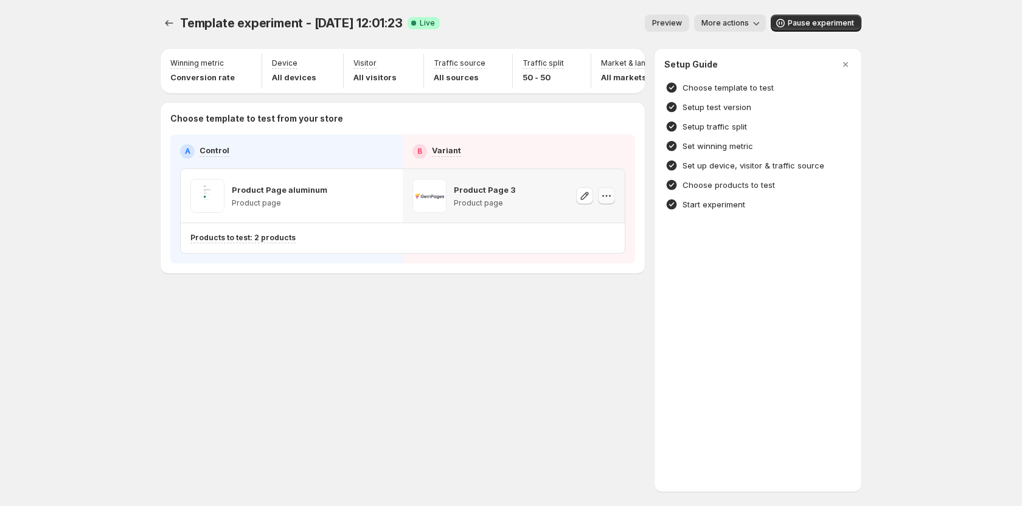
click at [607, 201] on icon "button" at bounding box center [607, 196] width 12 height 12
click at [478, 327] on div "Template experiment - Aug 28, 12:01:23. This page is ready Template experiment …" at bounding box center [511, 169] width 730 height 339
click at [278, 293] on div "Template experiment - Aug 28, 12:01:23. This page is ready Template experiment …" at bounding box center [511, 169] width 730 height 339
click at [385, 202] on icon "button" at bounding box center [384, 196] width 12 height 12
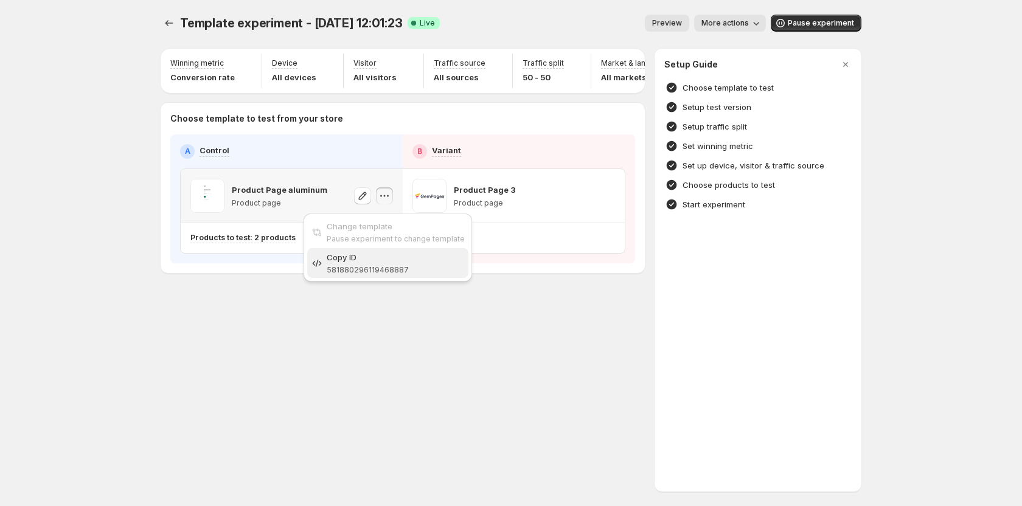
click at [386, 262] on div "Copy ID" at bounding box center [396, 257] width 138 height 12
click at [413, 372] on div "Template experiment - Aug 28, 12:01:23. This page is ready Template experiment …" at bounding box center [511, 253] width 730 height 506
click at [436, 336] on div "Template experiment - Aug 28, 12:01:23. This page is ready Template experiment …" at bounding box center [511, 169] width 730 height 339
click at [325, 392] on div "Template experiment - Aug 28, 12:01:23. This page is ready Template experiment …" at bounding box center [511, 253] width 730 height 506
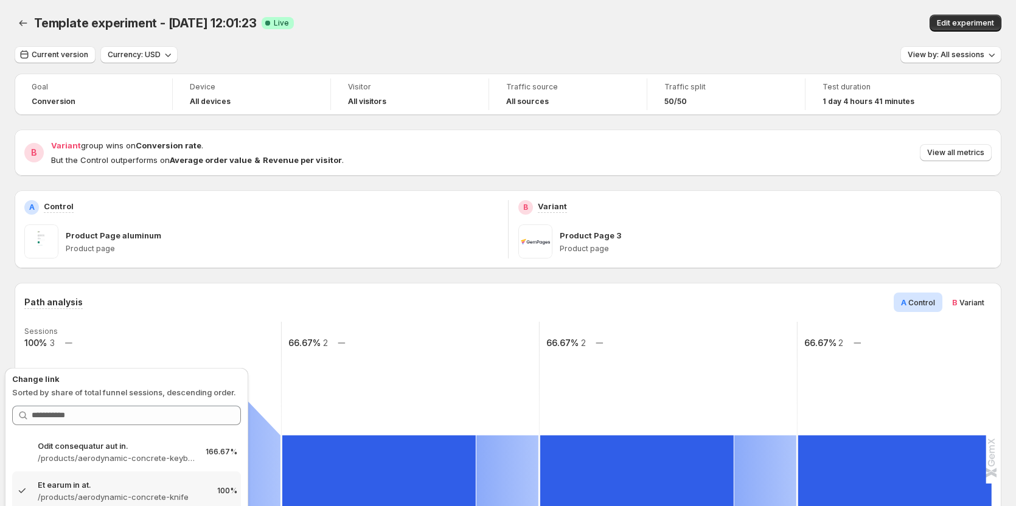
scroll to position [243, 0]
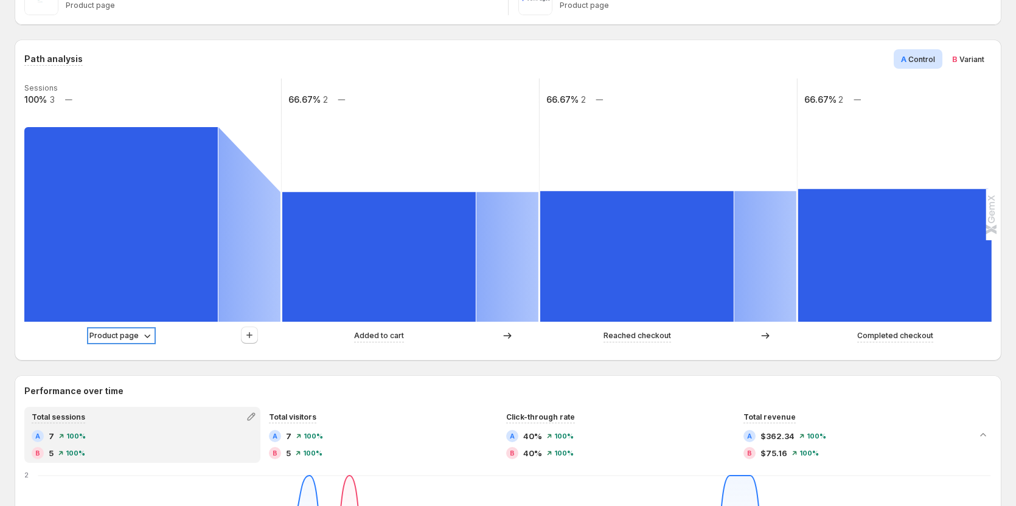
click at [120, 336] on p "Product page" at bounding box center [113, 336] width 49 height 12
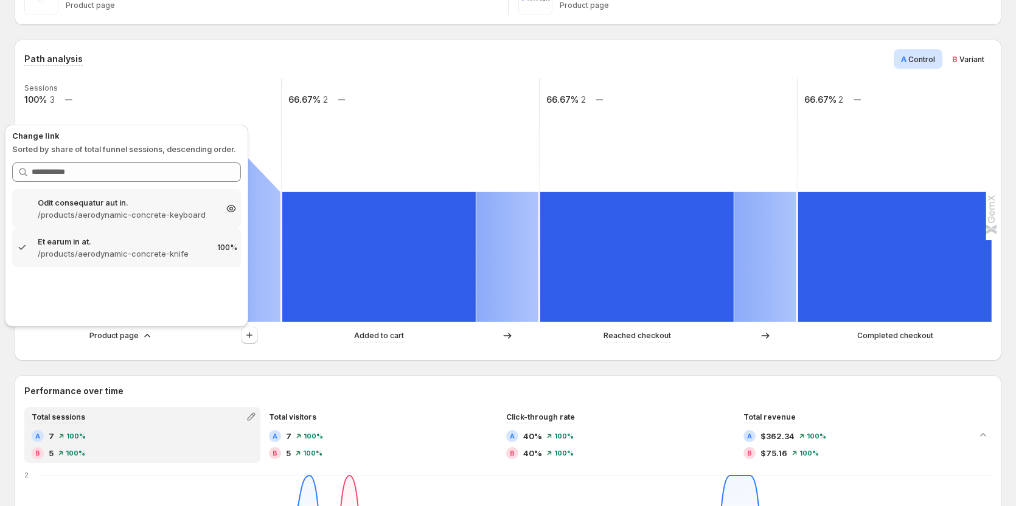
click at [135, 203] on p "Odit consequatur aut in." at bounding box center [127, 203] width 178 height 12
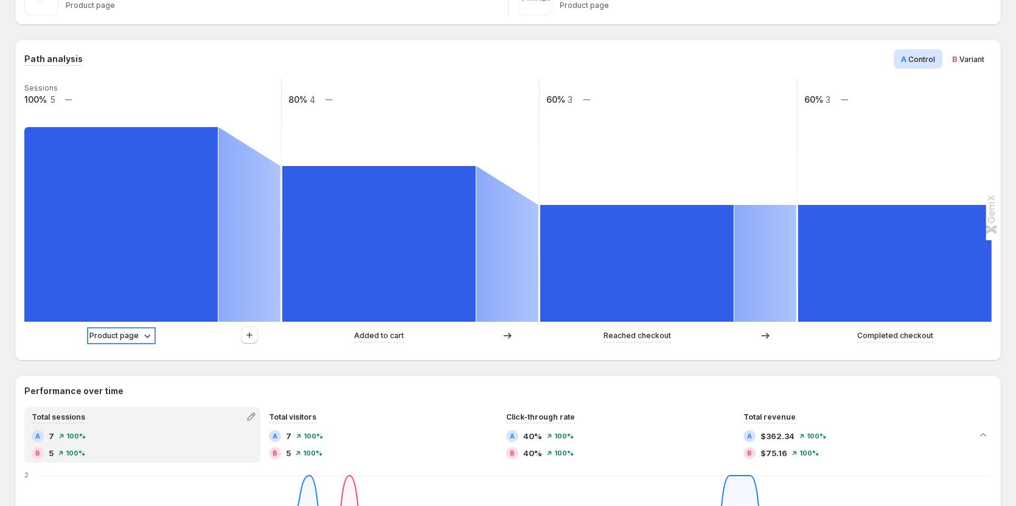
click at [126, 335] on p "Product page" at bounding box center [113, 336] width 49 height 12
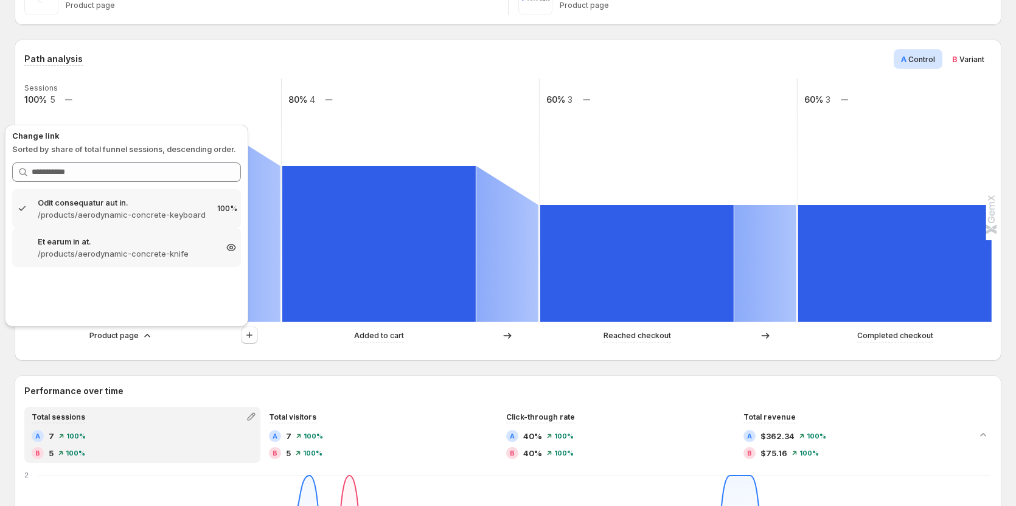
click at [136, 256] on p "/products/aerodynamic-concrete-knife" at bounding box center [127, 254] width 178 height 12
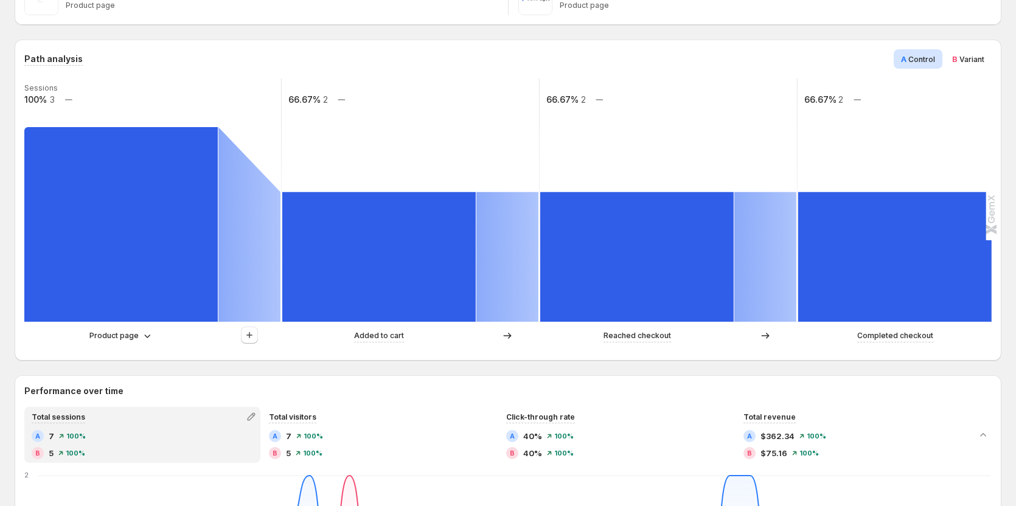
click at [180, 70] on div "Path analysis A Control B Variant Sessions 100% 3 66.67% 2 66.67% 2 66.67% 2 Pr…" at bounding box center [507, 200] width 967 height 302
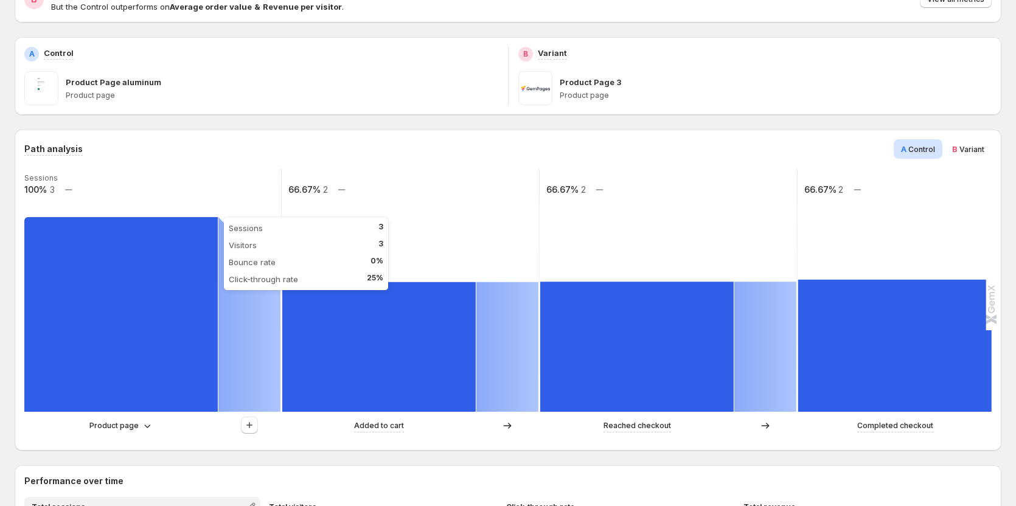
scroll to position [183, 0]
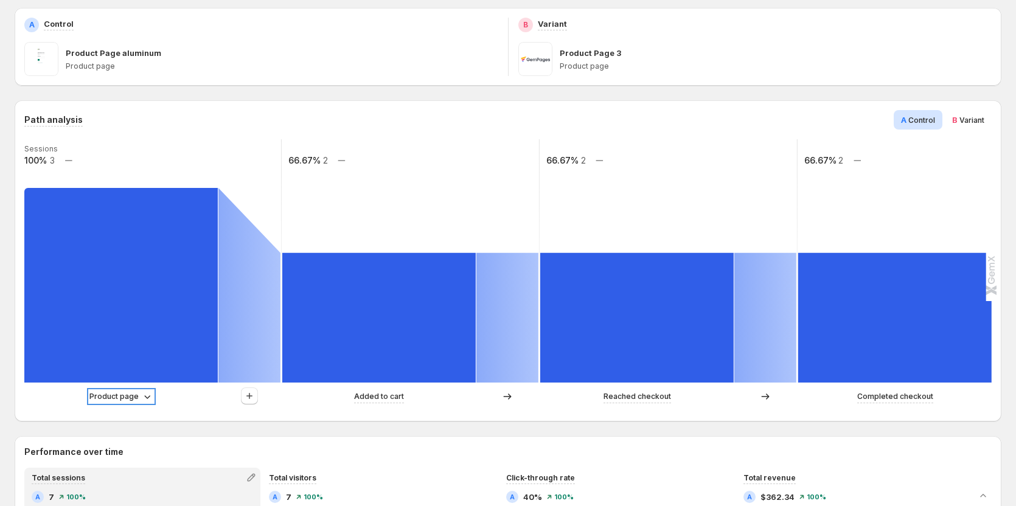
click at [143, 396] on icon at bounding box center [147, 397] width 12 height 12
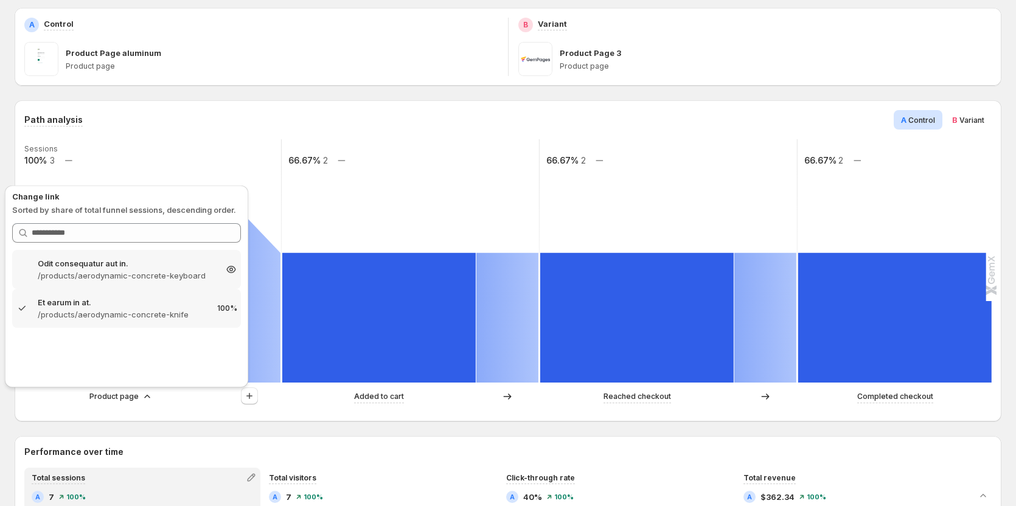
click at [128, 264] on p "Odit consequatur aut in." at bounding box center [127, 263] width 178 height 12
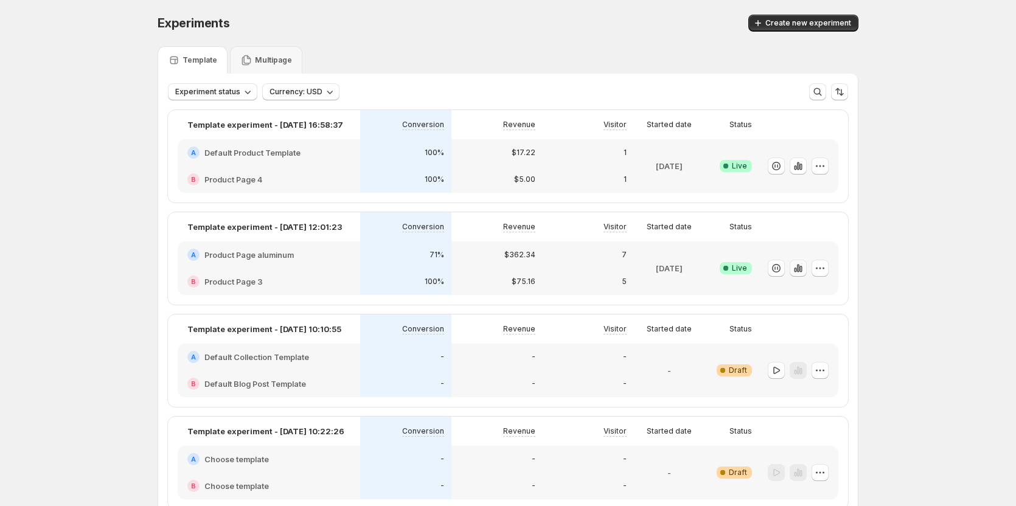
click at [796, 270] on icon "button" at bounding box center [795, 270] width 2 height 5
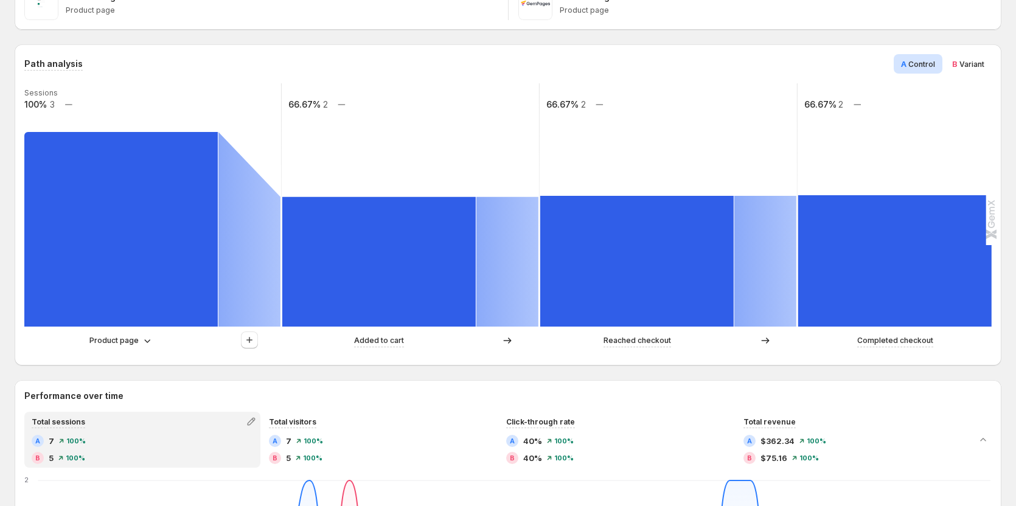
scroll to position [243, 0]
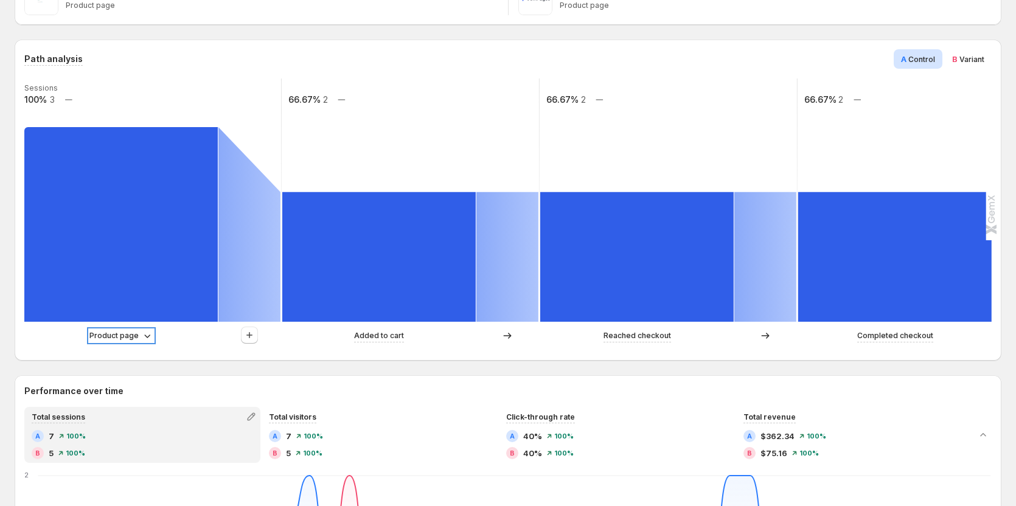
click at [110, 340] on p "Product page" at bounding box center [113, 336] width 49 height 12
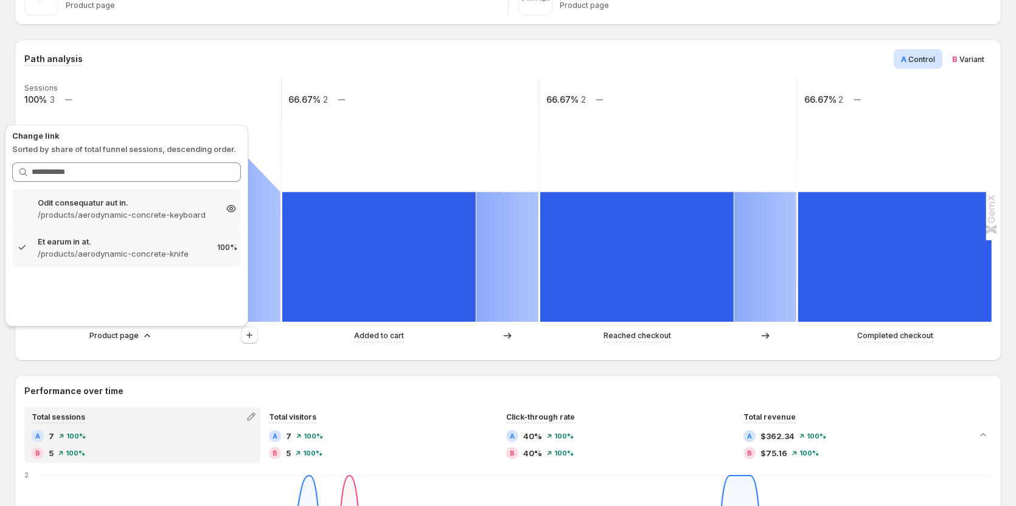
click at [177, 212] on p "/products/aerodynamic-concrete-keyboard" at bounding box center [127, 215] width 178 height 12
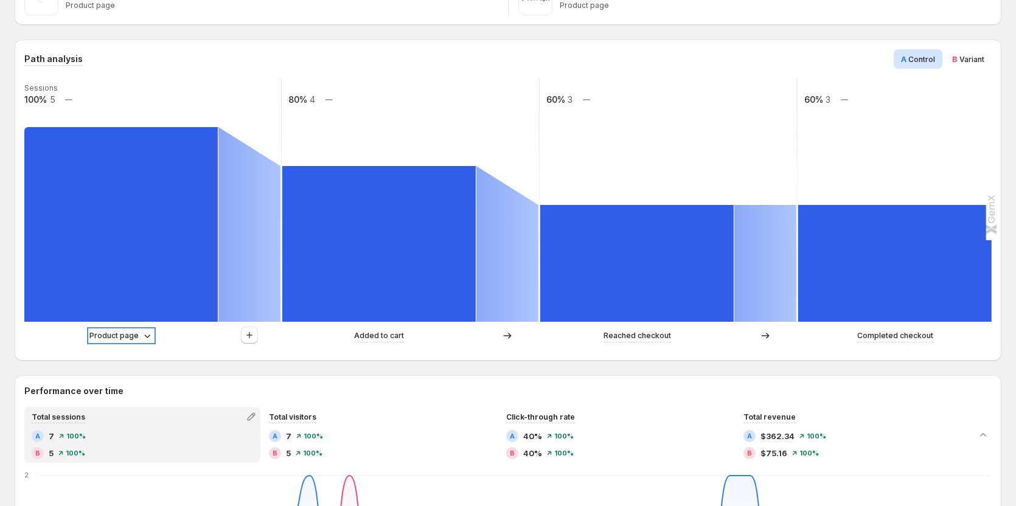
click at [126, 333] on p "Product page" at bounding box center [113, 336] width 49 height 12
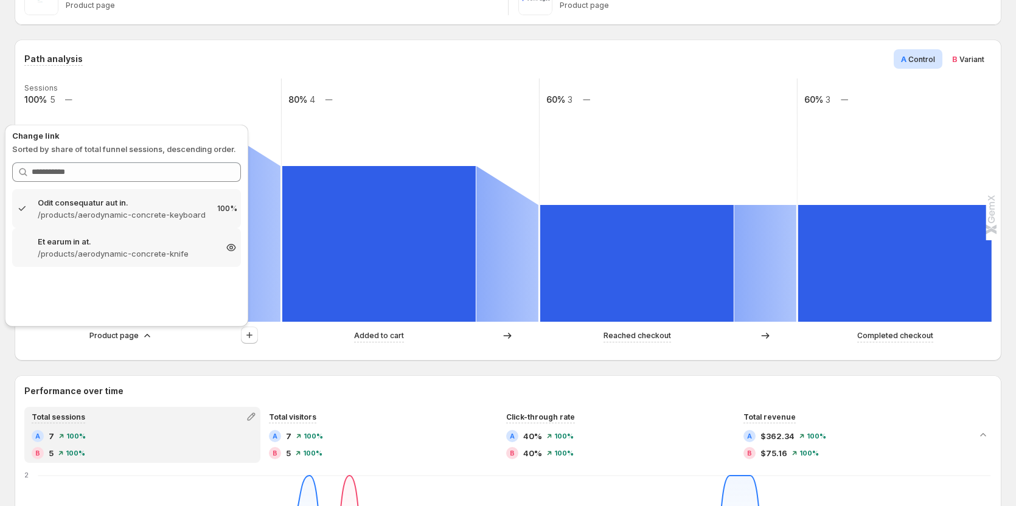
click at [151, 251] on p "/products/aerodynamic-concrete-knife" at bounding box center [127, 254] width 178 height 12
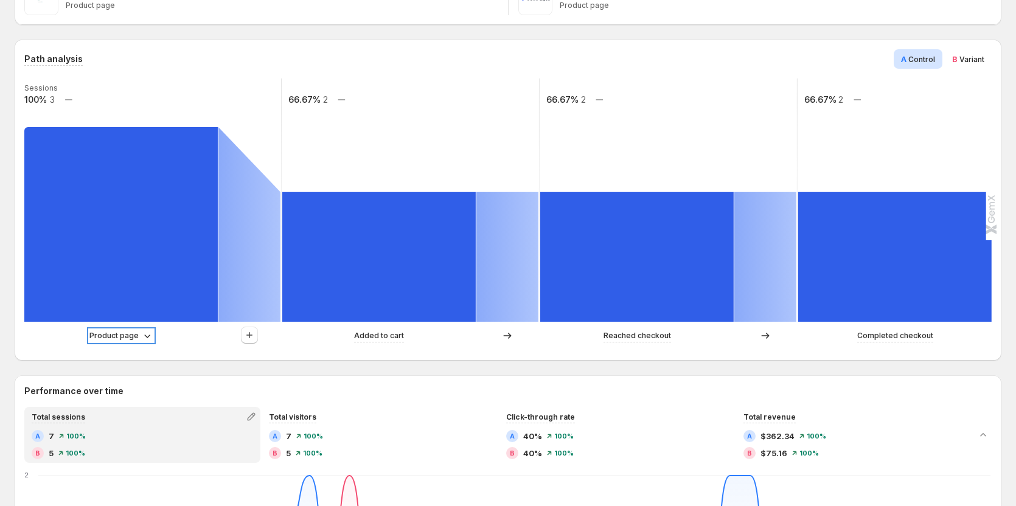
click at [106, 341] on p "Product page" at bounding box center [113, 336] width 49 height 12
click at [120, 332] on p "Product page" at bounding box center [113, 336] width 49 height 12
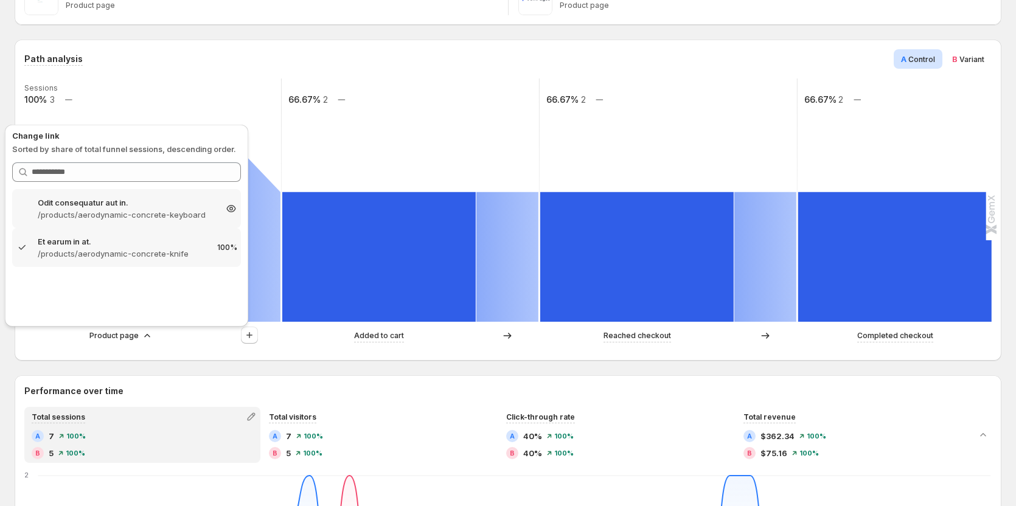
click at [192, 205] on p "Odit consequatur aut in." at bounding box center [127, 203] width 178 height 12
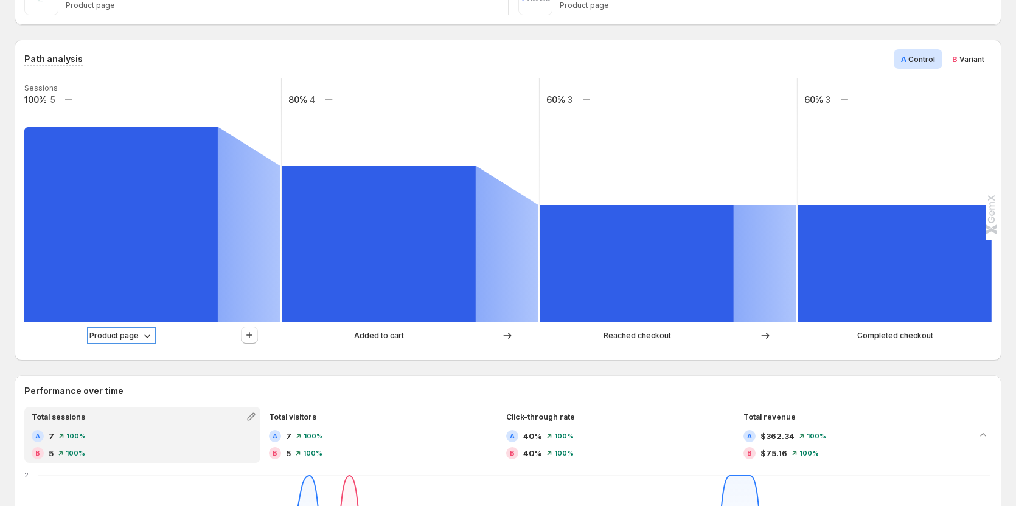
click at [116, 334] on p "Product page" at bounding box center [113, 336] width 49 height 12
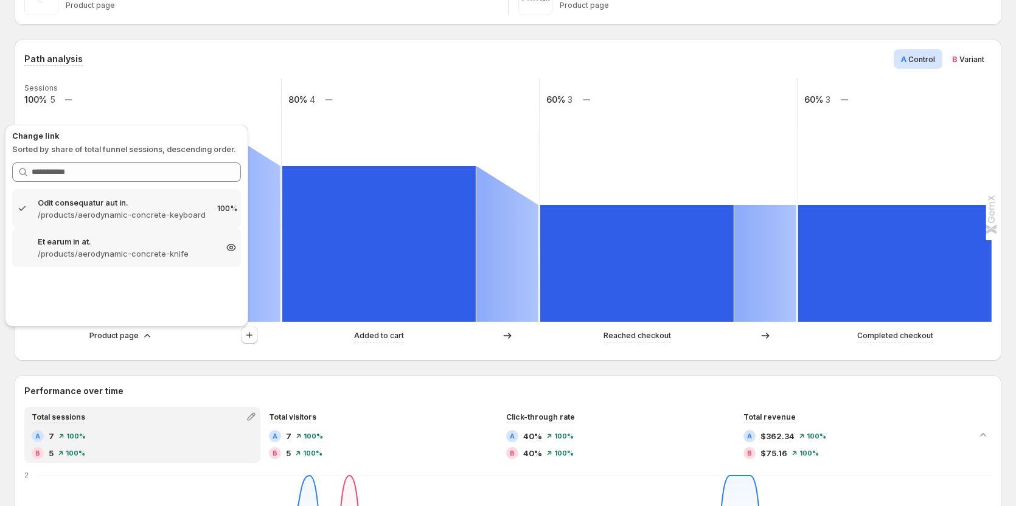
click at [193, 260] on div "Et earum in at. /products/aerodynamic-concrete-knife 60%" at bounding box center [126, 247] width 229 height 39
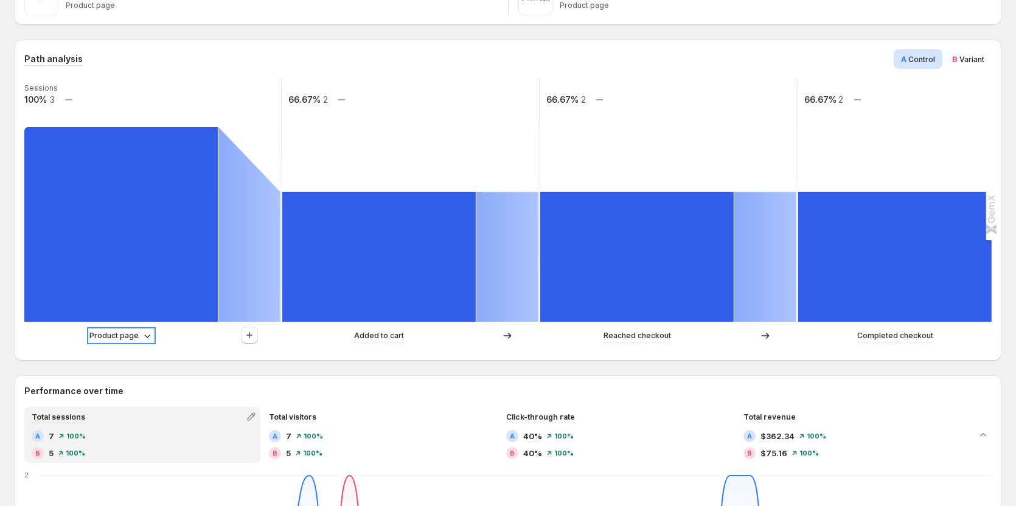
click at [131, 336] on p "Product page" at bounding box center [113, 336] width 49 height 12
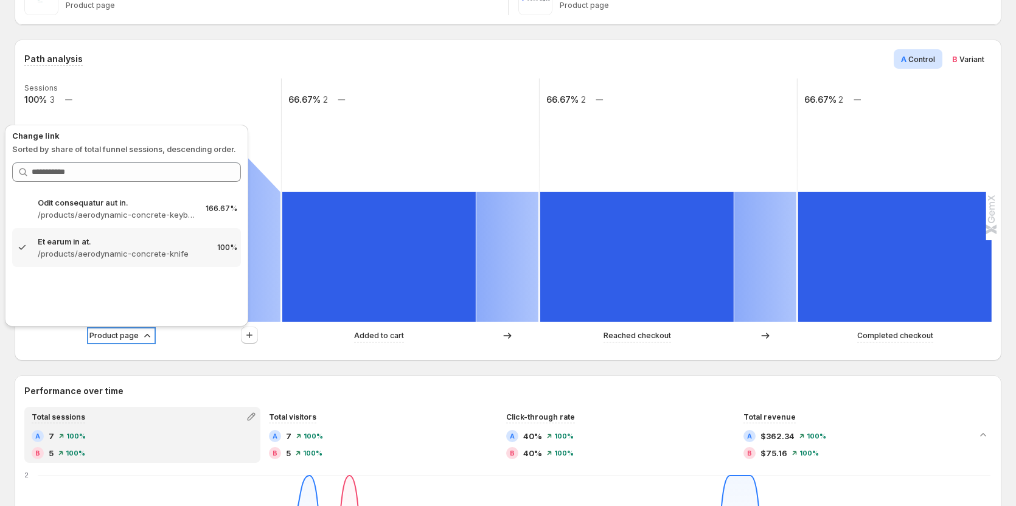
click at [120, 335] on p "Product page" at bounding box center [113, 336] width 49 height 12
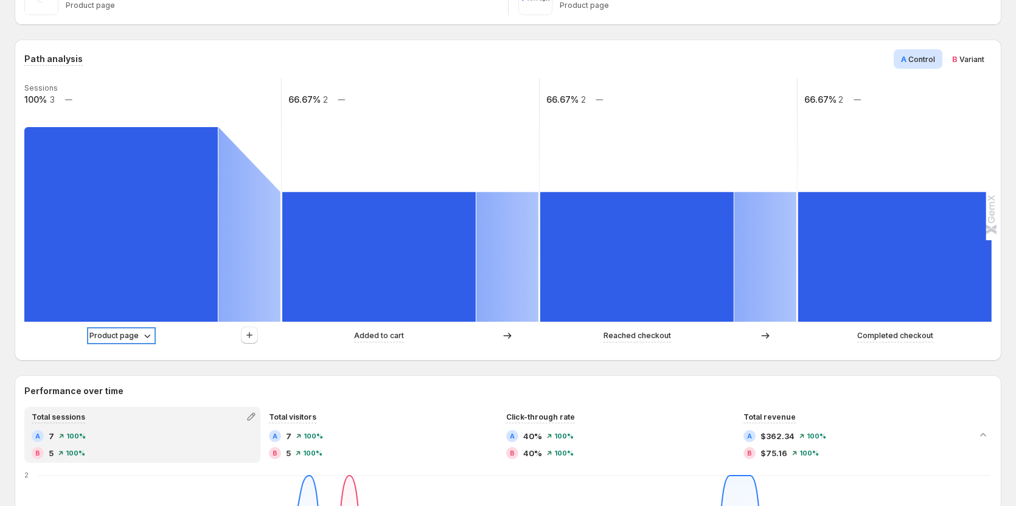
click at [120, 335] on p "Product page" at bounding box center [113, 336] width 49 height 12
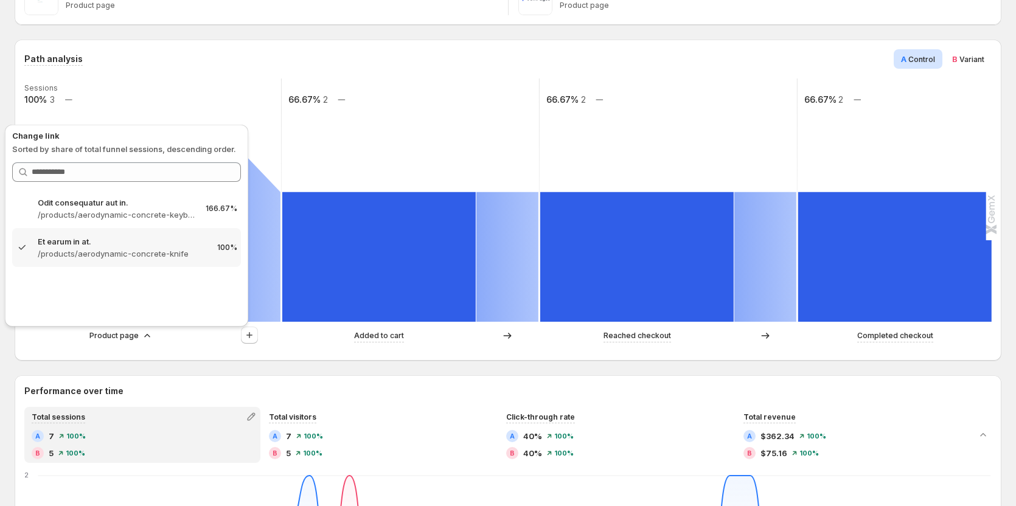
click at [169, 347] on div "Product page Added to cart Reached checkout Completed checkout" at bounding box center [506, 339] width 965 height 24
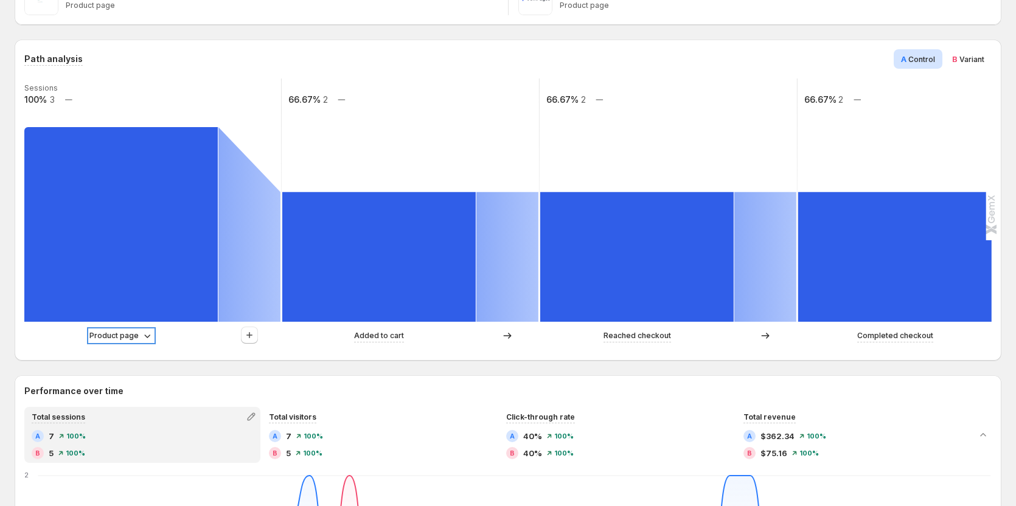
click at [137, 337] on p "Product page" at bounding box center [113, 336] width 49 height 12
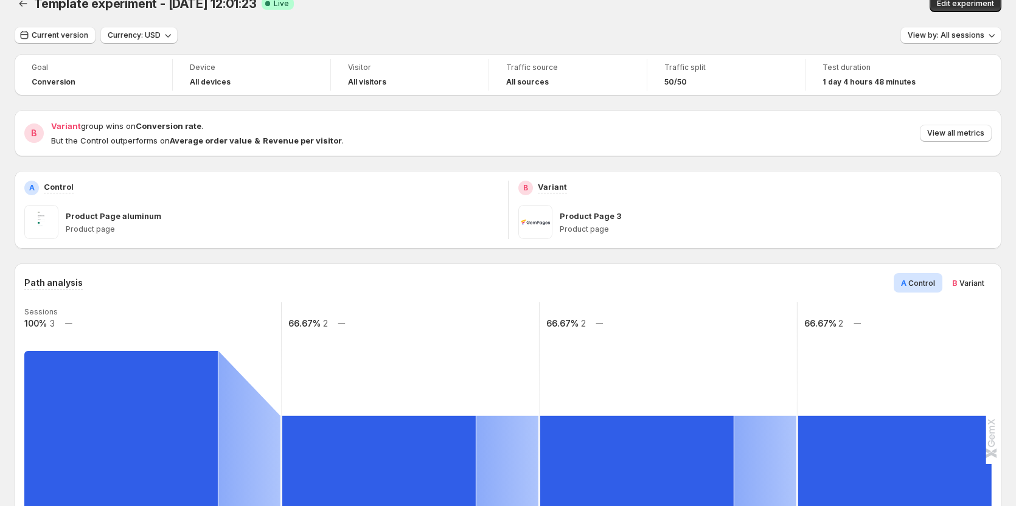
scroll to position [0, 0]
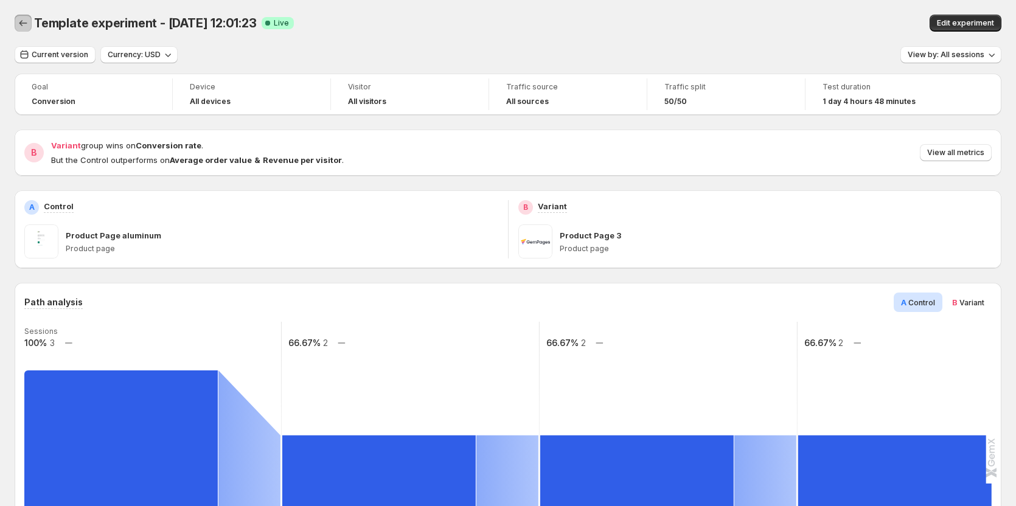
click at [23, 22] on icon "Back" at bounding box center [23, 23] width 12 height 12
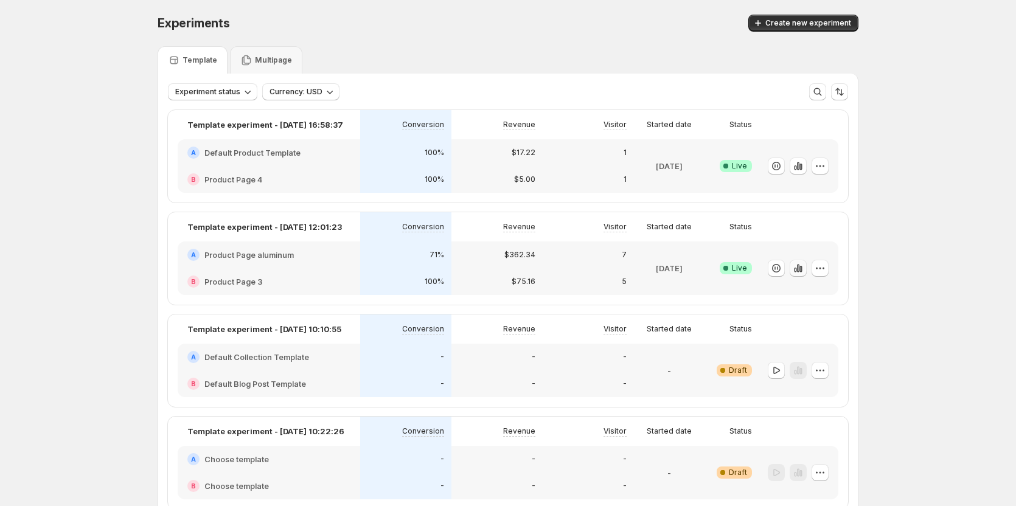
click at [796, 268] on icon "button" at bounding box center [795, 270] width 2 height 5
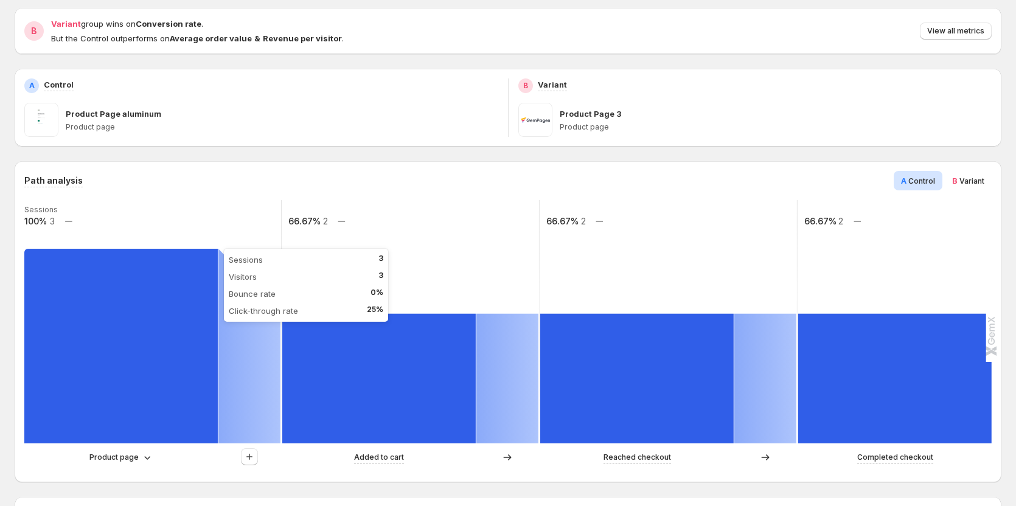
scroll to position [183, 0]
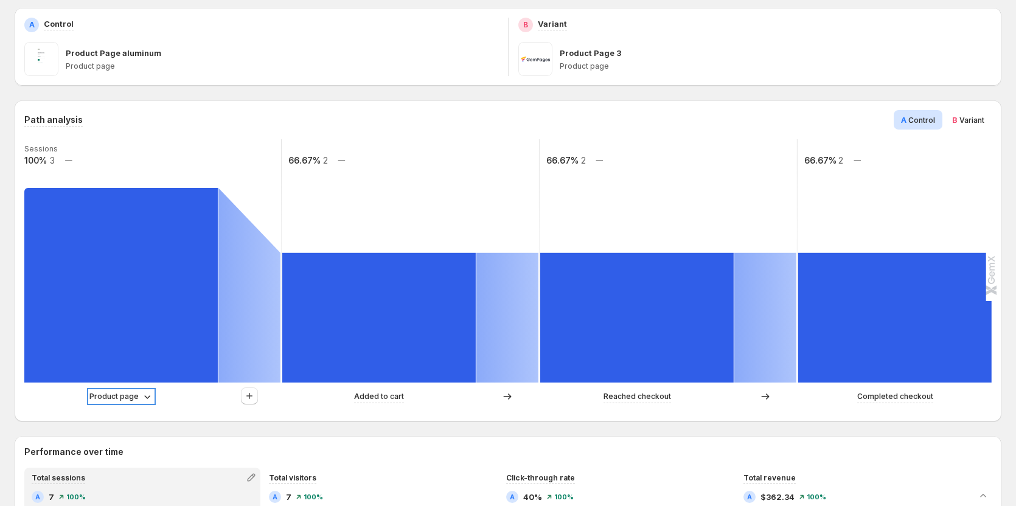
click at [124, 400] on p "Product page" at bounding box center [113, 397] width 49 height 12
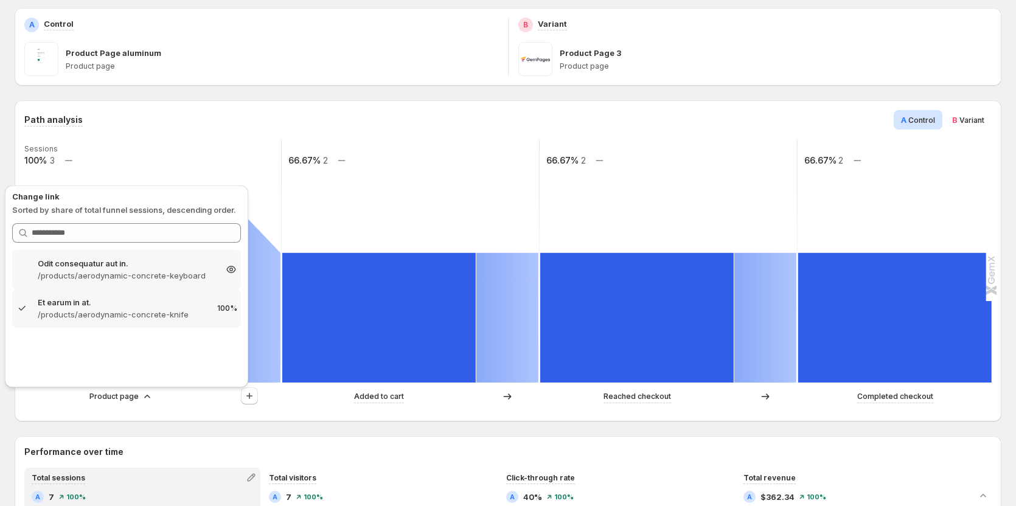
click at [126, 266] on p "Odit consequatur aut in." at bounding box center [127, 263] width 178 height 12
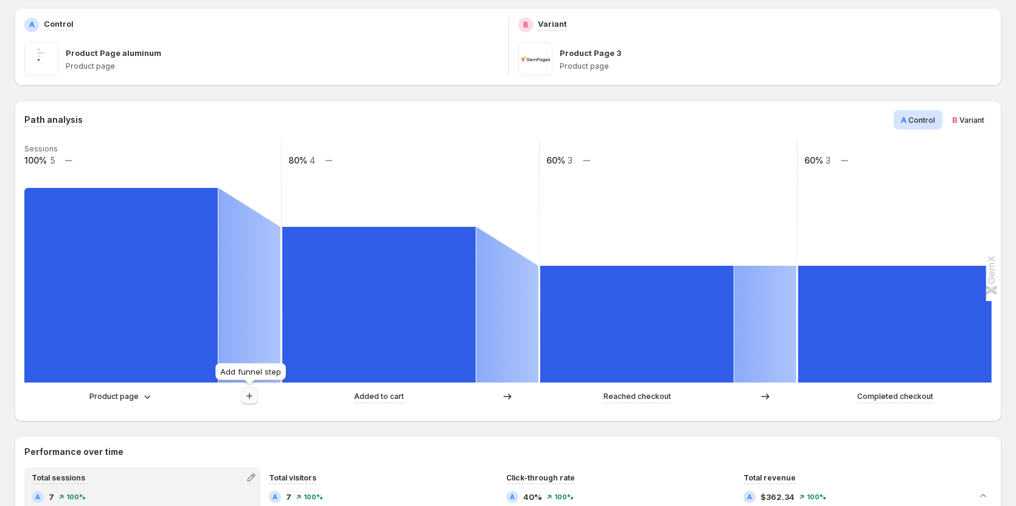
click at [242, 395] on button "button" at bounding box center [249, 396] width 17 height 17
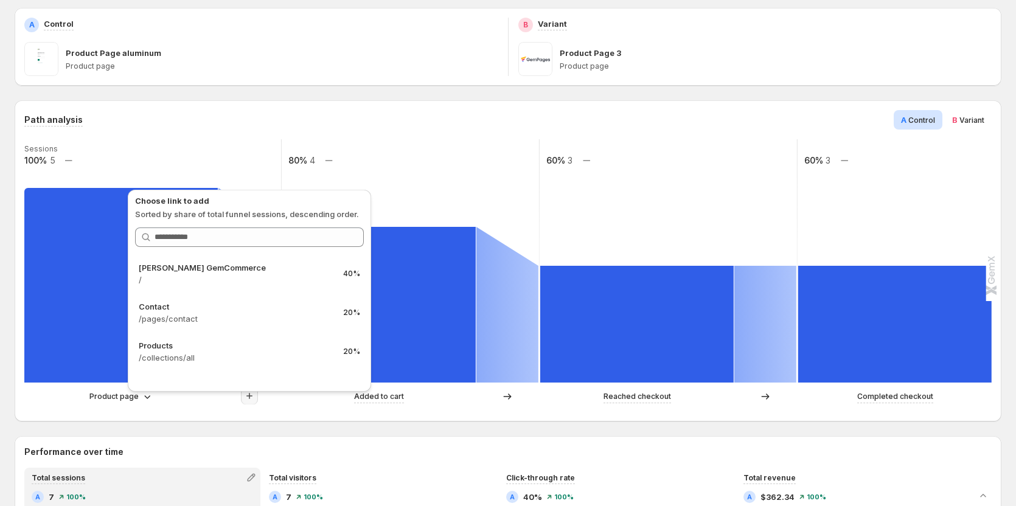
click at [211, 400] on div "Product page" at bounding box center [121, 397] width 194 height 12
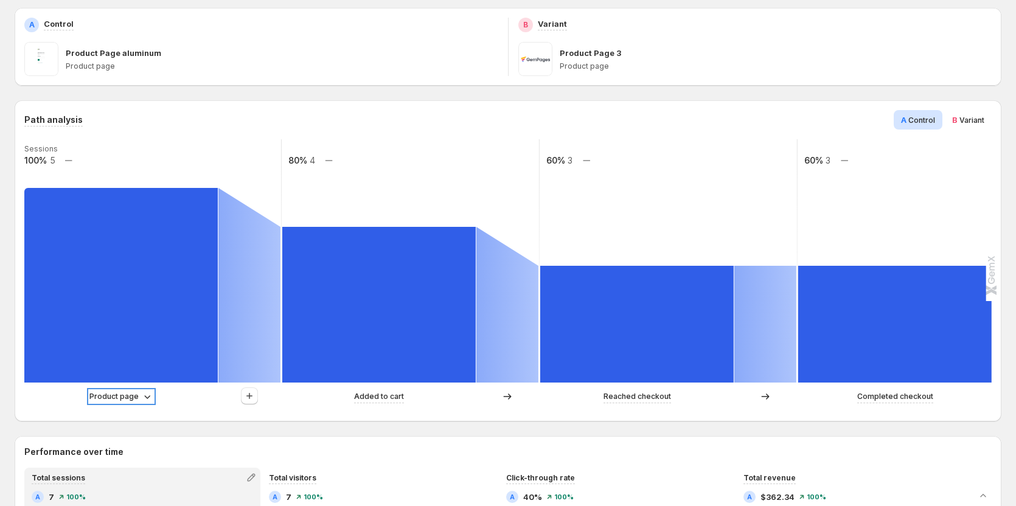
click at [121, 397] on p "Product page" at bounding box center [113, 397] width 49 height 12
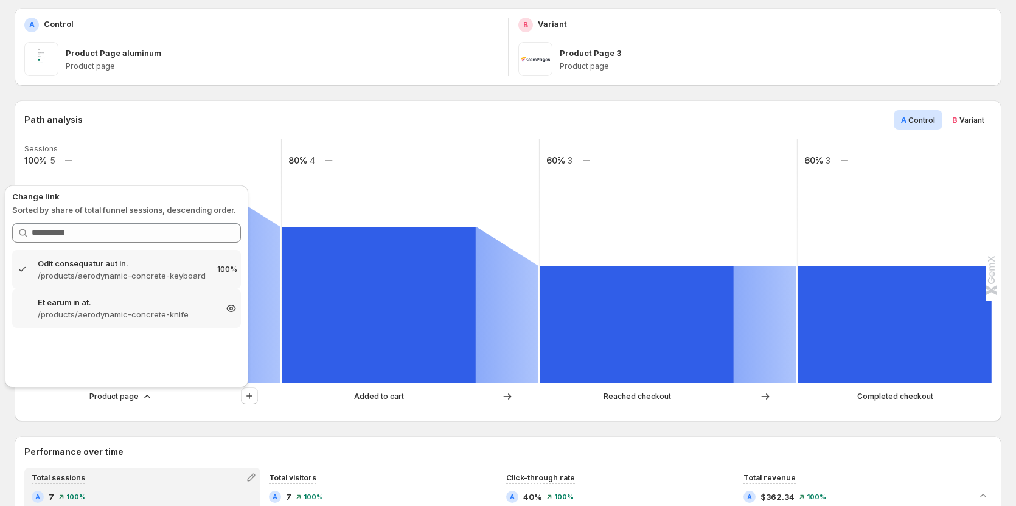
click at [116, 319] on p "/products/aerodynamic-concrete-knife" at bounding box center [127, 314] width 178 height 12
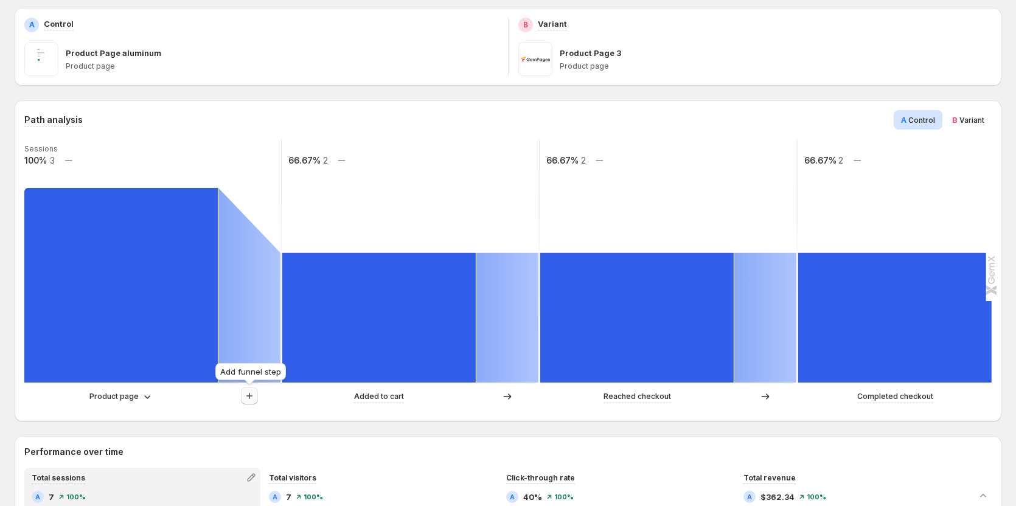
click at [250, 395] on icon "button" at bounding box center [249, 396] width 6 height 6
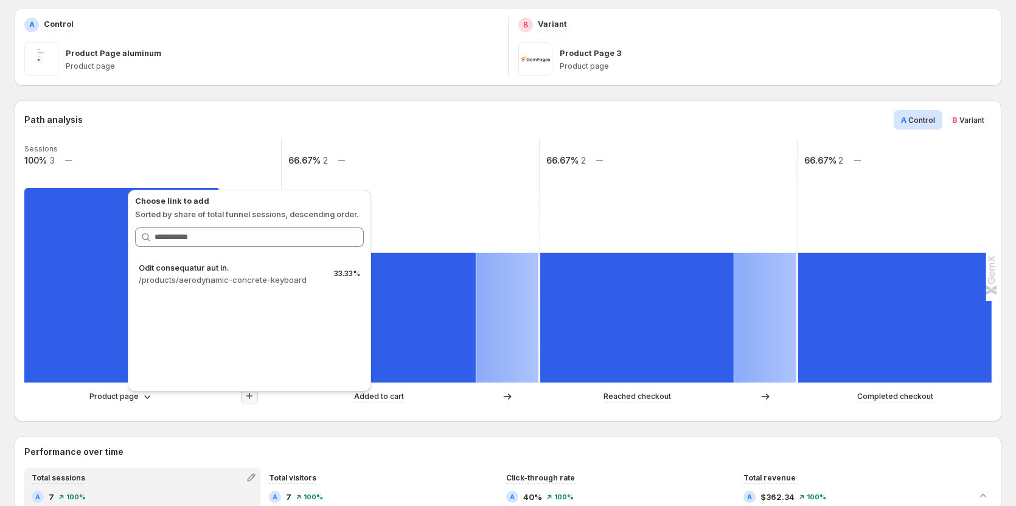
click at [172, 408] on div "Product page Added to cart Reached checkout Completed checkout" at bounding box center [506, 400] width 965 height 24
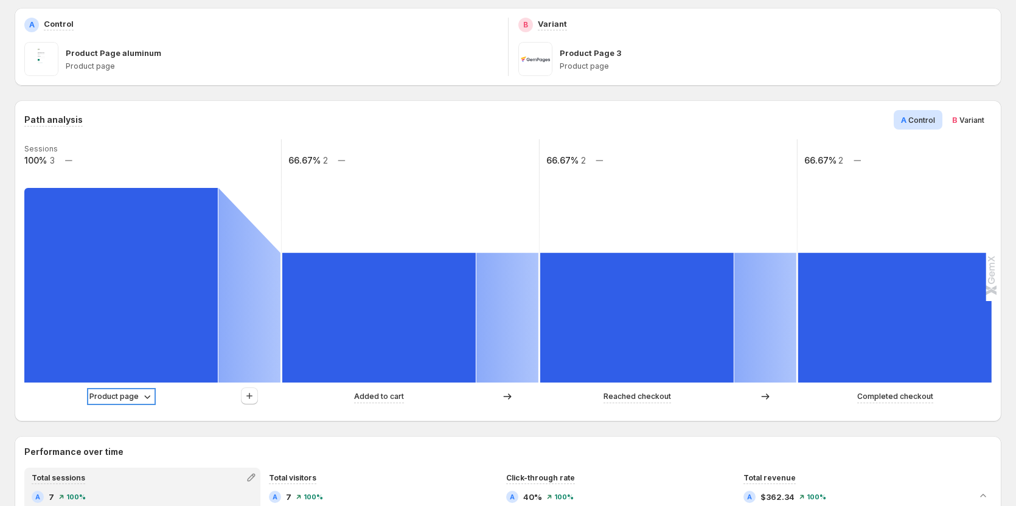
click at [109, 395] on p "Product page" at bounding box center [113, 397] width 49 height 12
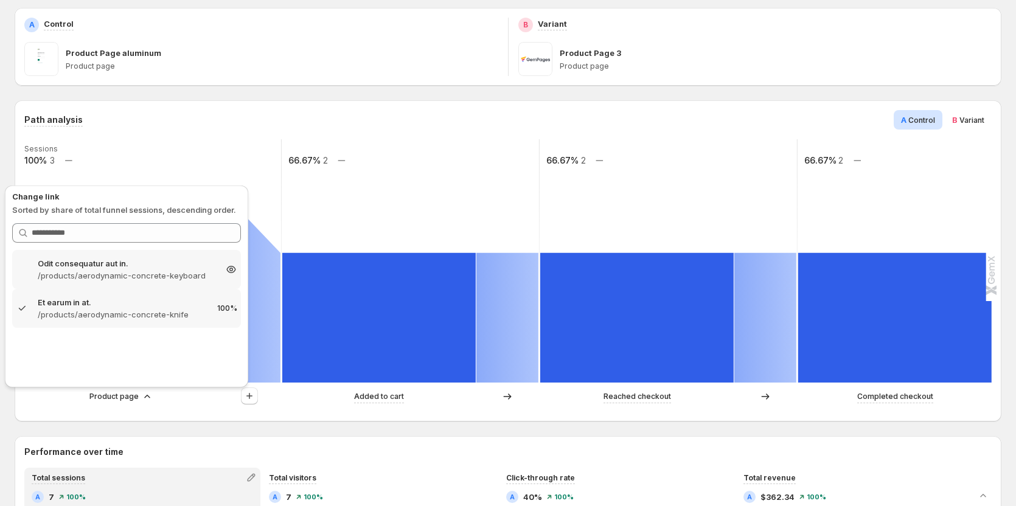
click at [120, 274] on p "/products/aerodynamic-concrete-keyboard" at bounding box center [127, 276] width 178 height 12
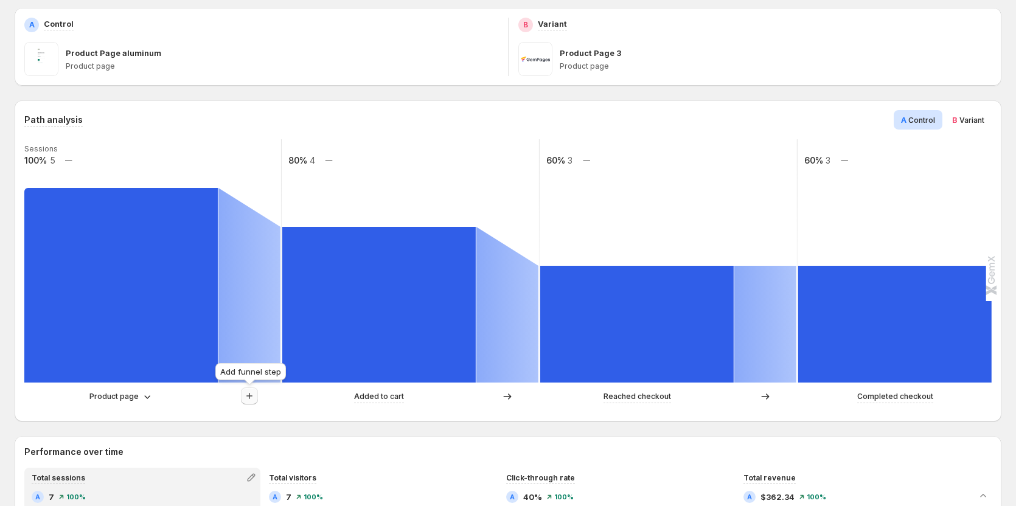
click at [256, 400] on button "button" at bounding box center [249, 396] width 17 height 17
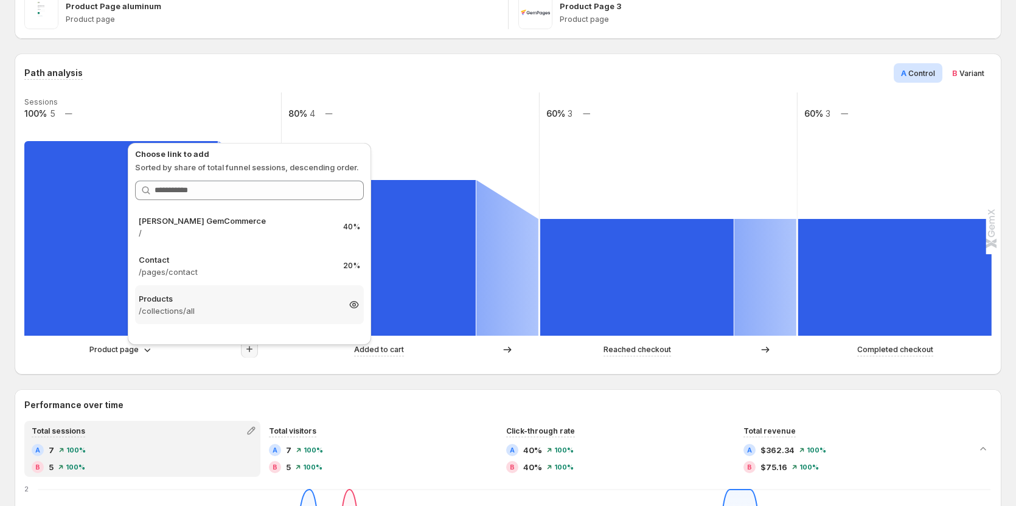
scroll to position [243, 0]
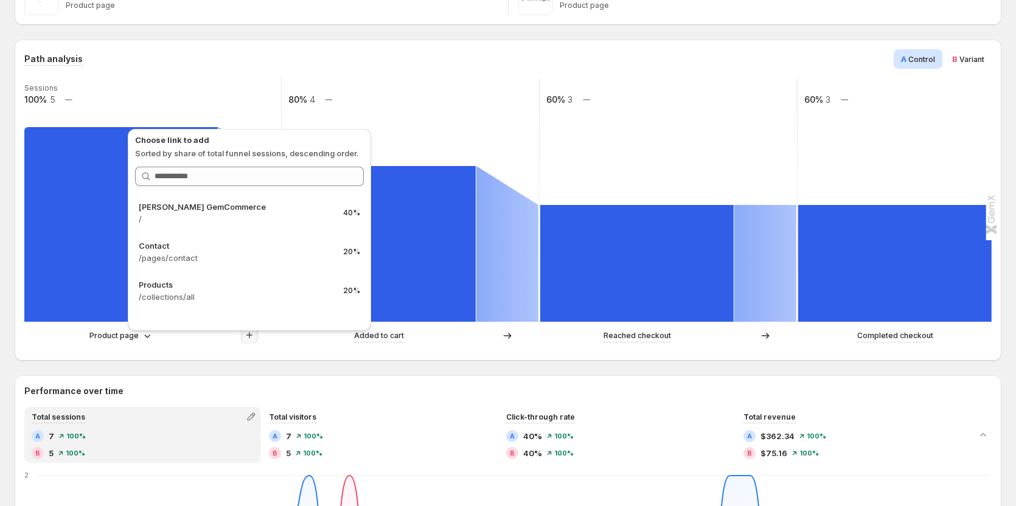
click at [220, 357] on div "Path analysis A Control B Variant Sessions 100% 5 80% 4 60% 3 60% 3 Product pag…" at bounding box center [508, 200] width 987 height 321
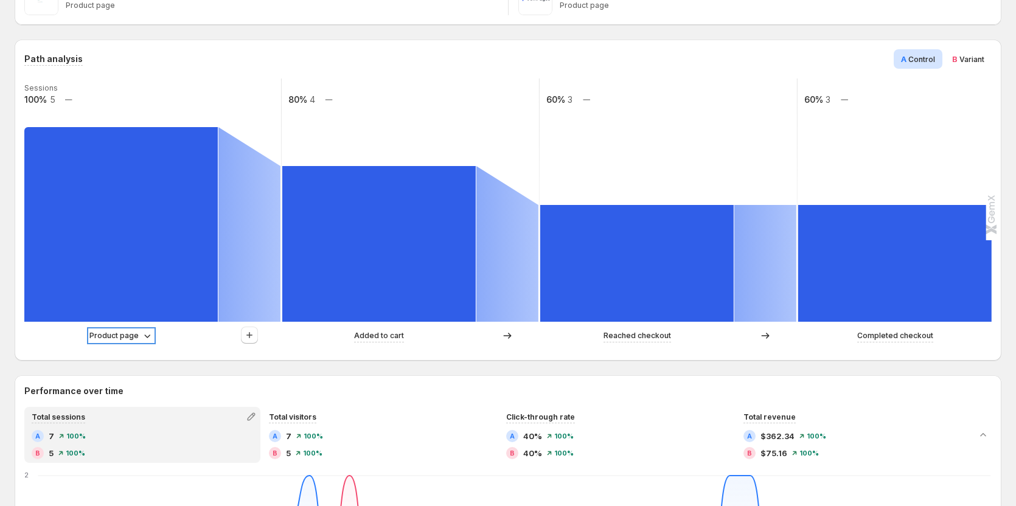
click at [107, 332] on p "Product page" at bounding box center [113, 336] width 49 height 12
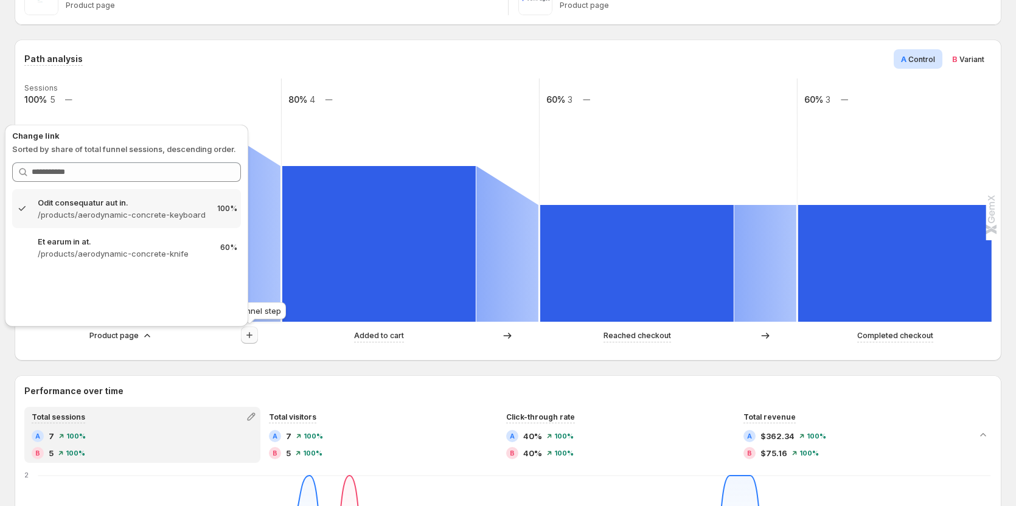
click at [245, 336] on icon "button" at bounding box center [249, 335] width 12 height 12
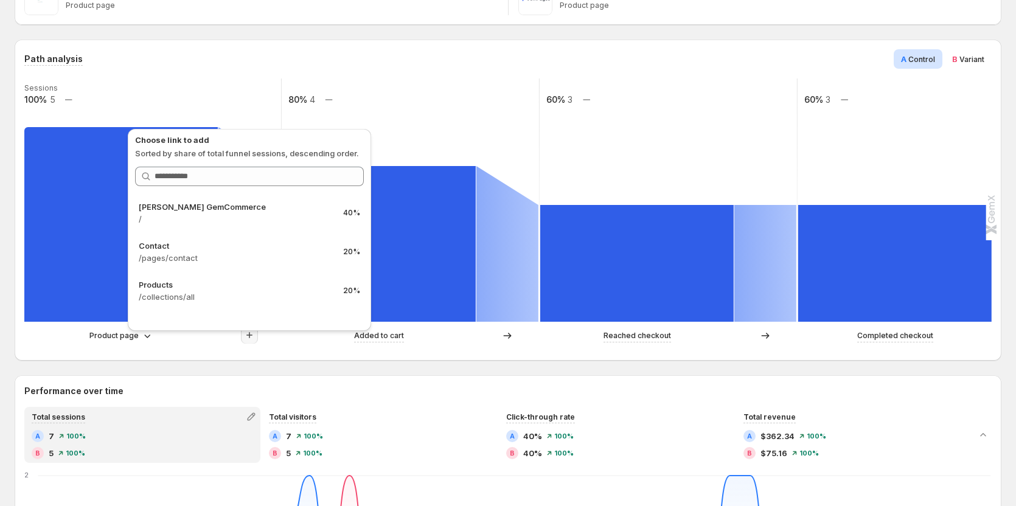
click at [245, 336] on icon "button" at bounding box center [249, 335] width 12 height 12
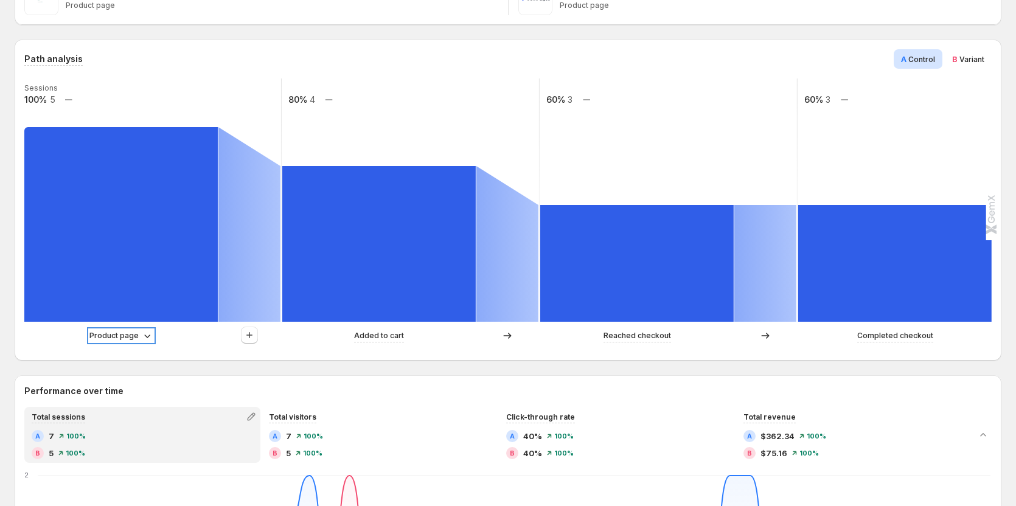
click at [145, 333] on icon at bounding box center [147, 336] width 12 height 12
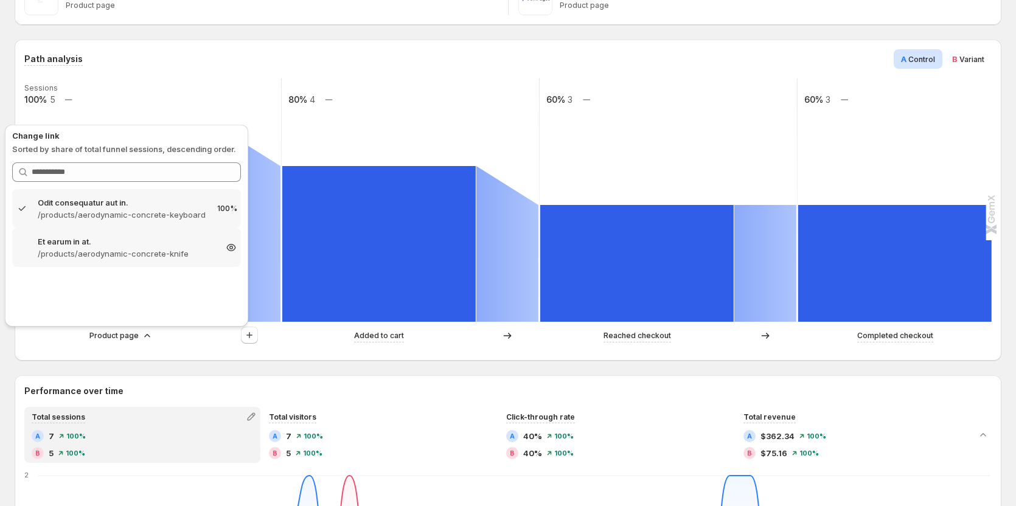
click at [148, 259] on p "/products/aerodynamic-concrete-knife" at bounding box center [127, 254] width 178 height 12
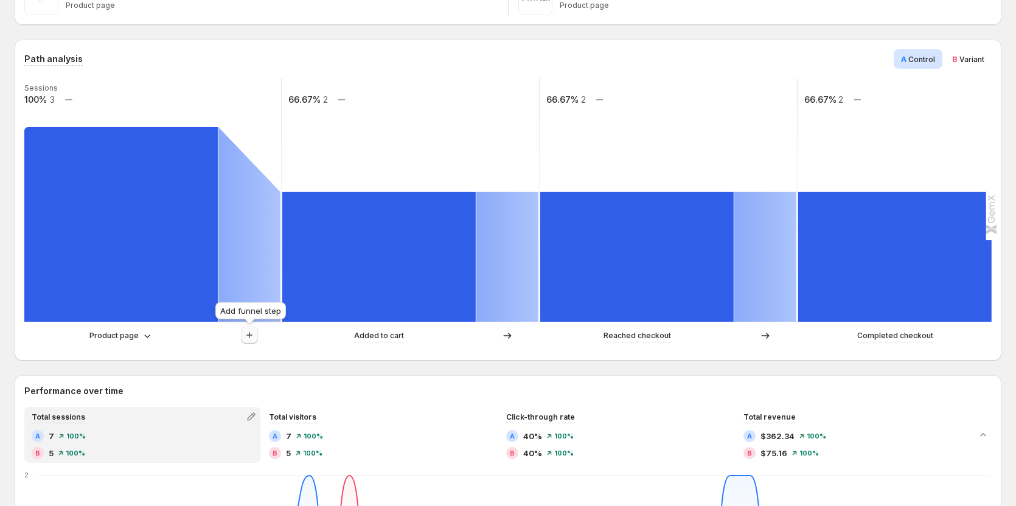
click at [251, 335] on icon "button" at bounding box center [249, 335] width 12 height 12
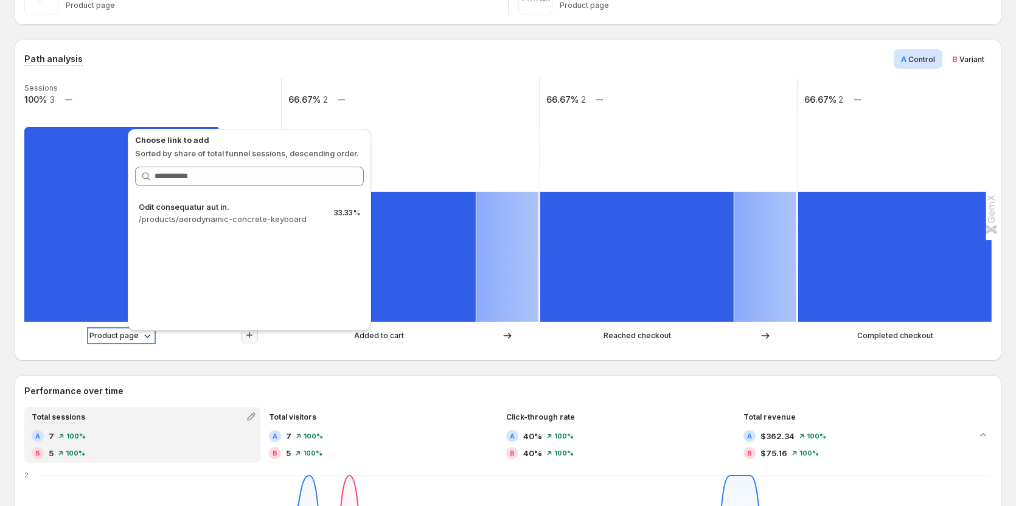
click at [130, 341] on p "Product page" at bounding box center [113, 336] width 49 height 12
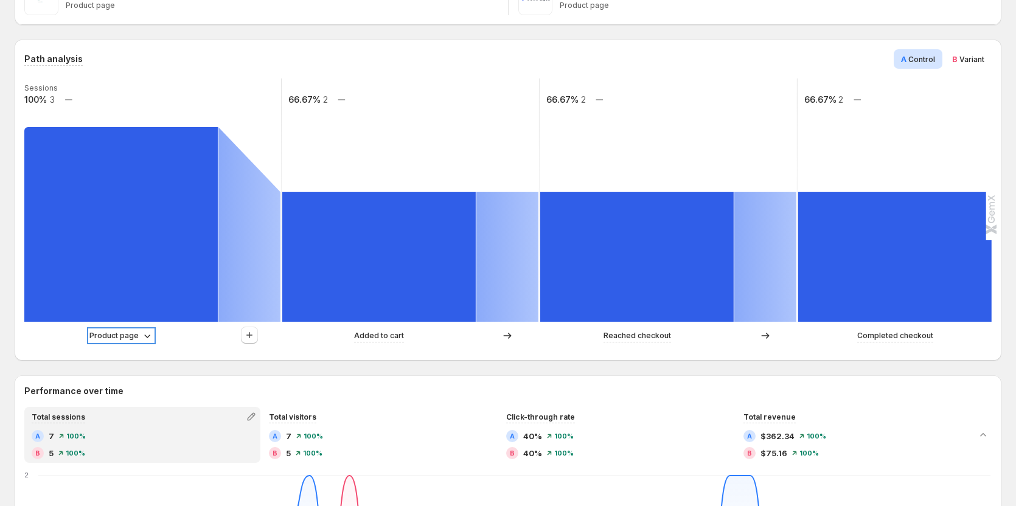
click at [124, 340] on p "Product page" at bounding box center [113, 336] width 49 height 12
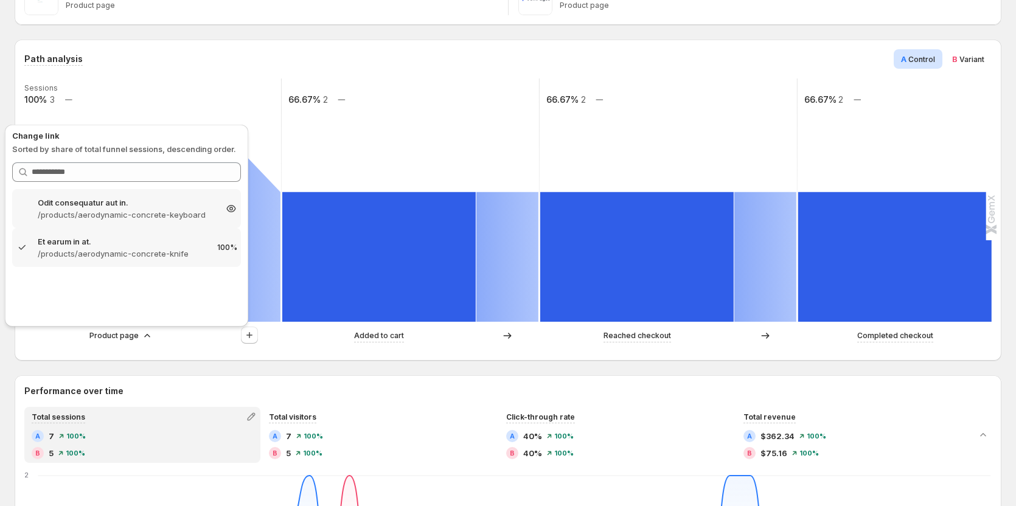
click at [114, 226] on div "Odit consequatur aut in. /products/aerodynamic-concrete-keyboard 166.67%" at bounding box center [126, 208] width 229 height 39
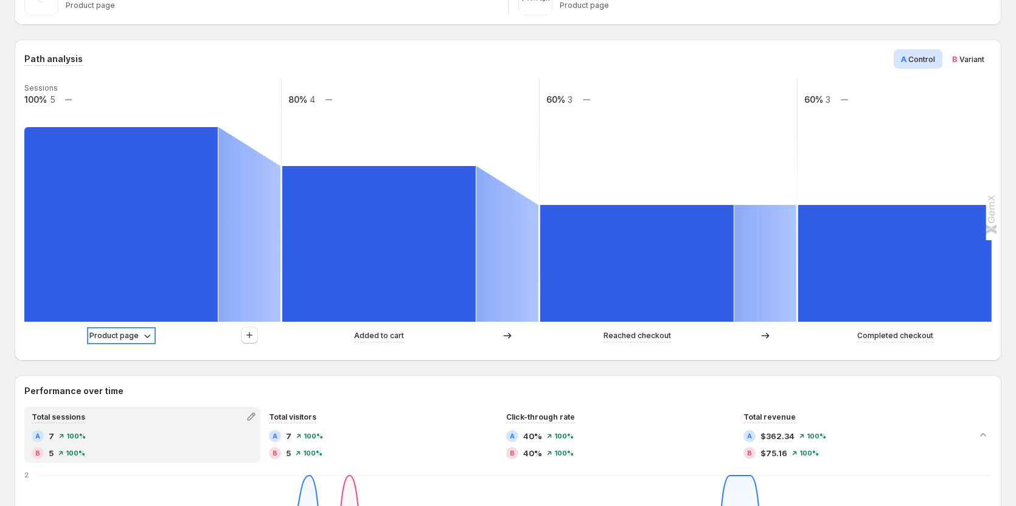
click at [120, 339] on p "Product page" at bounding box center [113, 336] width 49 height 12
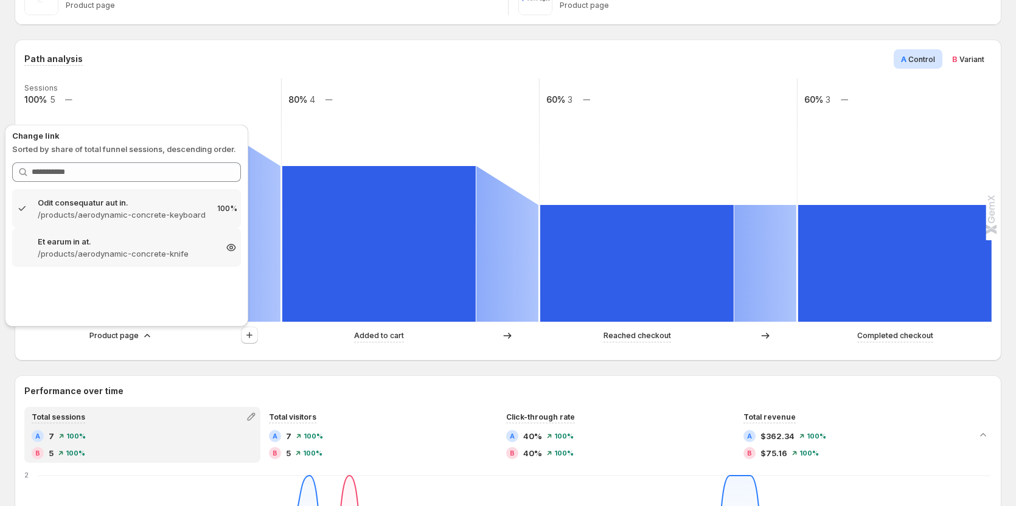
click at [116, 250] on p "/products/aerodynamic-concrete-knife" at bounding box center [127, 254] width 178 height 12
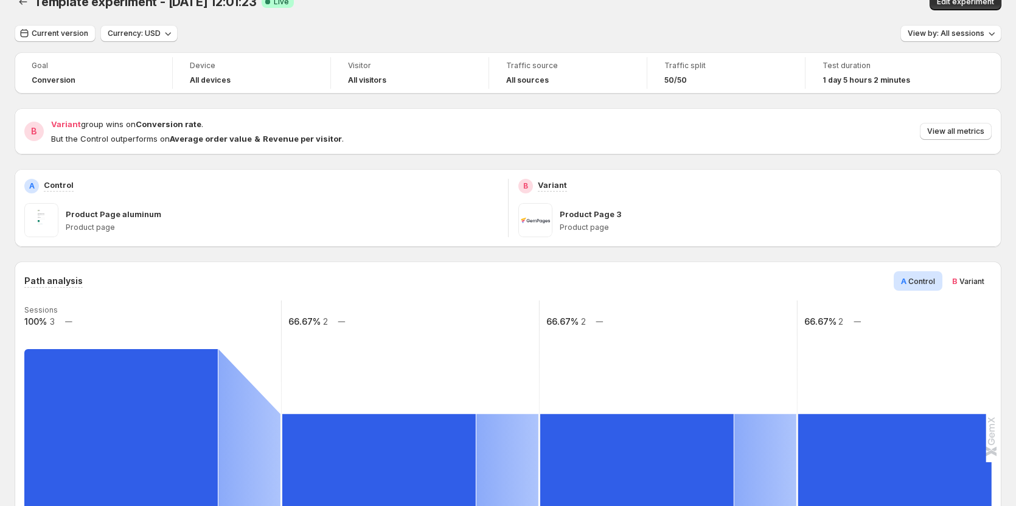
scroll to position [0, 0]
